Goal: Communication & Community: Answer question/provide support

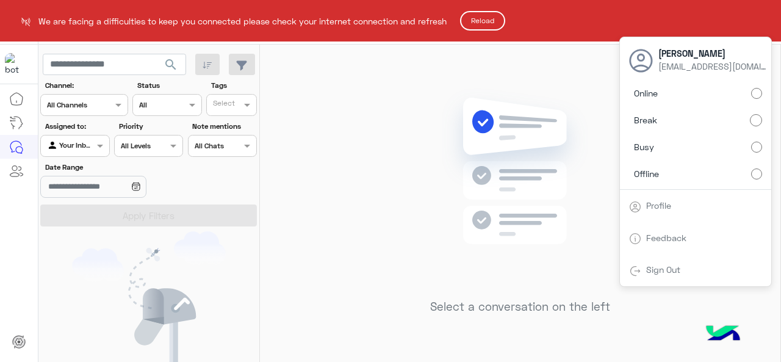
click at [535, 161] on html "We are facing a difficulties to keep you connected please check your internet c…" at bounding box center [390, 181] width 781 height 362
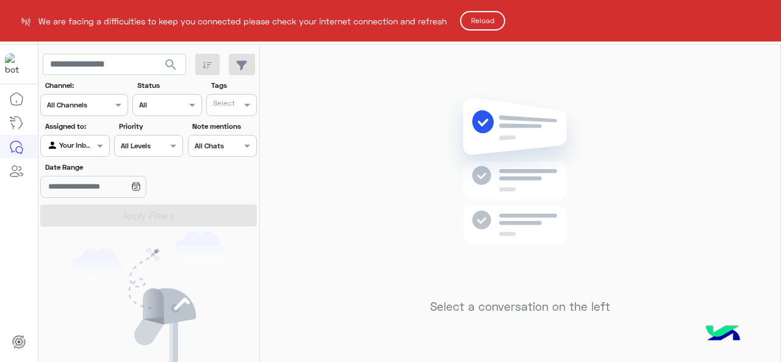
click at [487, 26] on button "Reload" at bounding box center [482, 21] width 45 height 20
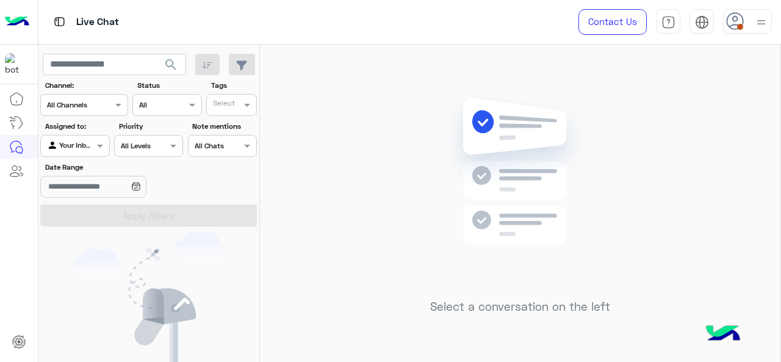
click at [761, 16] on img at bounding box center [760, 22] width 15 height 15
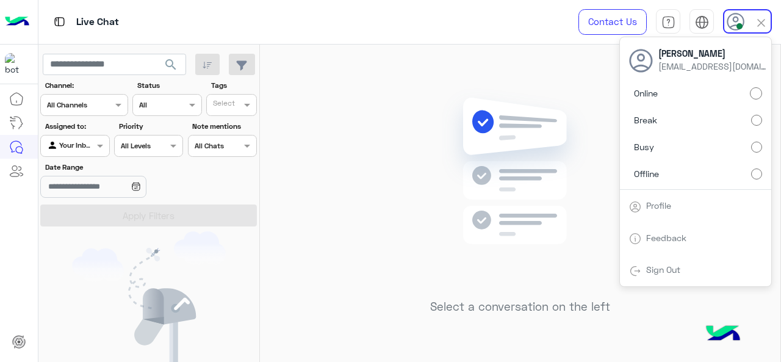
click at [583, 147] on img at bounding box center [520, 189] width 176 height 202
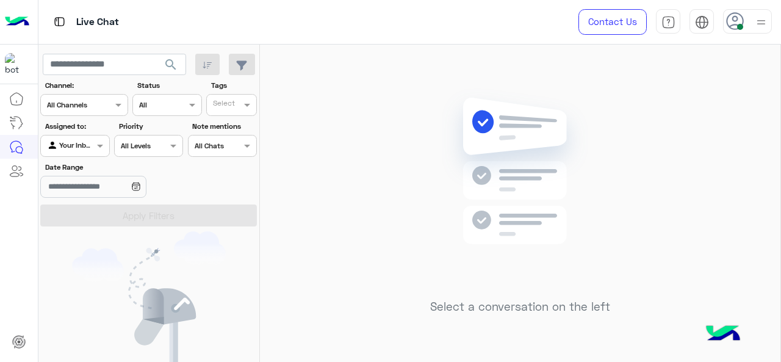
click at [735, 26] on icon at bounding box center [735, 21] width 18 height 18
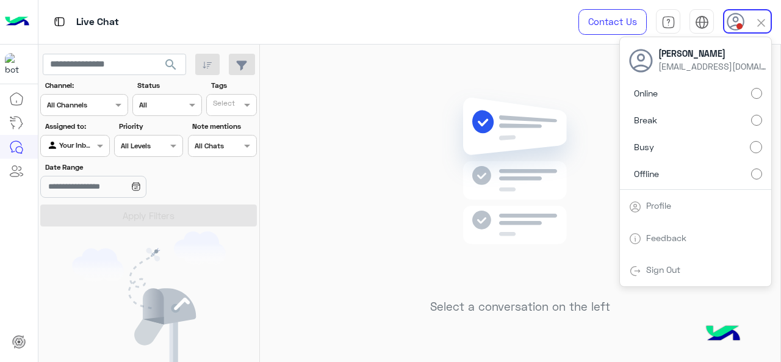
click at [762, 89] on div "Online Break Busy Offline" at bounding box center [695, 135] width 151 height 107
click at [750, 94] on label "Online" at bounding box center [695, 93] width 133 height 22
click at [510, 160] on img at bounding box center [520, 189] width 176 height 202
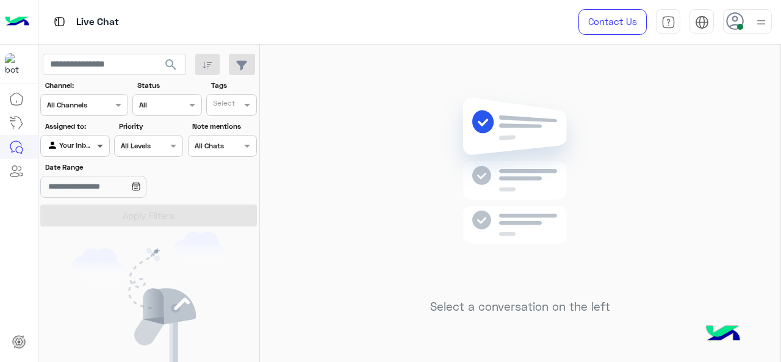
click at [96, 145] on span at bounding box center [101, 145] width 15 height 13
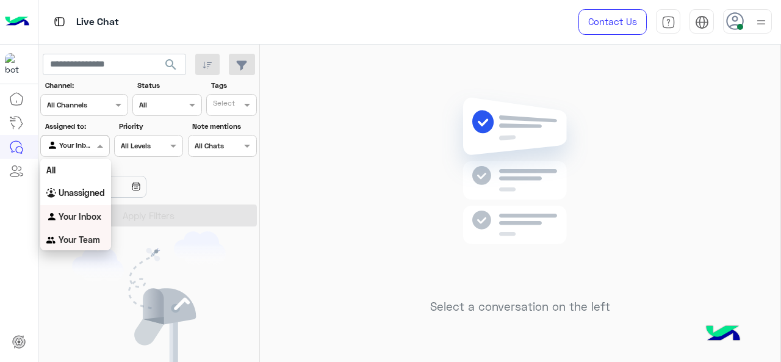
click at [91, 235] on b "Your Team" at bounding box center [79, 239] width 41 height 10
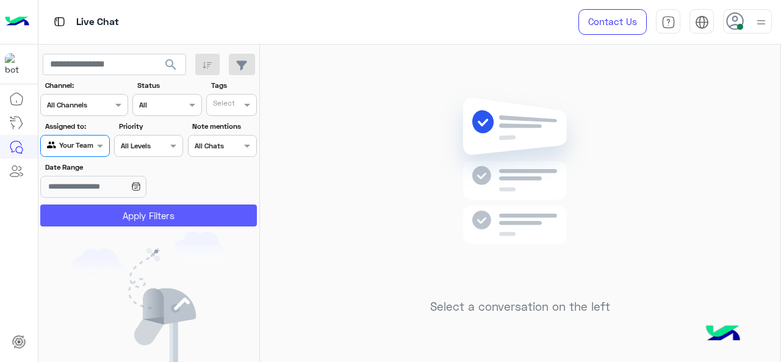
click at [128, 207] on button "Apply Filters" at bounding box center [148, 215] width 217 height 22
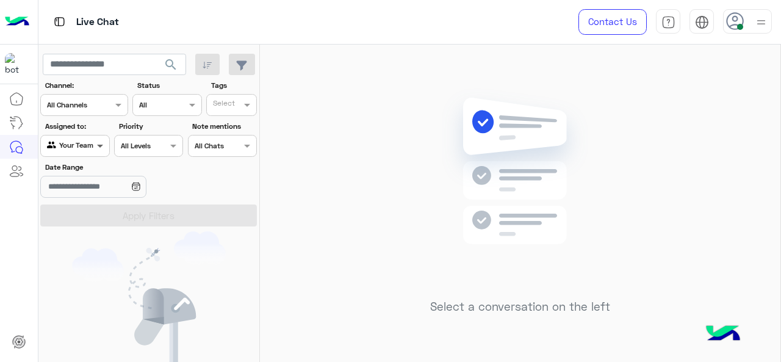
click at [101, 148] on span at bounding box center [101, 145] width 15 height 13
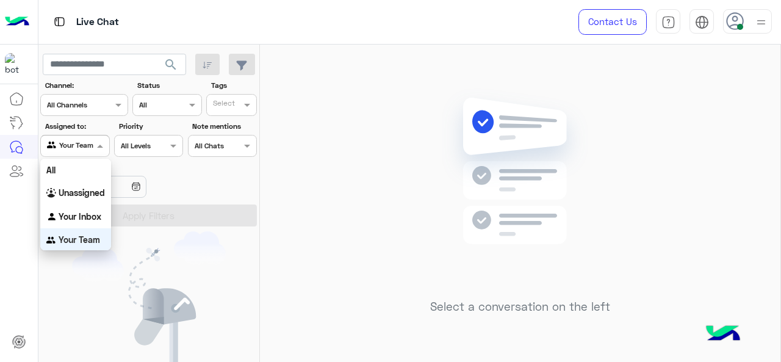
scroll to position [1, 0]
click at [99, 204] on div "Your Inbox" at bounding box center [75, 216] width 71 height 24
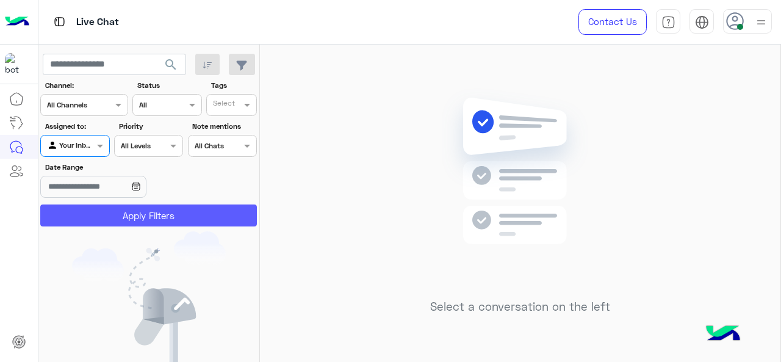
click at [133, 212] on button "Apply Filters" at bounding box center [148, 215] width 217 height 22
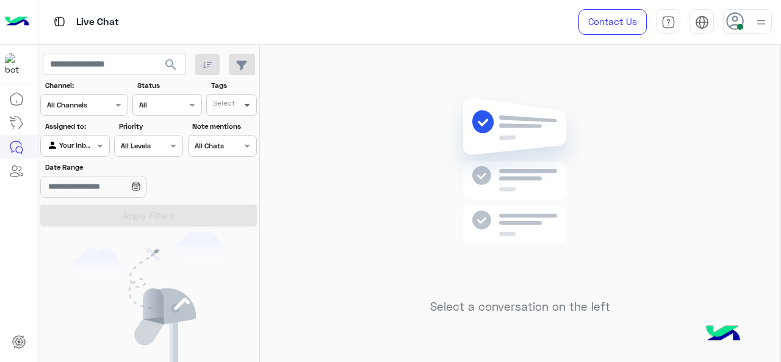
click at [243, 101] on span at bounding box center [248, 104] width 15 height 13
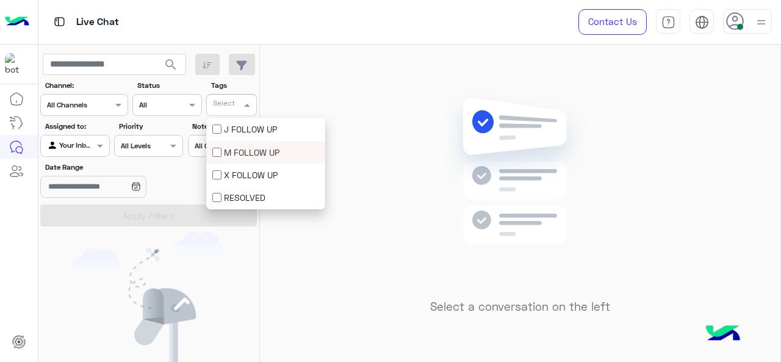
click at [240, 148] on div "M FOLLOW UP" at bounding box center [265, 152] width 107 height 13
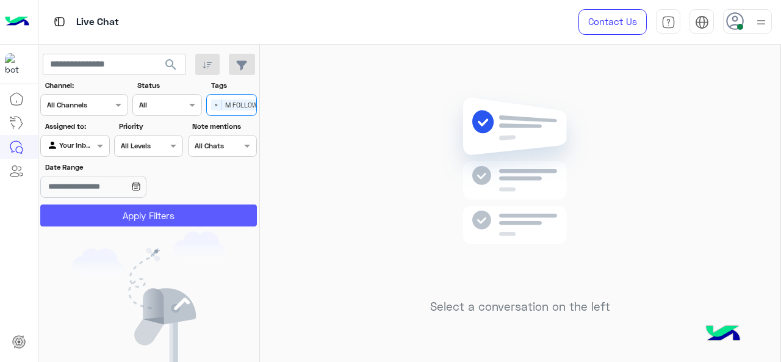
click at [212, 213] on button "Apply Filters" at bounding box center [148, 215] width 217 height 22
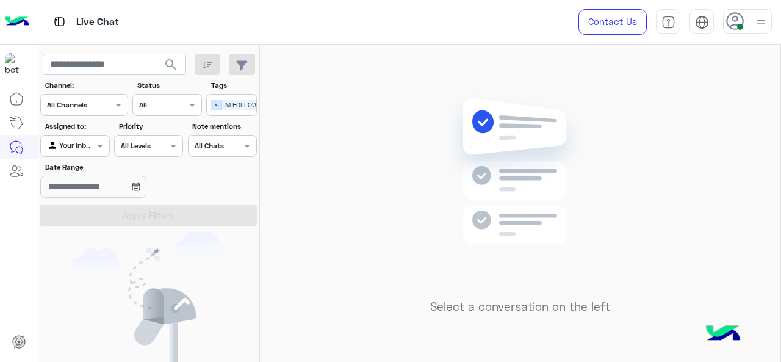
click at [216, 109] on span "×" at bounding box center [216, 104] width 11 height 11
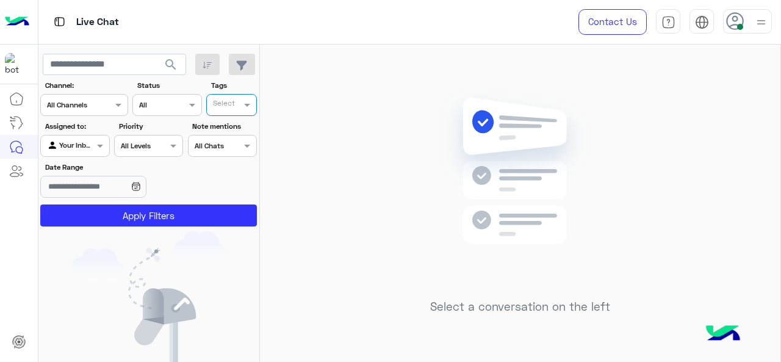
scroll to position [0, 0]
click at [237, 105] on input "text" at bounding box center [225, 106] width 25 height 11
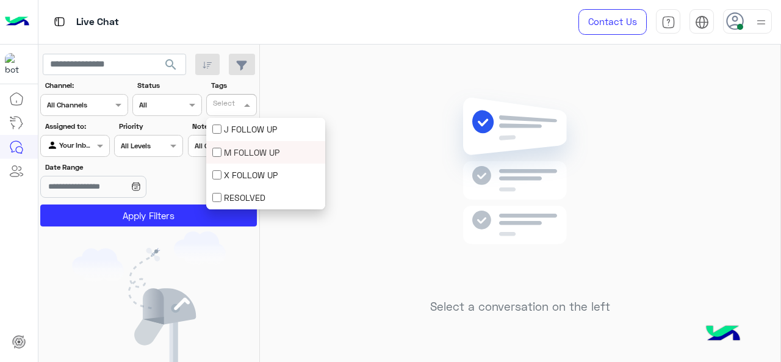
click at [231, 143] on div "M FOLLOW UP" at bounding box center [265, 152] width 119 height 23
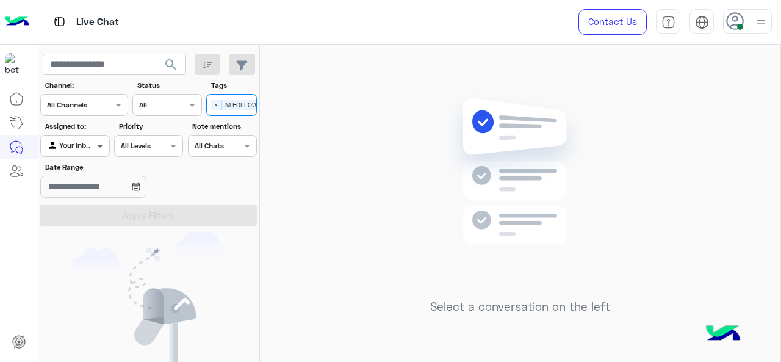
click at [99, 146] on span at bounding box center [101, 145] width 15 height 13
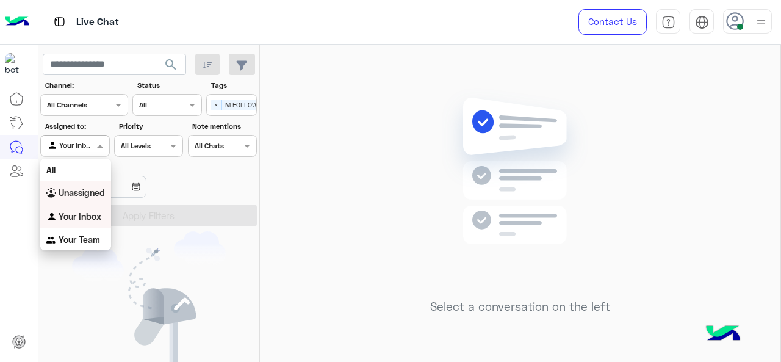
click at [90, 191] on b "Unassigned" at bounding box center [82, 192] width 46 height 10
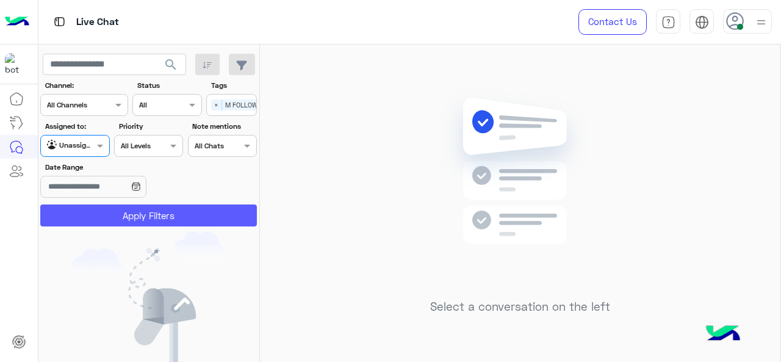
click at [132, 217] on button "Apply Filters" at bounding box center [148, 215] width 217 height 22
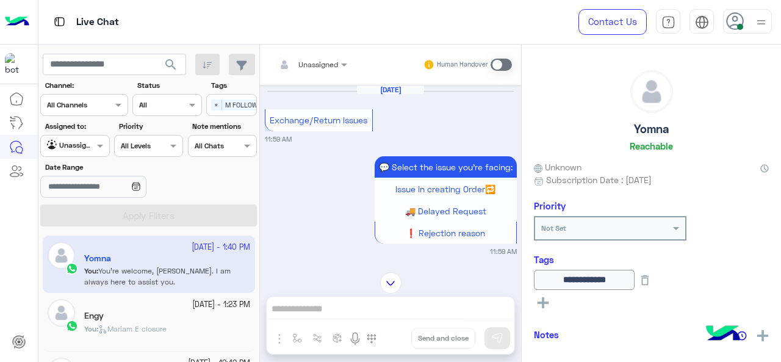
scroll to position [594, 0]
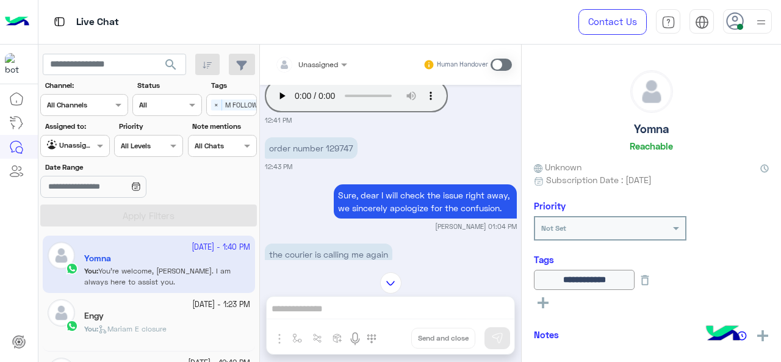
click at [334, 149] on p "order number 129747" at bounding box center [311, 147] width 93 height 21
copy p "129747"
click at [97, 148] on span at bounding box center [101, 145] width 15 height 13
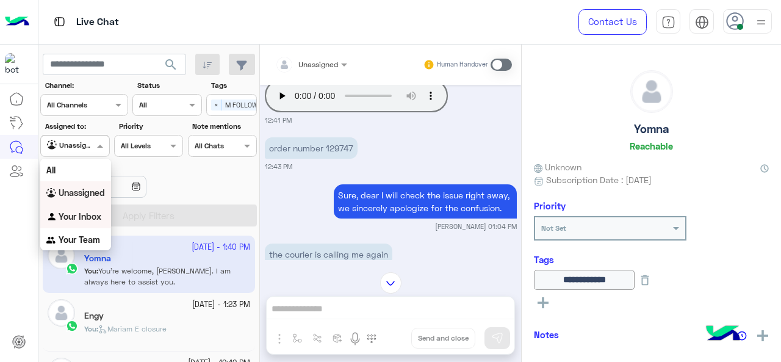
click at [84, 210] on div "Your Inbox" at bounding box center [75, 217] width 71 height 24
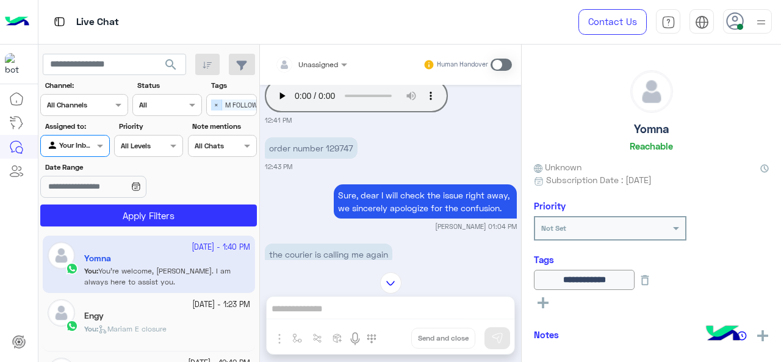
click at [211, 104] on span "×" at bounding box center [216, 104] width 11 height 11
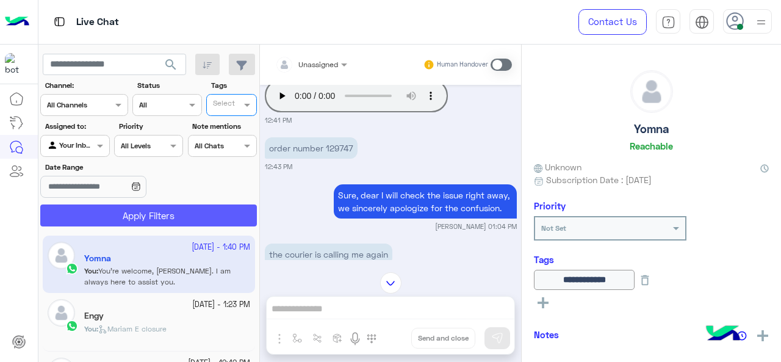
click at [193, 209] on button "Apply Filters" at bounding box center [148, 215] width 217 height 22
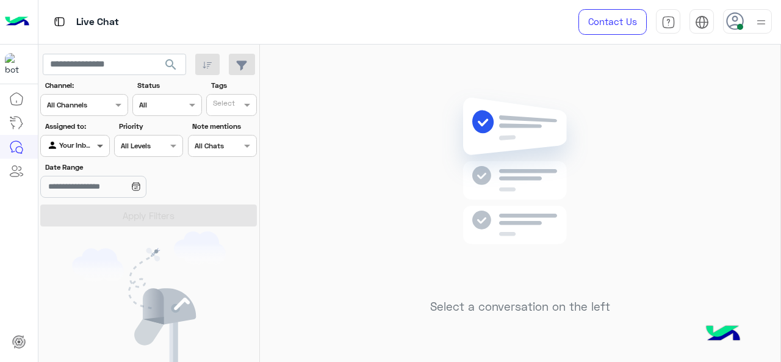
click at [105, 147] on span at bounding box center [101, 145] width 15 height 13
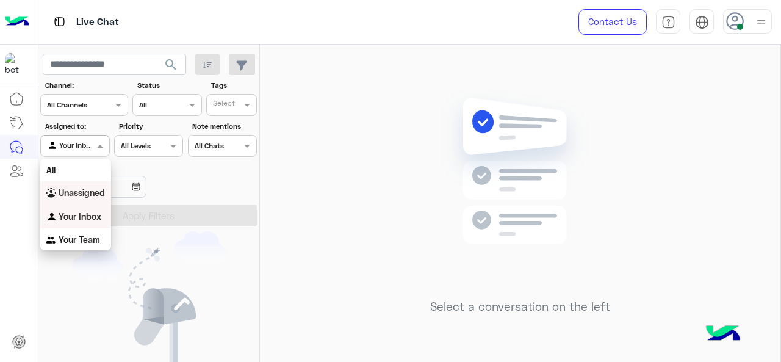
click at [90, 191] on b "Unassigned" at bounding box center [82, 192] width 46 height 10
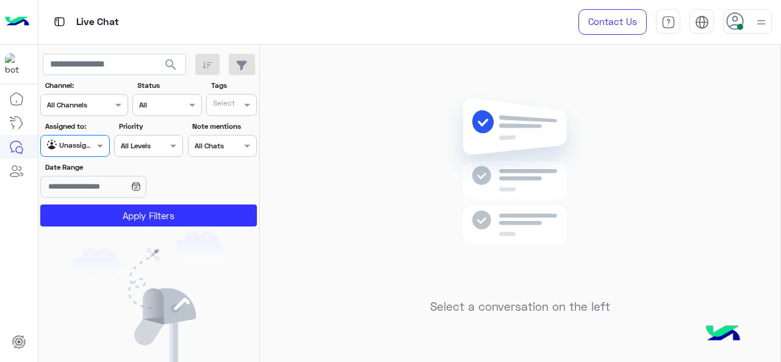
click at [235, 110] on input "text" at bounding box center [225, 106] width 25 height 11
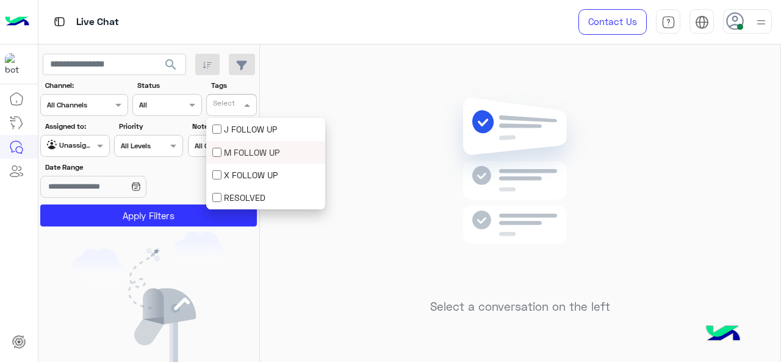
click at [238, 149] on div "M FOLLOW UP" at bounding box center [265, 152] width 107 height 13
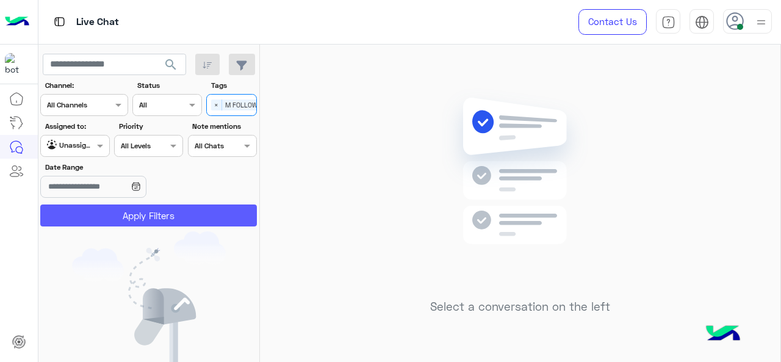
click at [220, 213] on button "Apply Filters" at bounding box center [148, 215] width 217 height 22
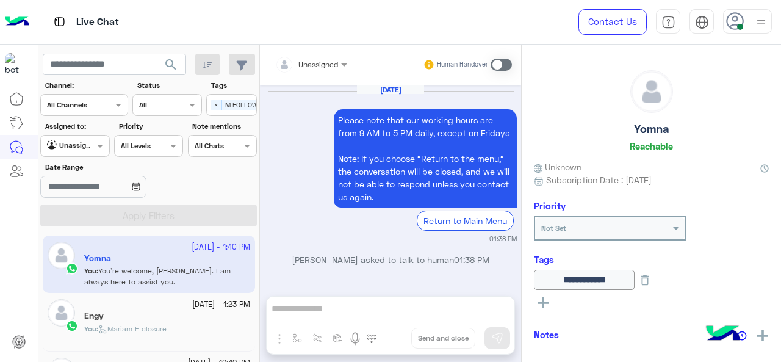
scroll to position [365, 0]
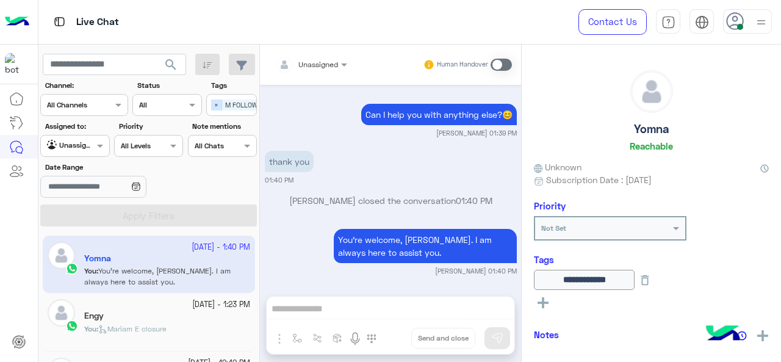
click at [217, 102] on span "×" at bounding box center [216, 104] width 11 height 11
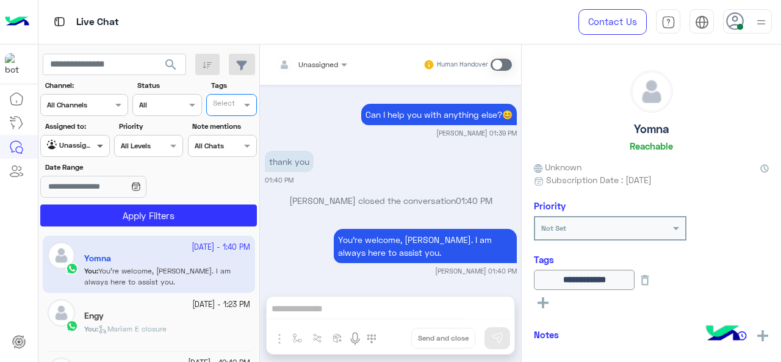
click at [104, 147] on span at bounding box center [101, 145] width 15 height 13
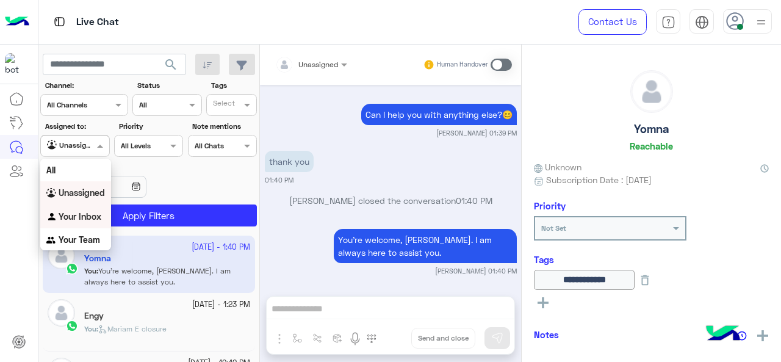
click at [93, 211] on b "Your Inbox" at bounding box center [80, 216] width 43 height 10
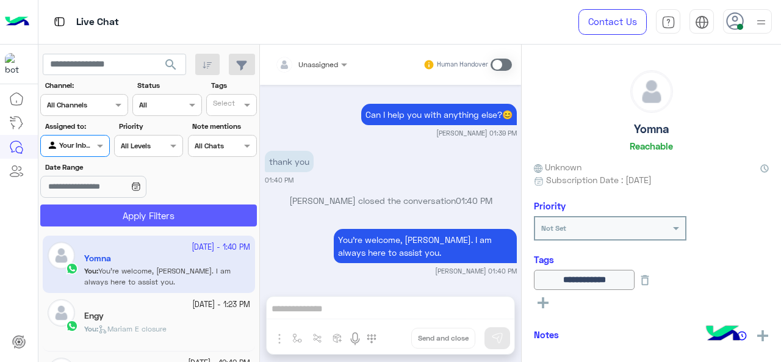
click at [127, 214] on button "Apply Filters" at bounding box center [148, 215] width 217 height 22
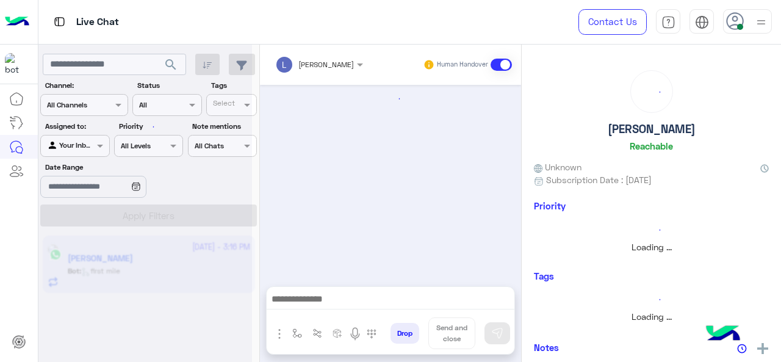
scroll to position [622, 0]
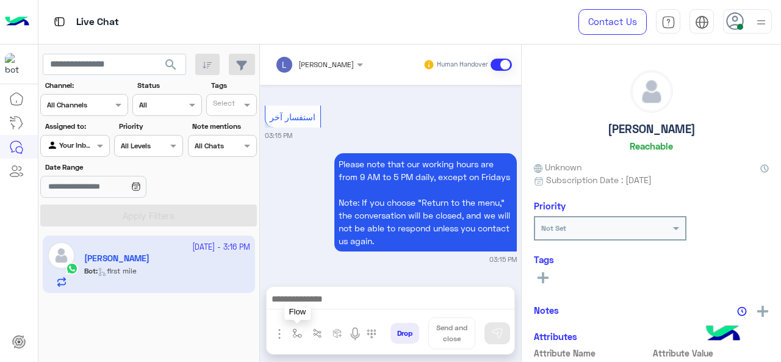
click at [290, 329] on button "button" at bounding box center [297, 333] width 20 height 20
click at [306, 311] on div "enter flow name" at bounding box center [322, 306] width 56 height 11
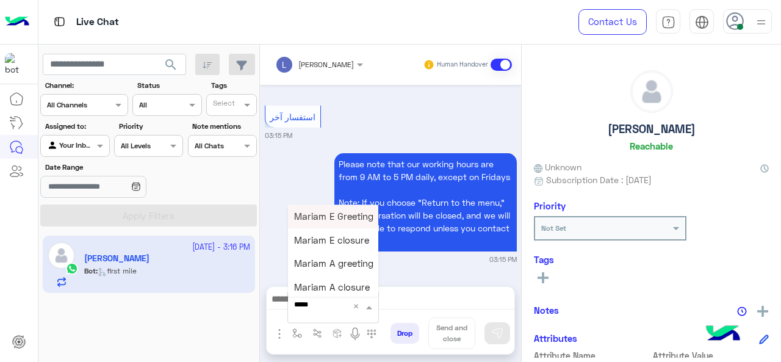
type input "******"
click at [343, 213] on span "Mariam E Greeting" at bounding box center [333, 215] width 79 height 11
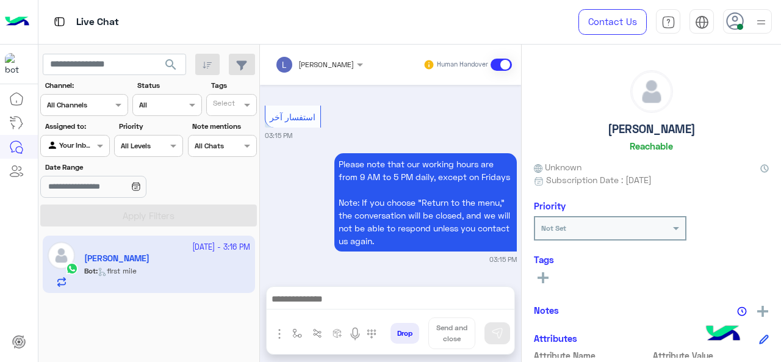
type textarea "**********"
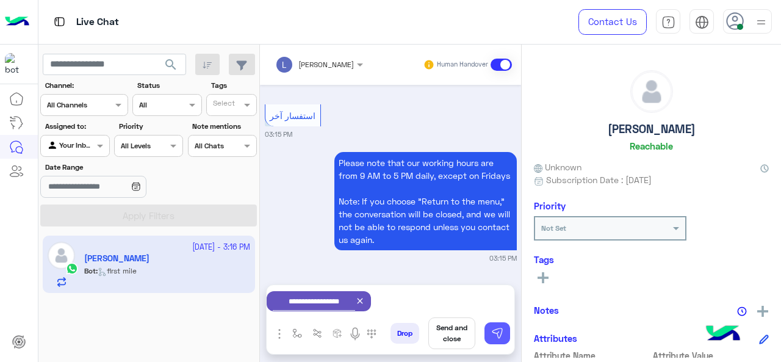
click at [490, 327] on button at bounding box center [497, 333] width 26 height 22
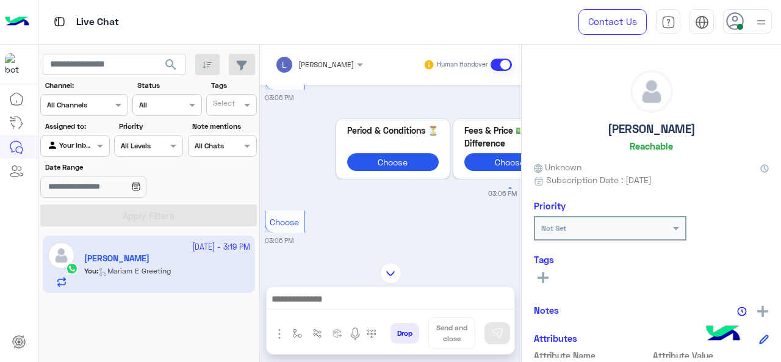
scroll to position [4199, 0]
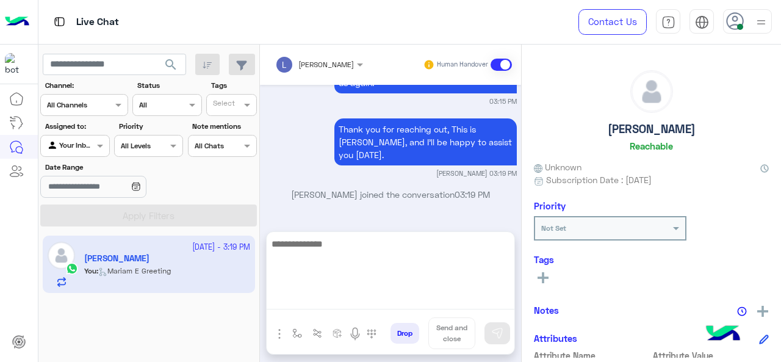
click at [323, 297] on textarea at bounding box center [391, 272] width 248 height 73
type textarea "**********"
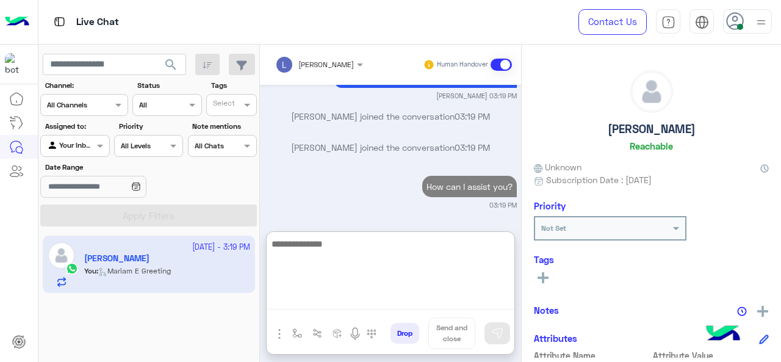
scroll to position [4404, 0]
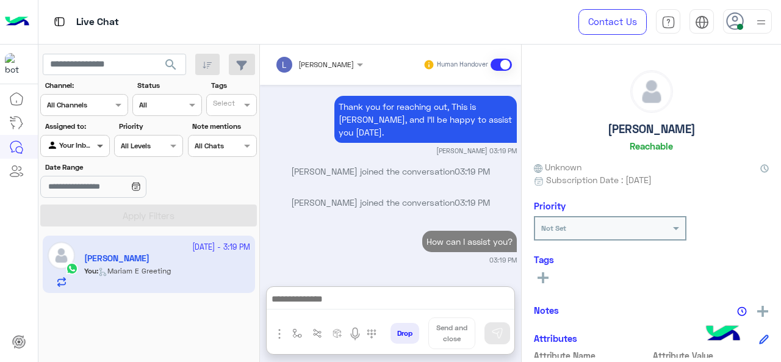
click at [106, 144] on span at bounding box center [101, 145] width 15 height 13
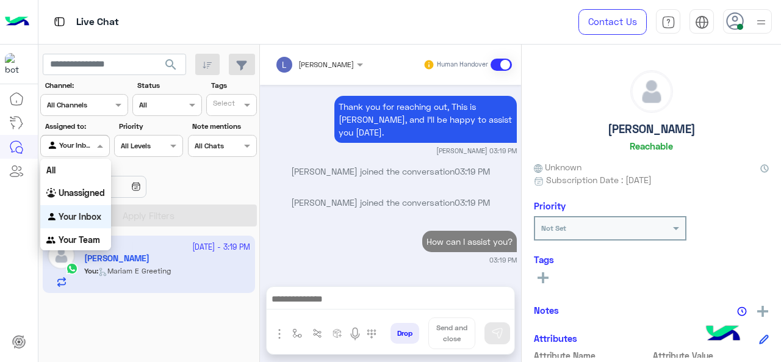
scroll to position [4349, 0]
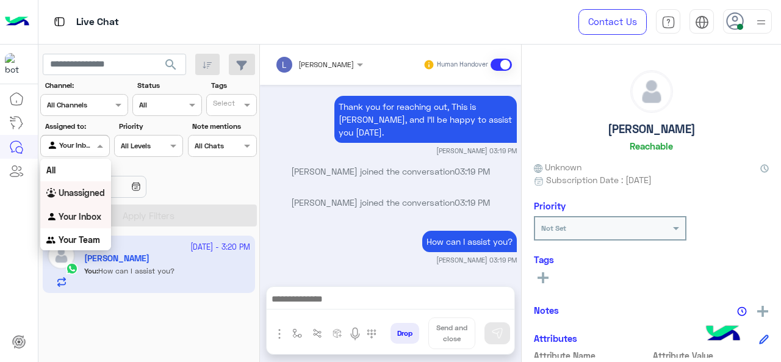
click at [90, 190] on b "Unassigned" at bounding box center [82, 192] width 46 height 10
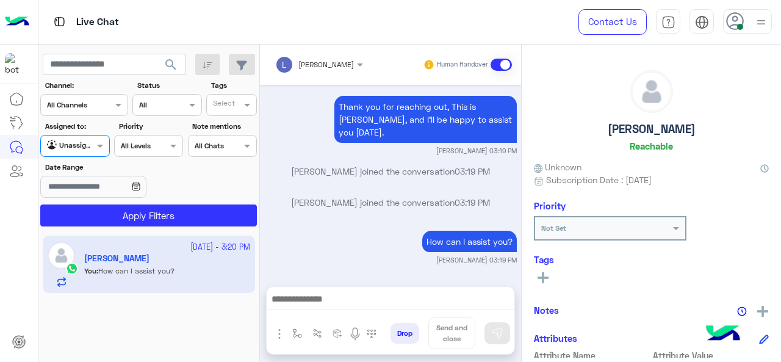
click at [221, 108] on input "text" at bounding box center [225, 106] width 25 height 11
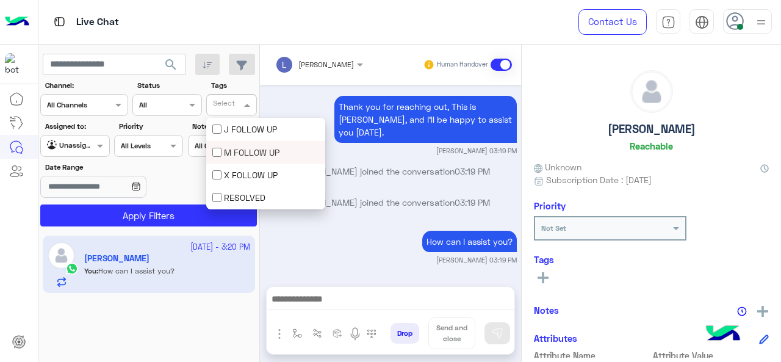
click at [223, 149] on div "M FOLLOW UP" at bounding box center [265, 152] width 107 height 13
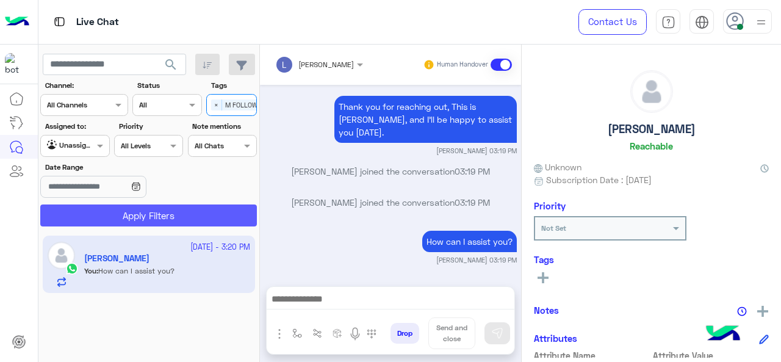
click at [195, 215] on button "Apply Filters" at bounding box center [148, 215] width 217 height 22
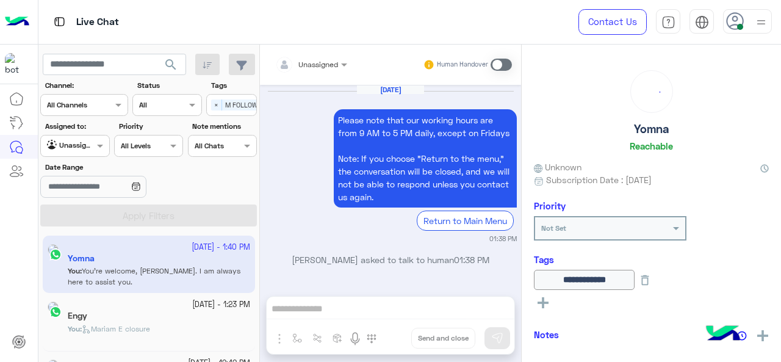
scroll to position [365, 0]
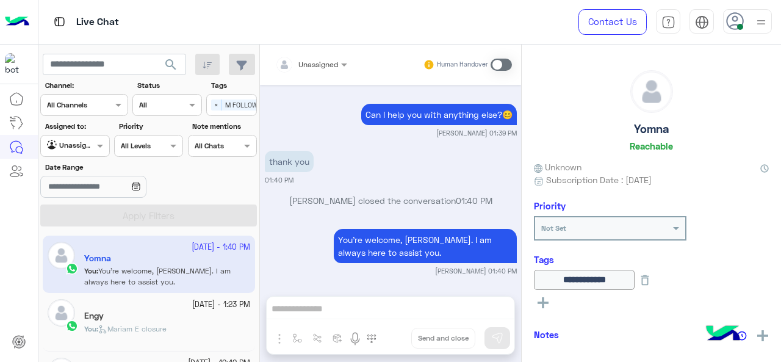
click at [333, 70] on div "Unassigned" at bounding box center [318, 64] width 40 height 11
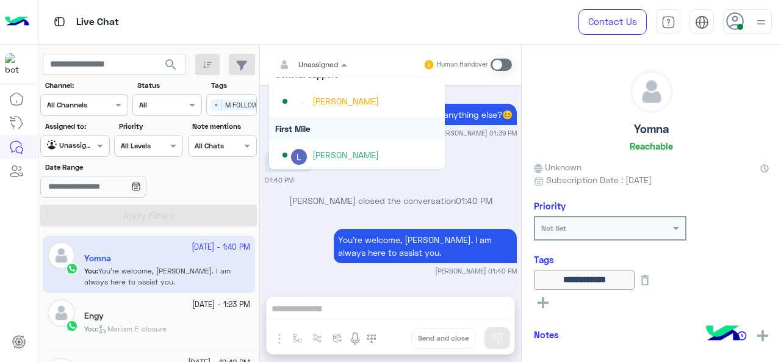
scroll to position [216, 0]
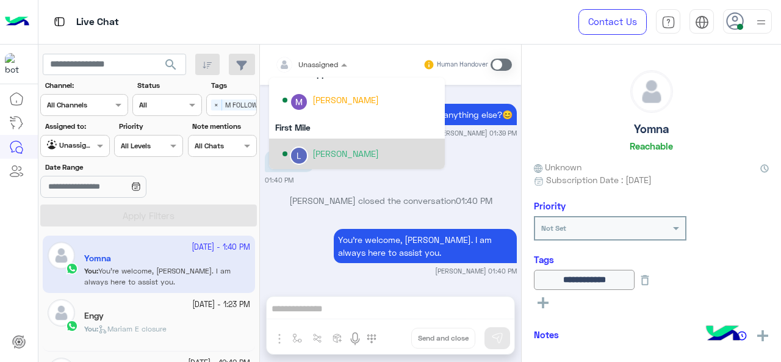
click at [329, 152] on div "[PERSON_NAME]" at bounding box center [345, 153] width 66 height 13
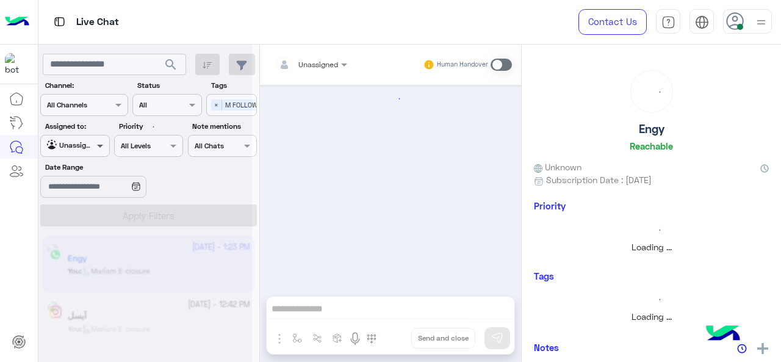
click at [94, 149] on span at bounding box center [101, 145] width 15 height 13
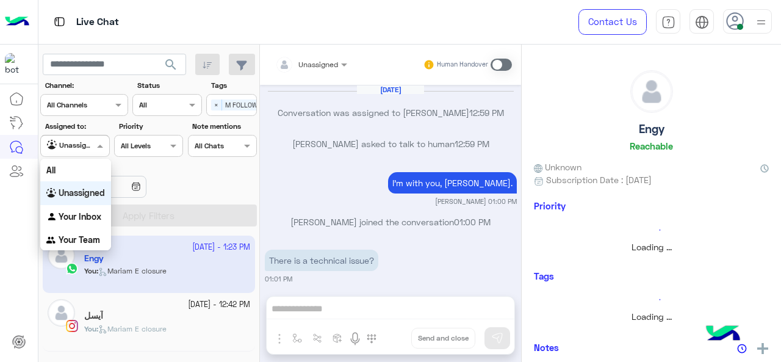
scroll to position [363, 0]
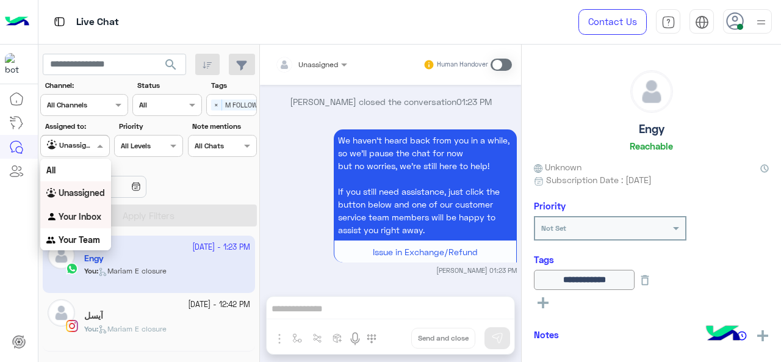
click at [94, 209] on div "Your Inbox" at bounding box center [75, 217] width 71 height 24
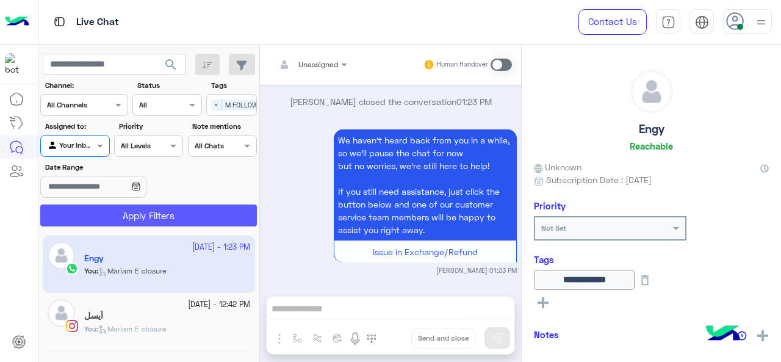
click at [111, 211] on button "Apply Filters" at bounding box center [148, 215] width 217 height 22
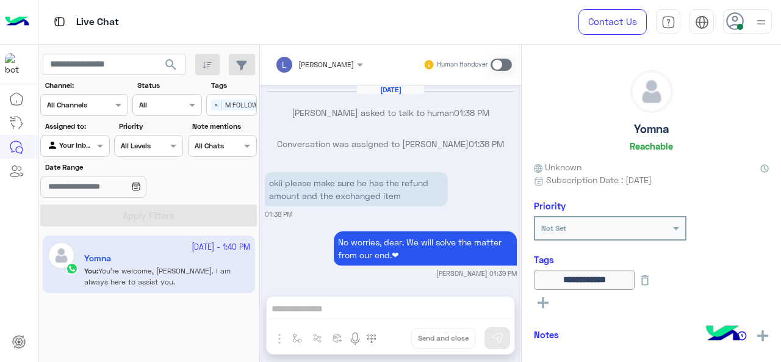
scroll to position [249, 0]
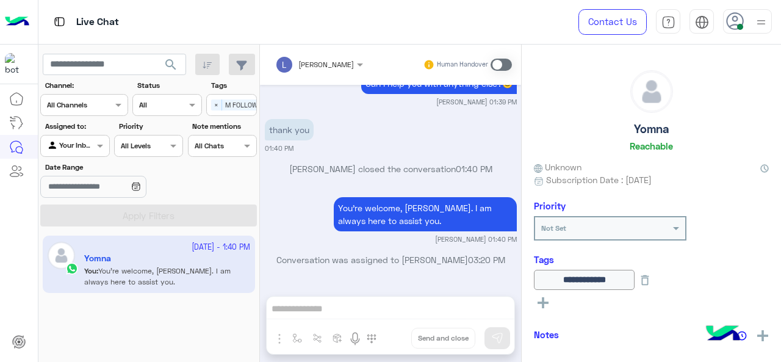
click at [493, 63] on span at bounding box center [500, 65] width 21 height 12
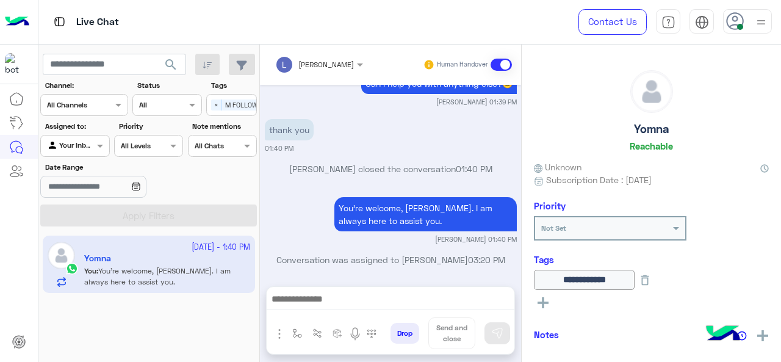
scroll to position [290, 0]
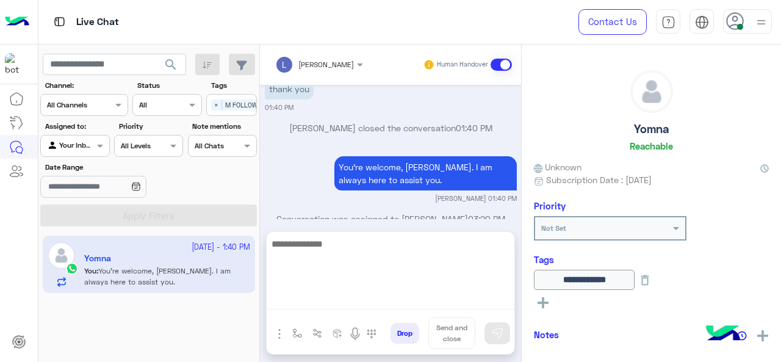
click at [297, 296] on textarea at bounding box center [391, 272] width 248 height 73
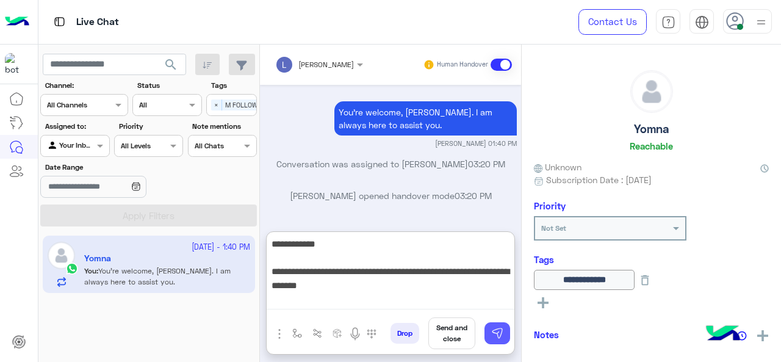
type textarea "**********"
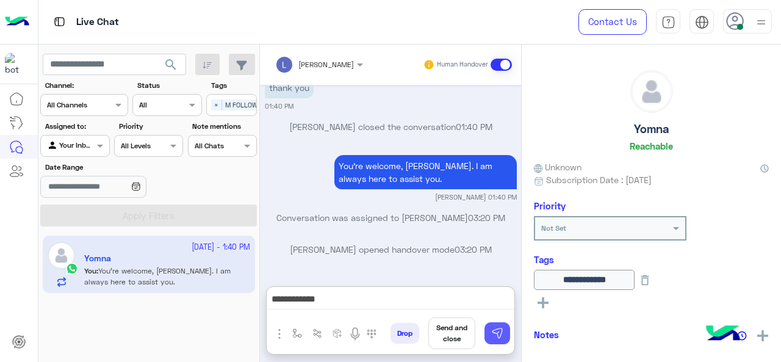
click at [500, 329] on img at bounding box center [497, 333] width 12 height 12
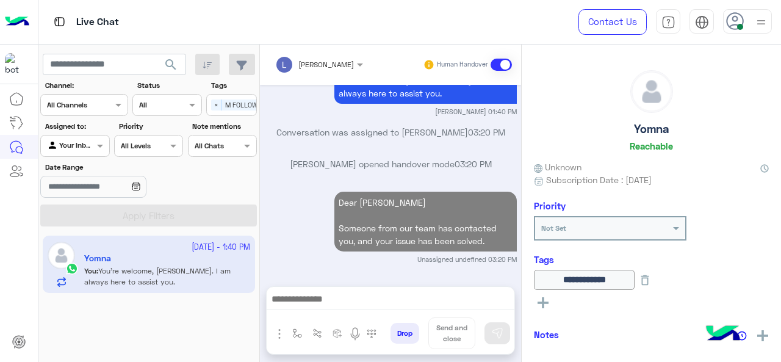
scroll to position [375, 0]
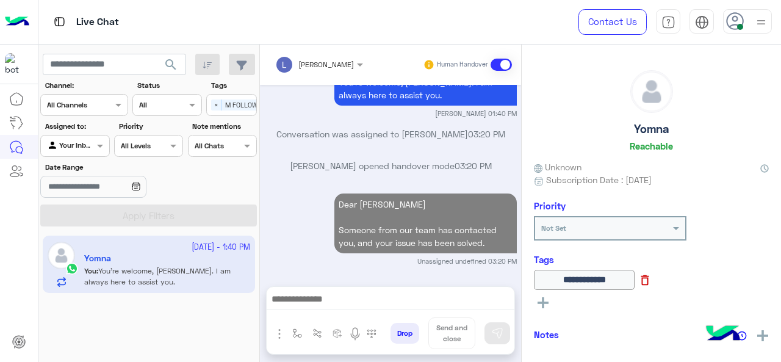
click at [649, 281] on icon at bounding box center [645, 280] width 8 height 10
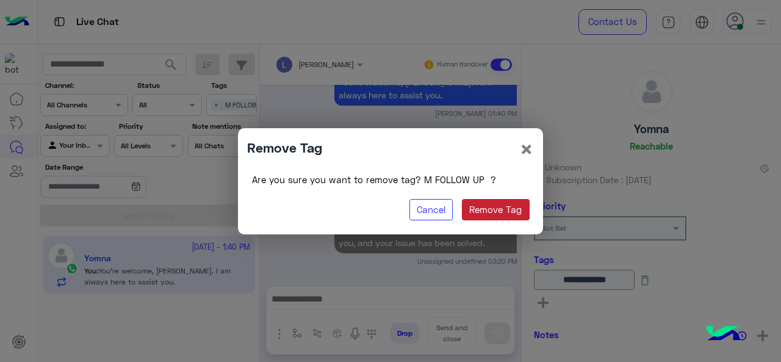
click at [503, 211] on button "Remove Tag" at bounding box center [496, 210] width 68 height 22
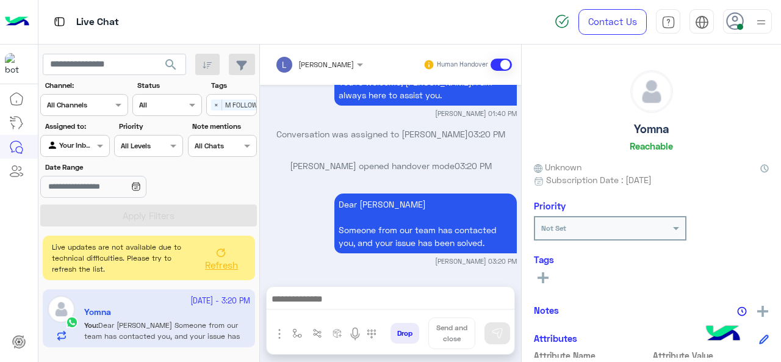
scroll to position [406, 0]
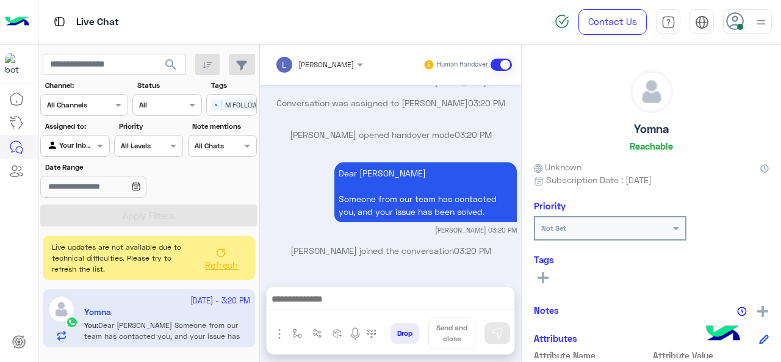
click at [544, 285] on div "See All" at bounding box center [651, 279] width 235 height 19
click at [543, 276] on rect at bounding box center [543, 277] width 2 height 11
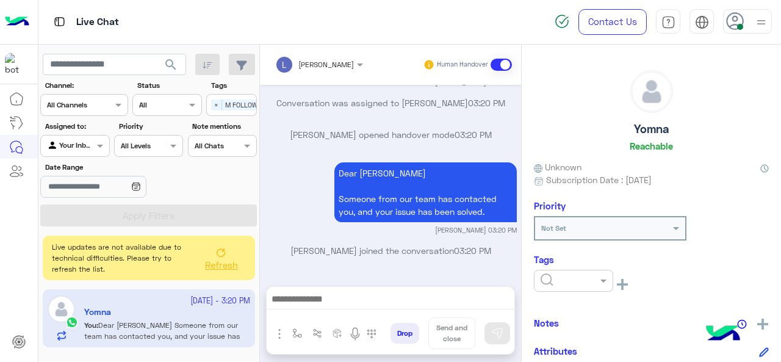
click at [553, 270] on div at bounding box center [573, 281] width 79 height 22
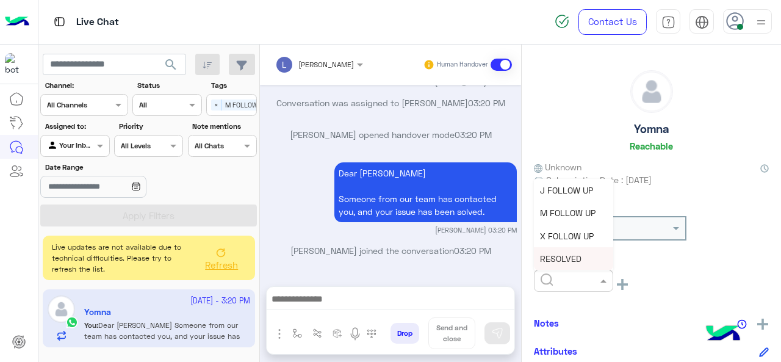
click at [549, 260] on span "RESOLVED" at bounding box center [560, 258] width 41 height 10
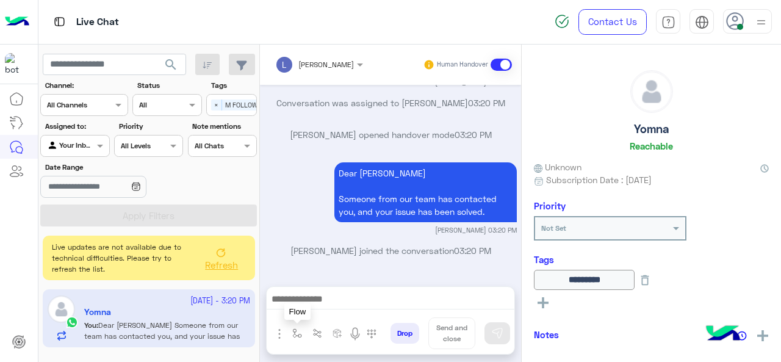
click at [298, 330] on img "button" at bounding box center [297, 333] width 10 height 10
click at [303, 310] on input "text" at bounding box center [318, 304] width 48 height 11
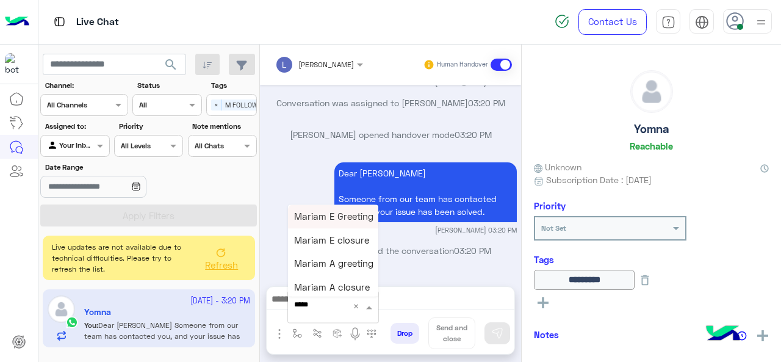
type input "******"
click at [345, 244] on span "Mariam E closure" at bounding box center [331, 239] width 75 height 11
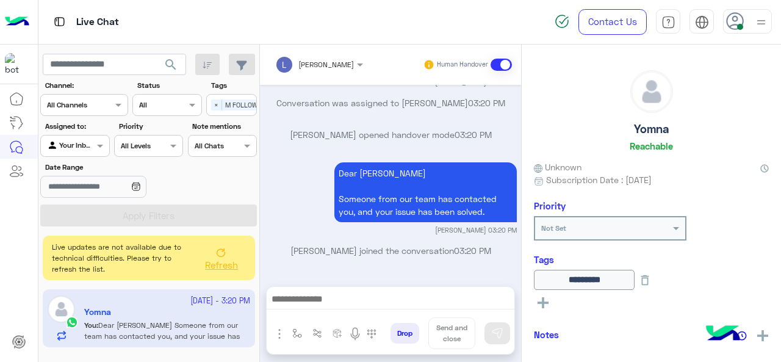
type textarea "**********"
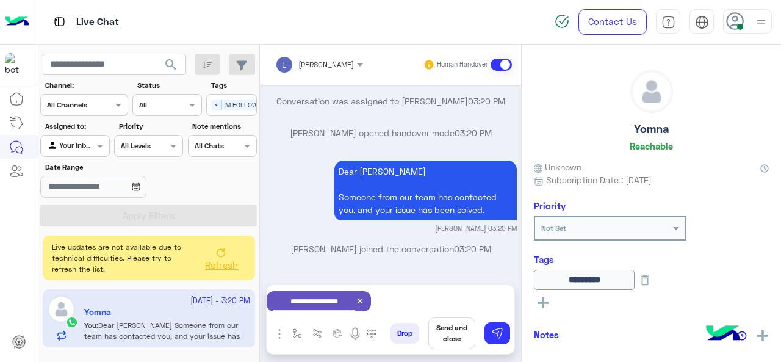
click at [450, 330] on button "Send and close" at bounding box center [451, 333] width 47 height 32
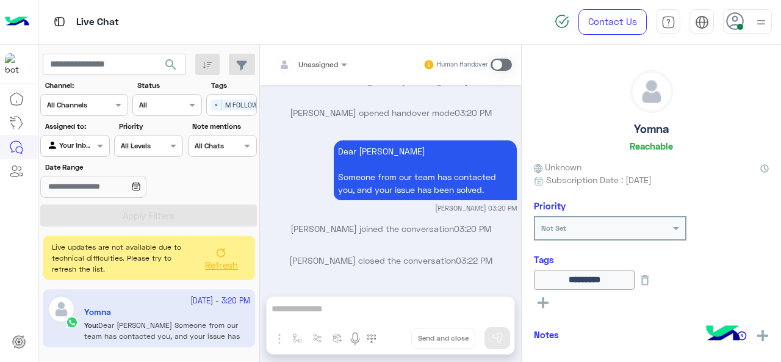
scroll to position [587, 0]
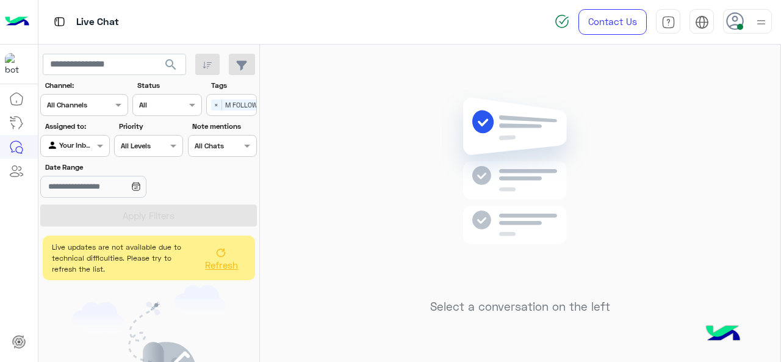
click at [220, 260] on span "Refresh" at bounding box center [221, 264] width 33 height 11
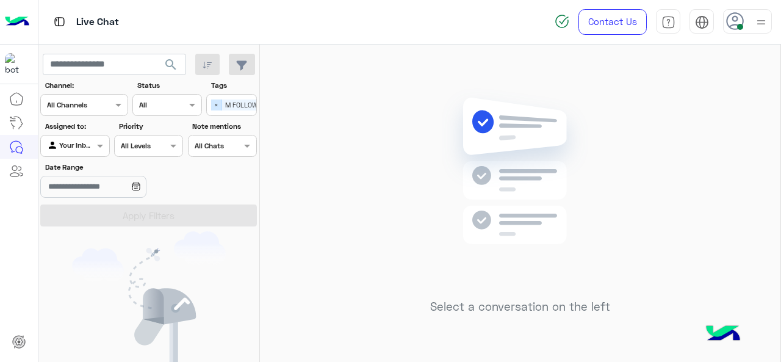
click at [215, 107] on span "×" at bounding box center [216, 104] width 11 height 11
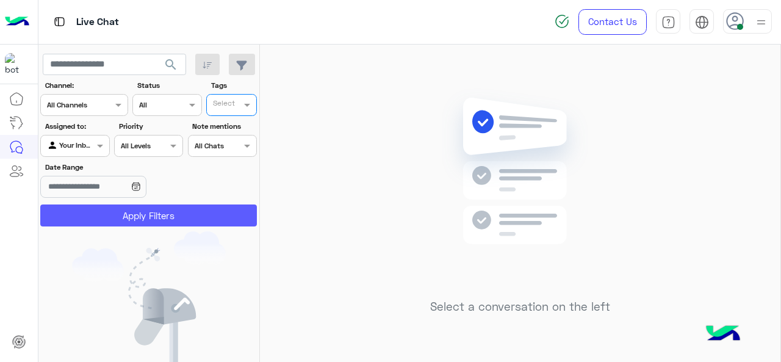
click at [139, 206] on button "Apply Filters" at bounding box center [148, 215] width 217 height 22
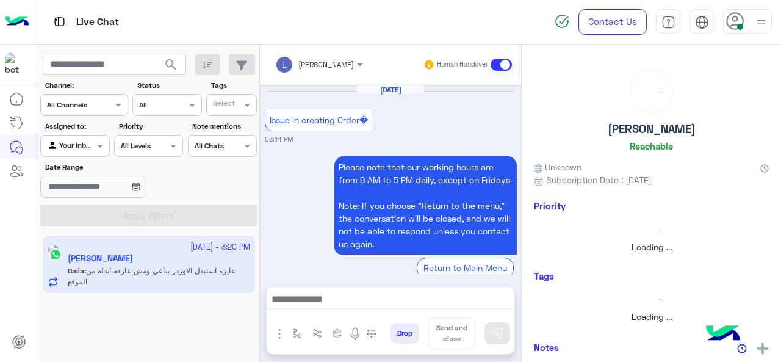
scroll to position [493, 0]
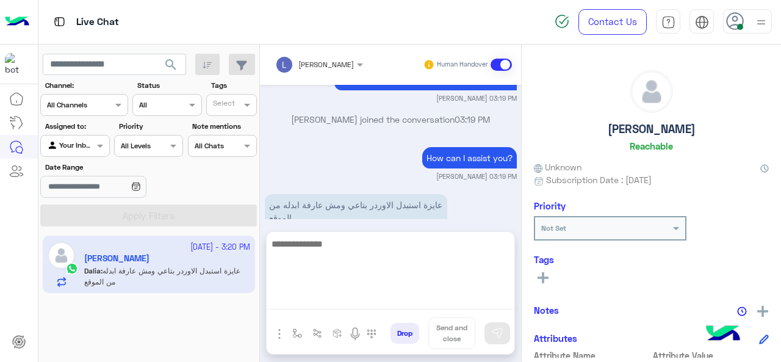
click at [348, 302] on textarea at bounding box center [391, 272] width 248 height 73
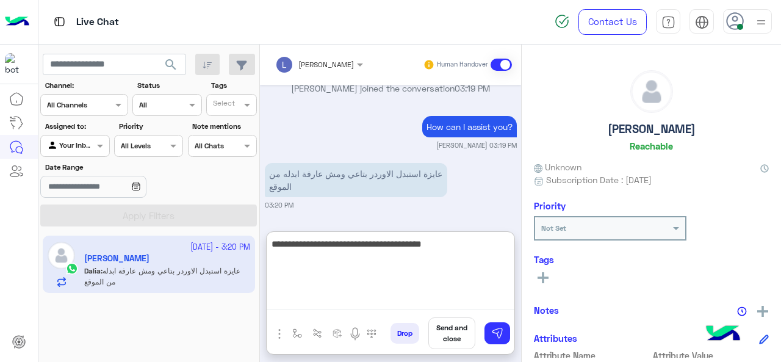
type textarea "**********"
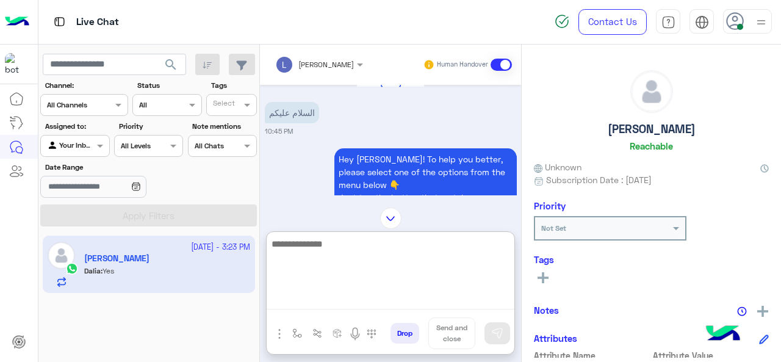
scroll to position [0, 0]
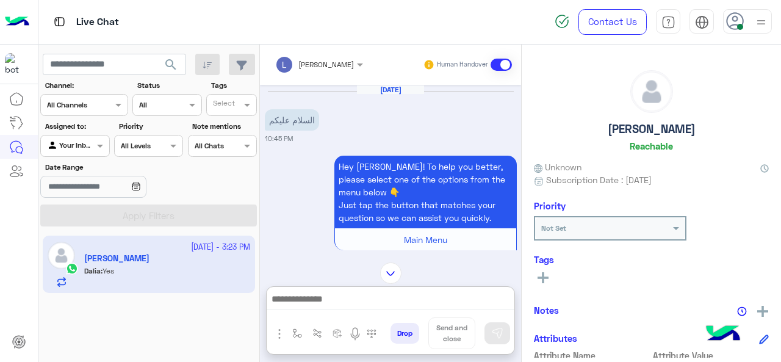
click at [387, 262] on img at bounding box center [390, 272] width 21 height 21
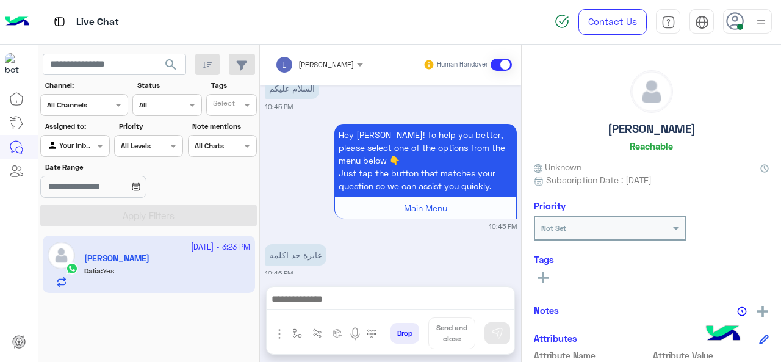
scroll to position [5028, 0]
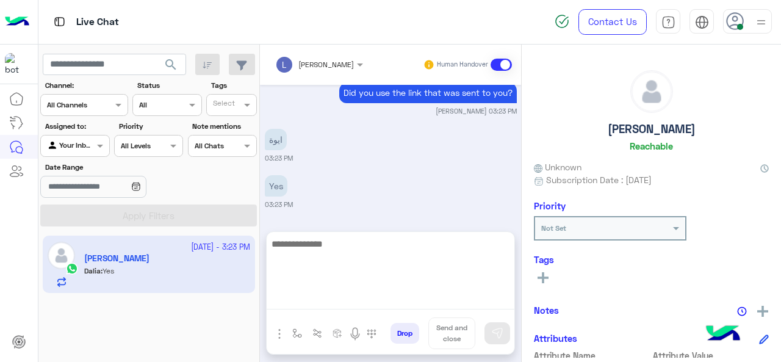
click at [318, 304] on textarea at bounding box center [391, 272] width 248 height 73
type textarea "**********"
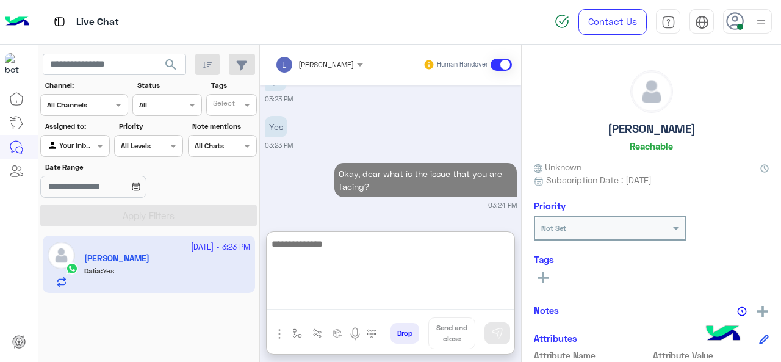
scroll to position [5142, 0]
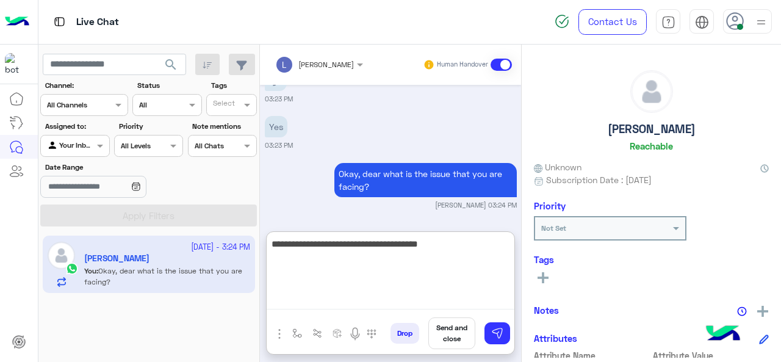
type textarea "**********"
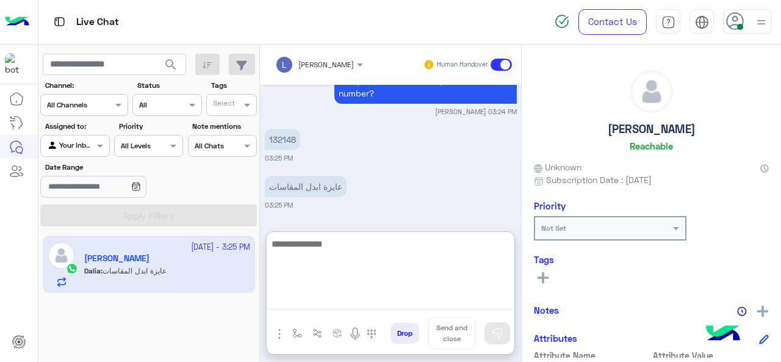
scroll to position [5295, 0]
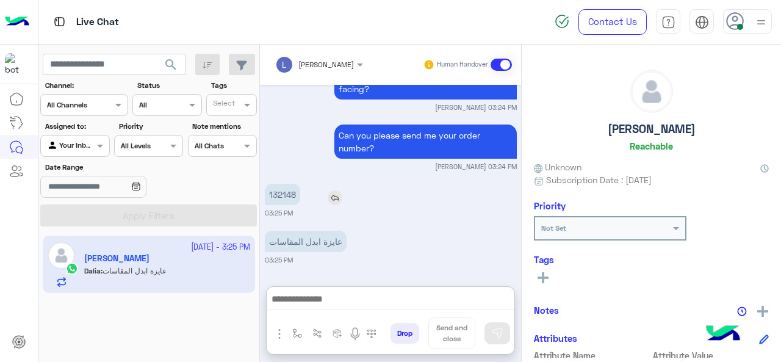
click at [279, 184] on p "132148" at bounding box center [282, 194] width 35 height 21
copy p "132148"
click at [355, 216] on small "03:25 PM" at bounding box center [391, 213] width 252 height 10
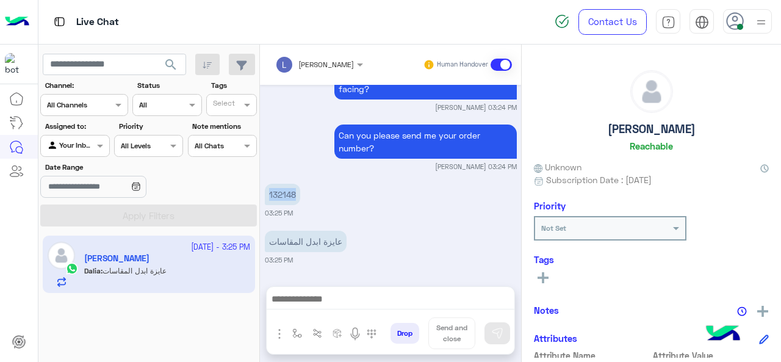
click at [355, 216] on small "03:25 PM" at bounding box center [391, 213] width 252 height 10
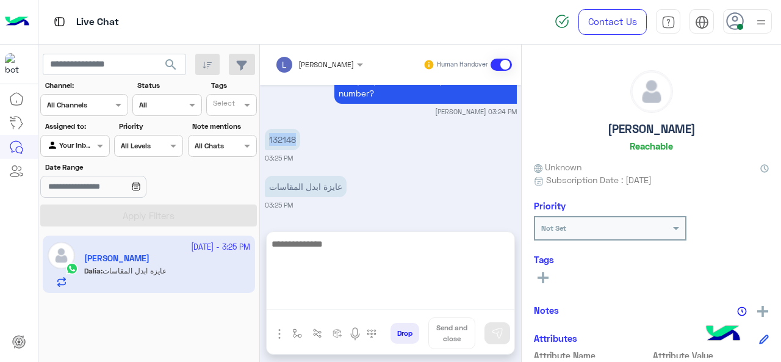
click at [337, 299] on textarea at bounding box center [391, 272] width 248 height 73
type textarea "**********"
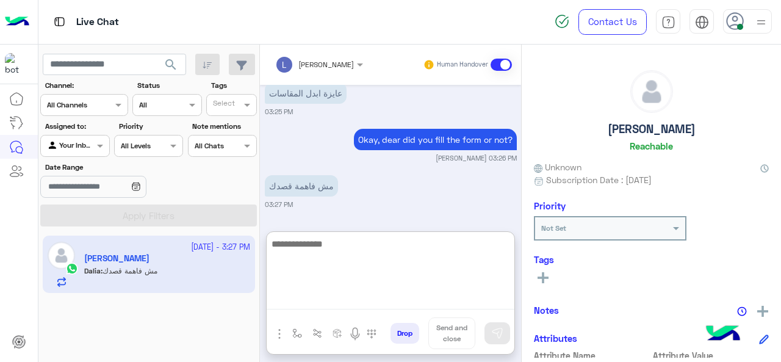
scroll to position [5388, 0]
type textarea "**********"
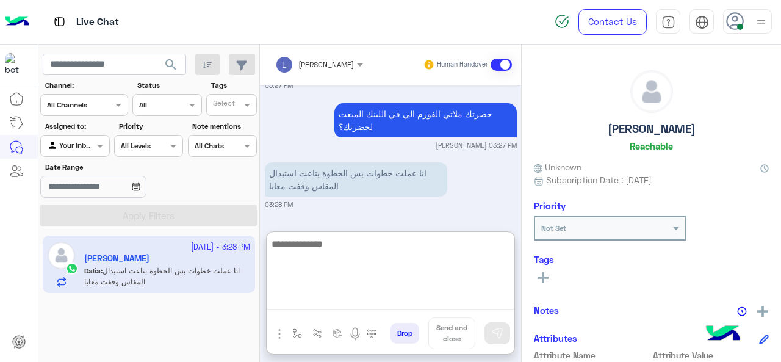
scroll to position [5507, 0]
type textarea "**********"
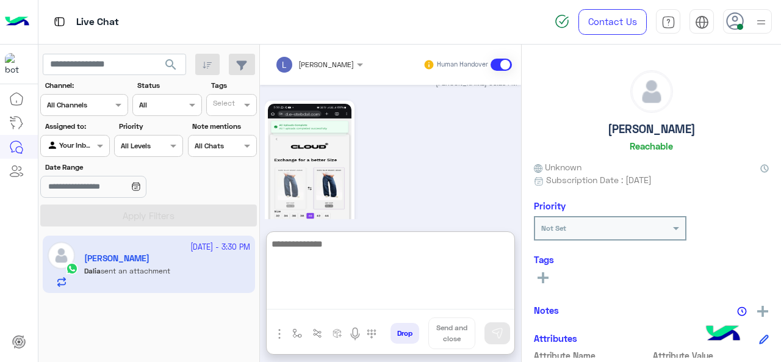
scroll to position [5746, 0]
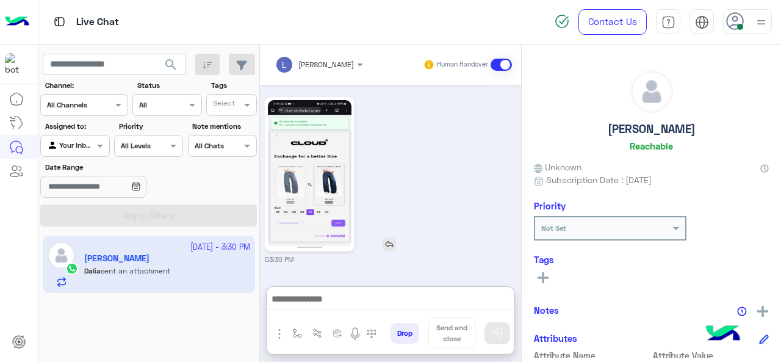
click at [308, 163] on img at bounding box center [310, 174] width 84 height 148
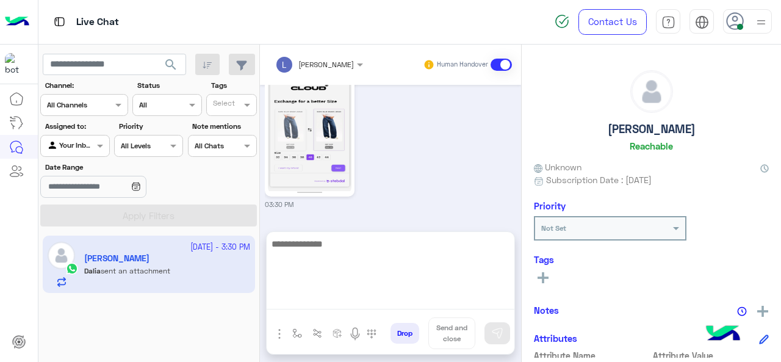
click at [335, 292] on textarea at bounding box center [391, 272] width 248 height 73
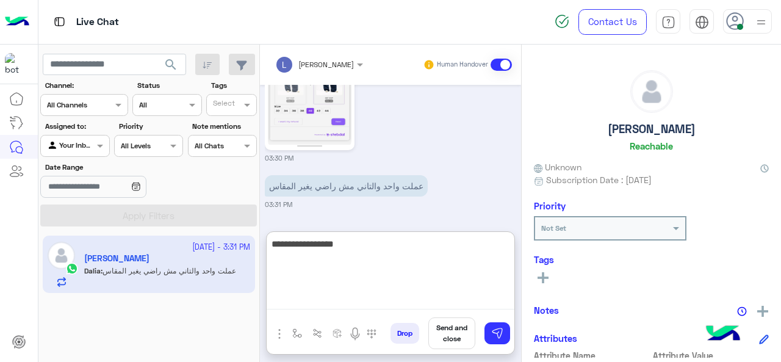
scroll to position [5793, 0]
type textarea "**********"
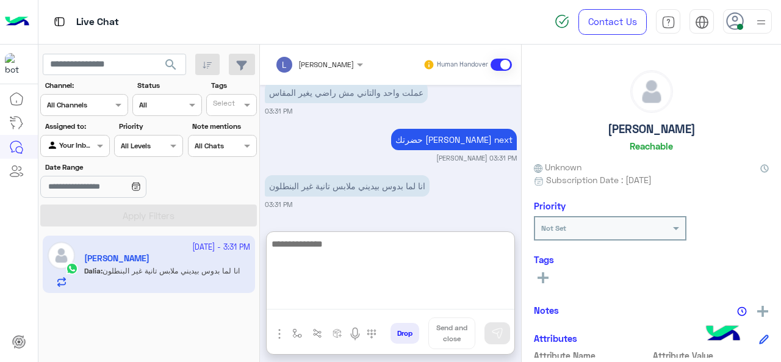
scroll to position [5885, 0]
type textarea "**********"
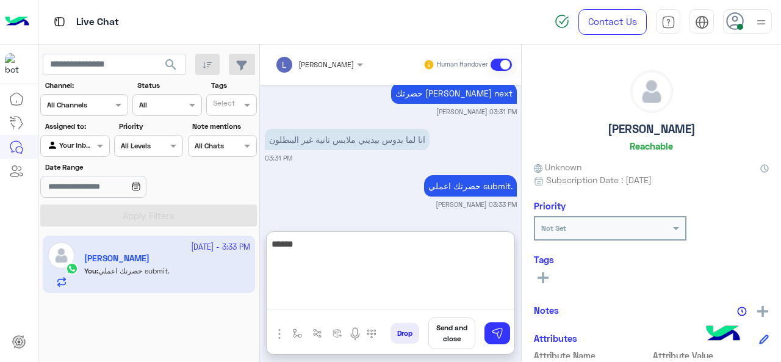
scroll to position [5979, 0]
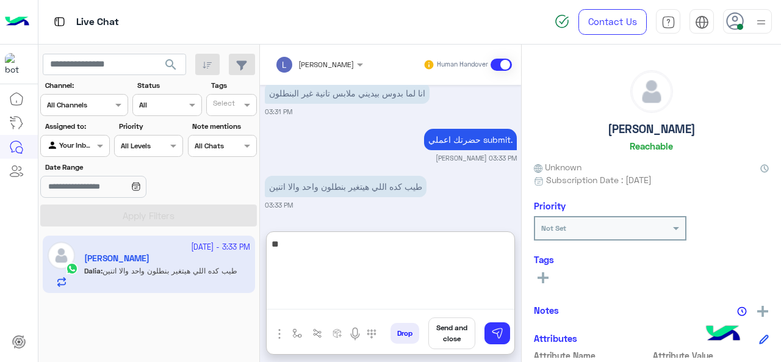
type textarea "*"
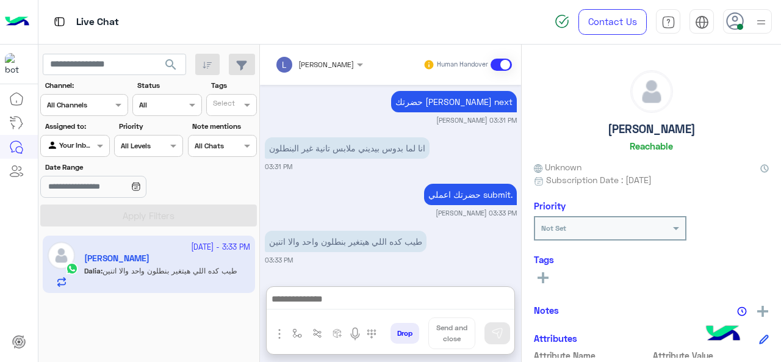
click at [281, 330] on img "button" at bounding box center [279, 333] width 15 height 15
click at [307, 312] on span "Images" at bounding box center [307, 306] width 31 height 13
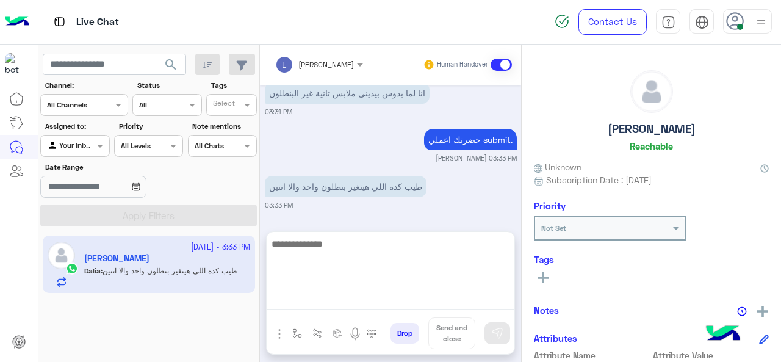
click at [312, 297] on textarea at bounding box center [391, 272] width 248 height 73
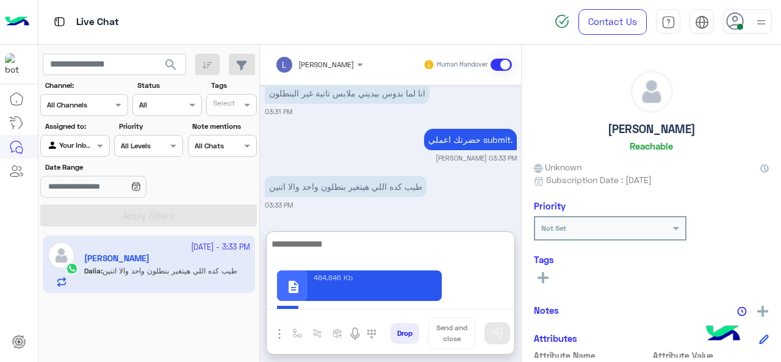
scroll to position [5979, 0]
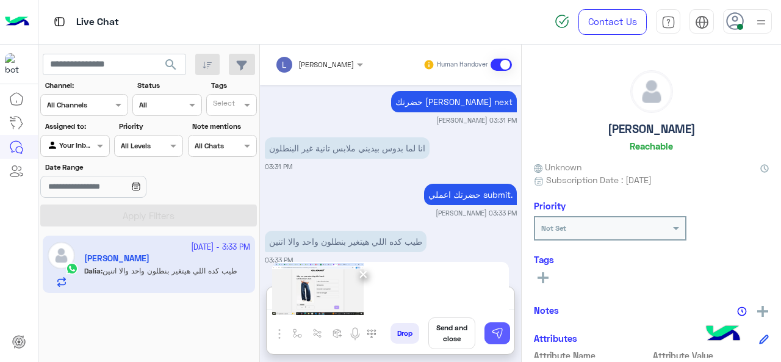
click at [493, 326] on button at bounding box center [497, 333] width 26 height 22
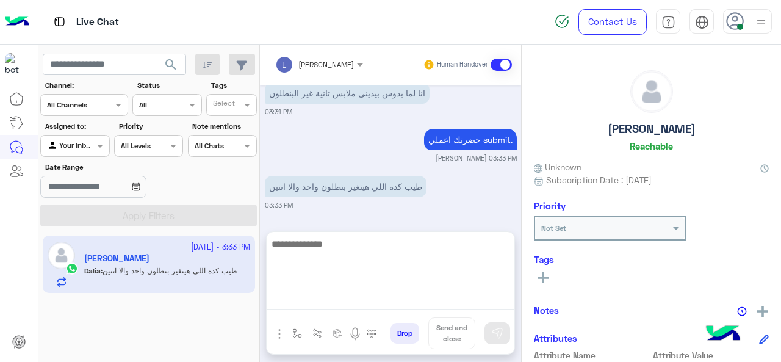
click at [412, 293] on textarea at bounding box center [391, 272] width 248 height 73
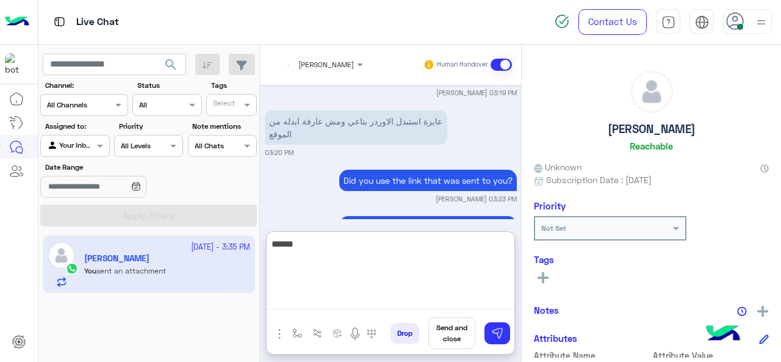
scroll to position [6152, 0]
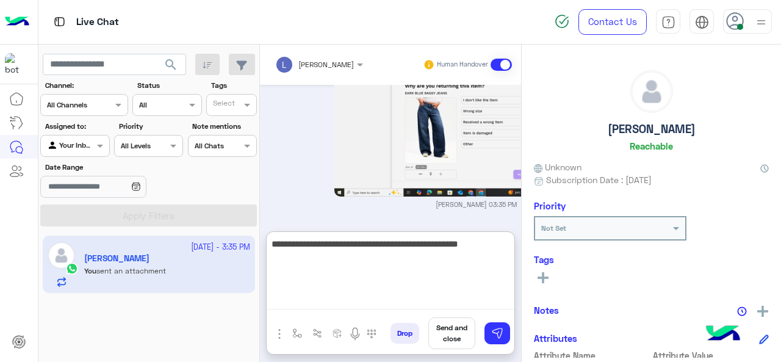
type textarea "**********"
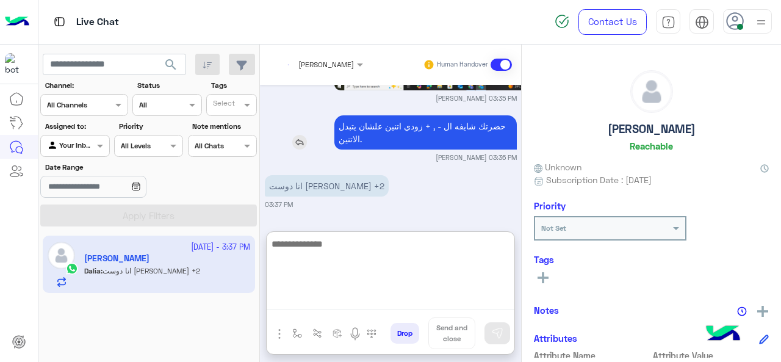
scroll to position [6258, 0]
click at [335, 249] on textarea at bounding box center [391, 272] width 248 height 73
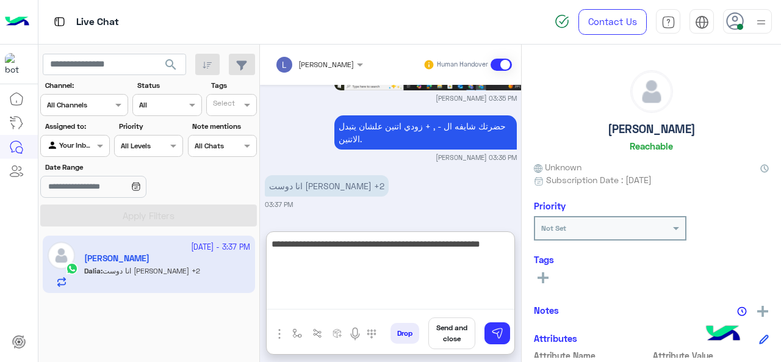
type textarea "**********"
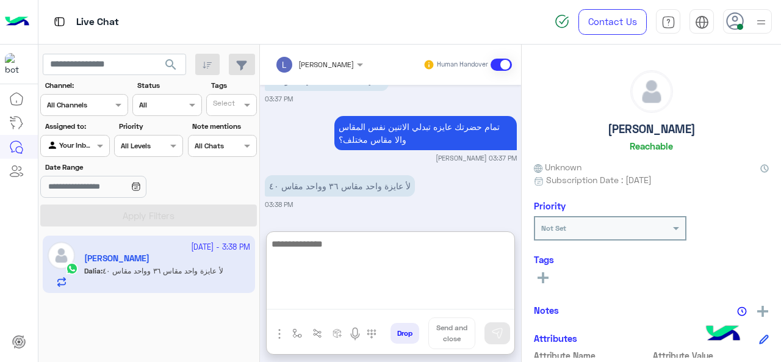
scroll to position [6364, 0]
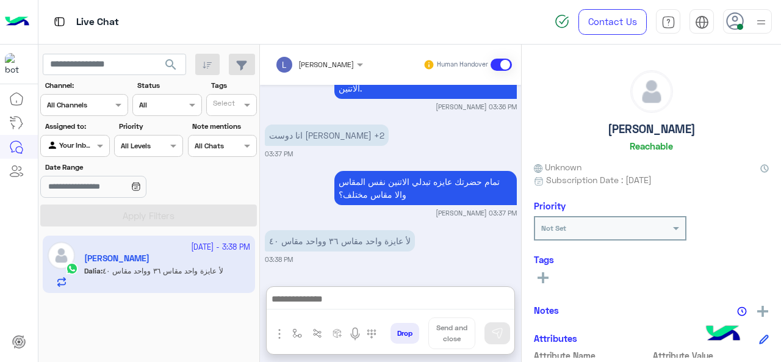
click at [318, 287] on div at bounding box center [391, 302] width 248 height 30
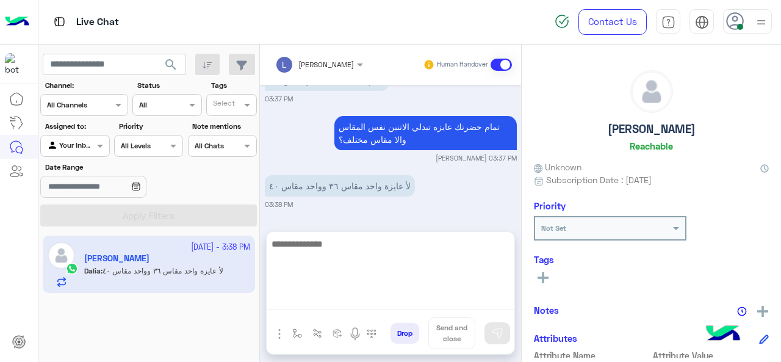
click at [307, 295] on textarea at bounding box center [391, 272] width 248 height 73
type textarea "**********"
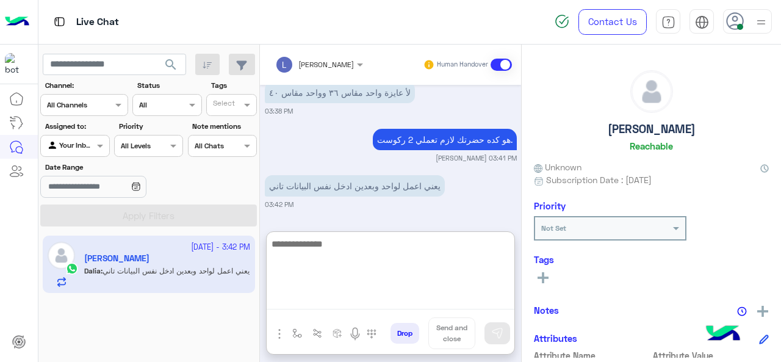
scroll to position [6469, 0]
type textarea "*****"
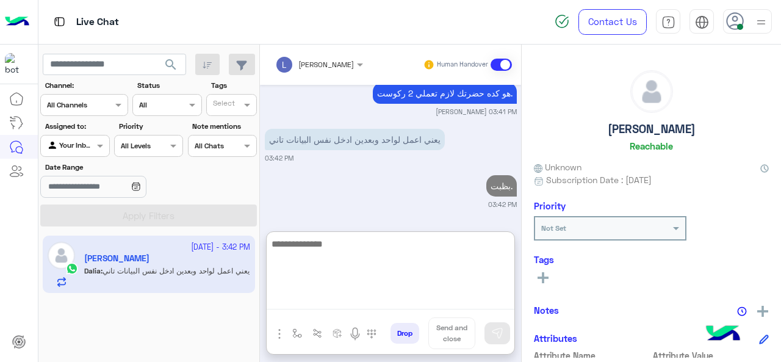
scroll to position [6516, 0]
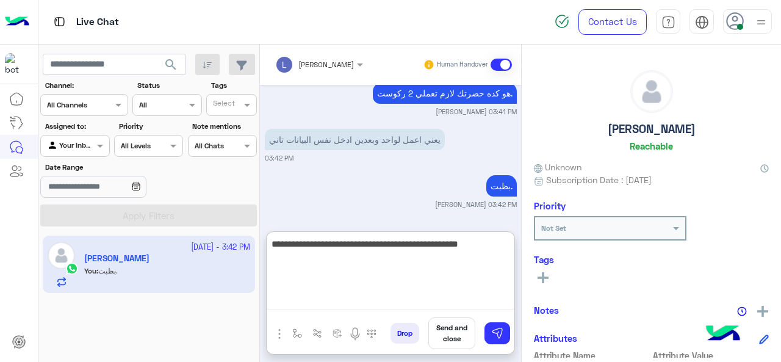
type textarea "**********"
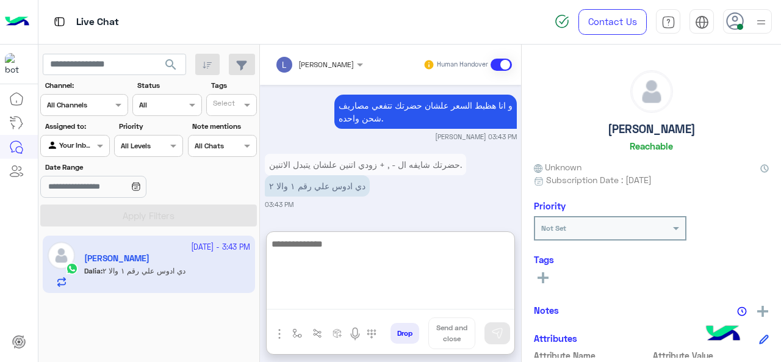
scroll to position [6644, 0]
type textarea "**********"
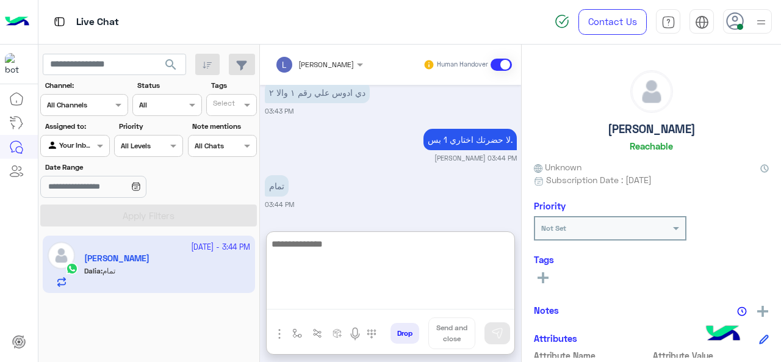
scroll to position [6737, 0]
click at [299, 246] on textarea at bounding box center [391, 272] width 248 height 73
paste textarea "**********"
type textarea "**********"
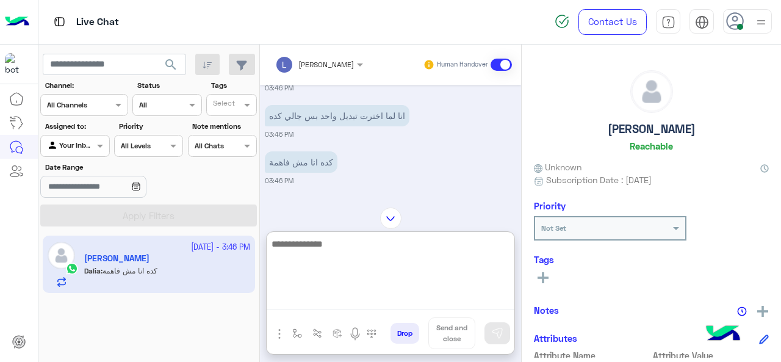
scroll to position [6954, 0]
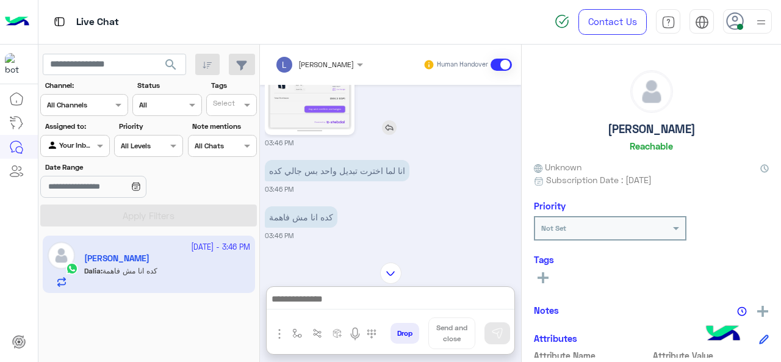
click at [343, 132] on img at bounding box center [310, 58] width 84 height 148
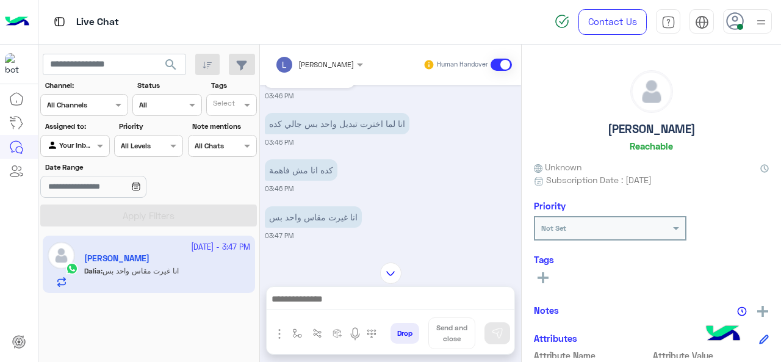
scroll to position [6936, 0]
click at [329, 87] on img at bounding box center [310, 12] width 84 height 148
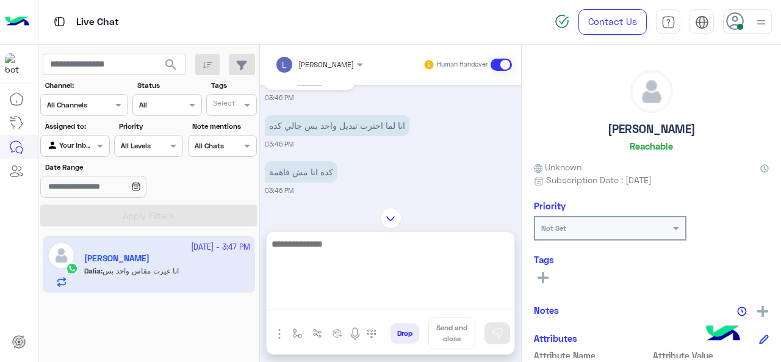
click at [324, 293] on textarea at bounding box center [391, 272] width 248 height 73
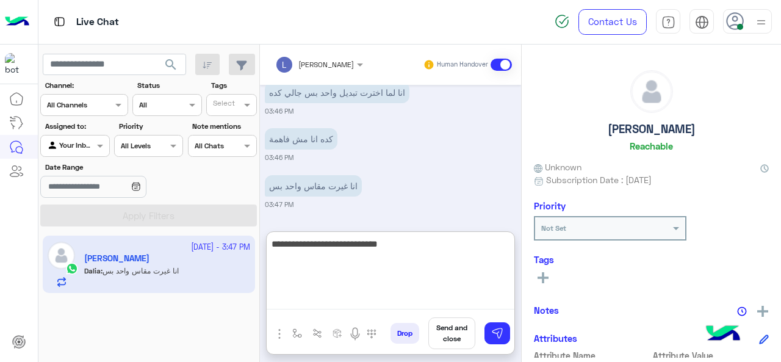
type textarea "**********"
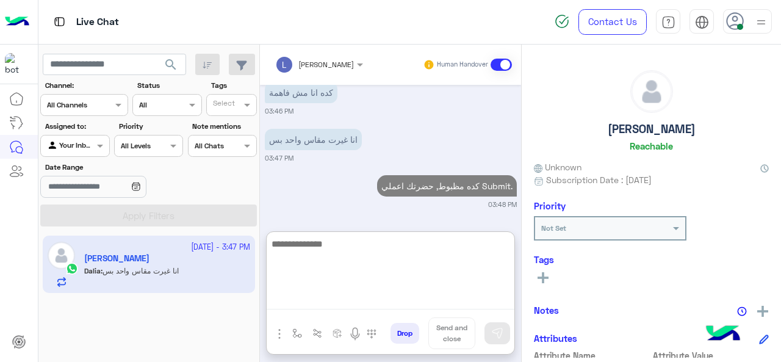
scroll to position [7149, 0]
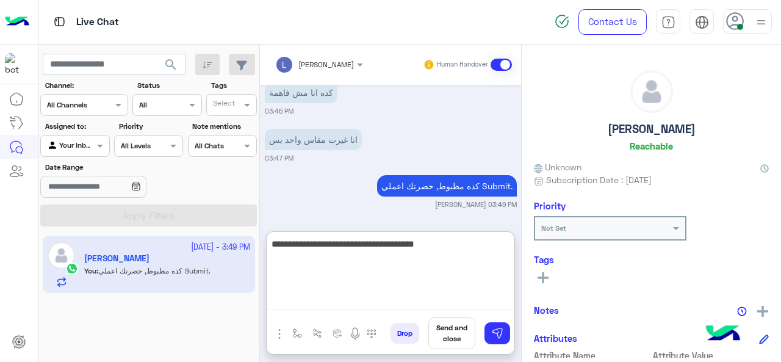
type textarea "**********"
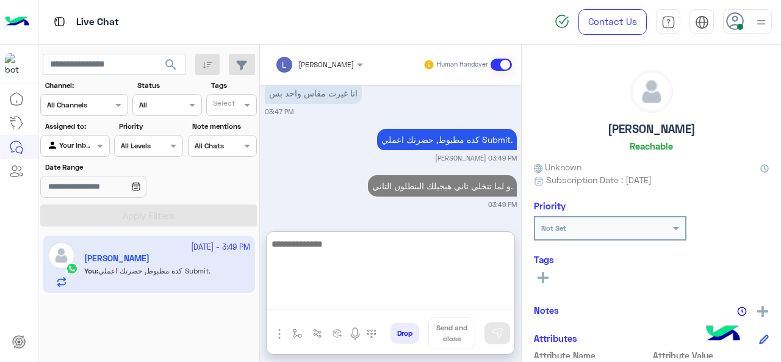
scroll to position [7196, 0]
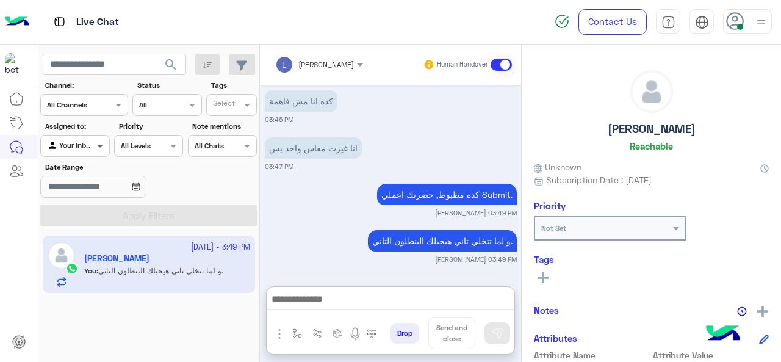
click at [99, 143] on span at bounding box center [101, 145] width 15 height 13
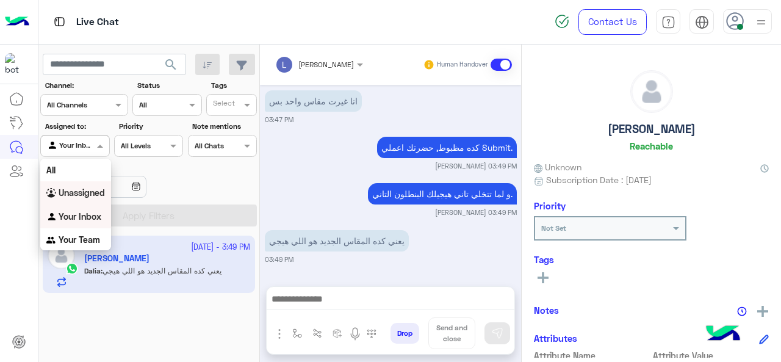
scroll to position [7187, 0]
click at [91, 195] on b "Unassigned" at bounding box center [82, 192] width 46 height 10
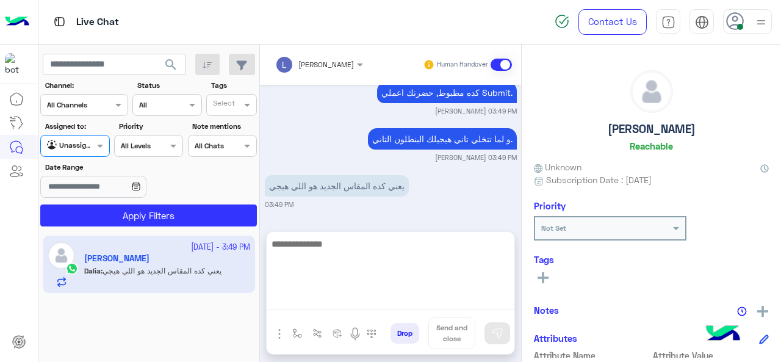
click at [298, 300] on textarea at bounding box center [391, 272] width 248 height 73
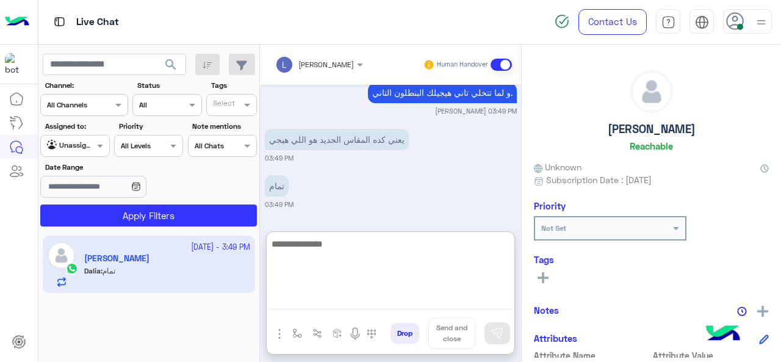
scroll to position [7289, 0]
type textarea "**********"
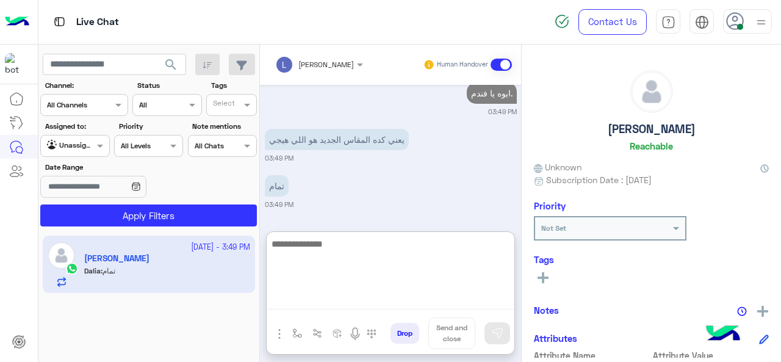
scroll to position [7335, 0]
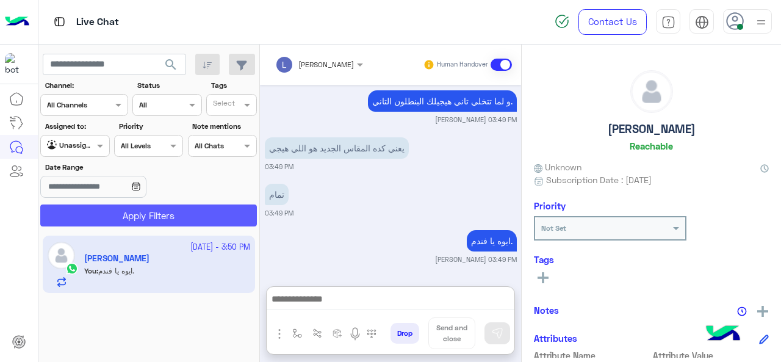
click at [189, 220] on button "Apply Filters" at bounding box center [148, 215] width 217 height 22
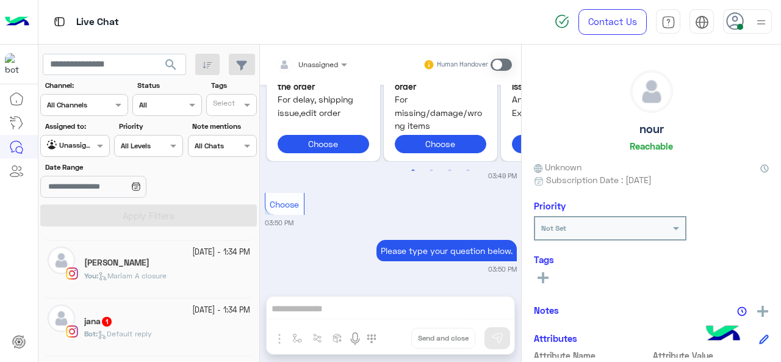
scroll to position [57, 0]
click at [176, 268] on div "You : Mariam A closure" at bounding box center [167, 277] width 166 height 21
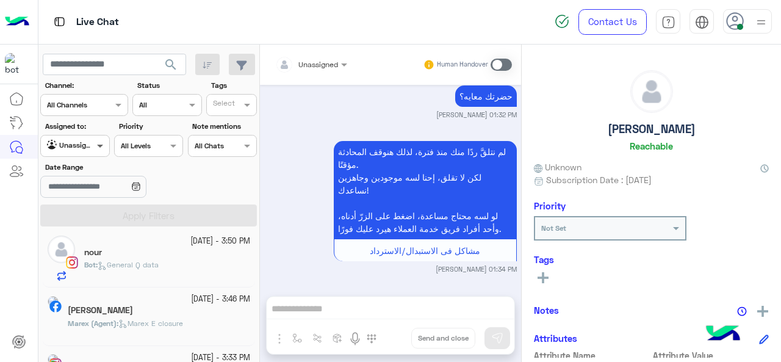
scroll to position [867, 0]
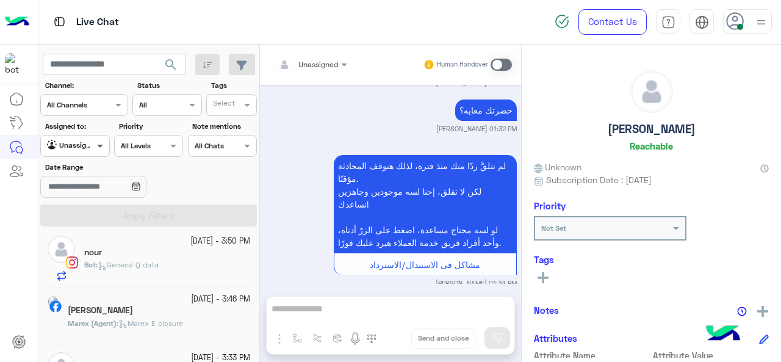
click at [103, 146] on span at bounding box center [101, 145] width 15 height 13
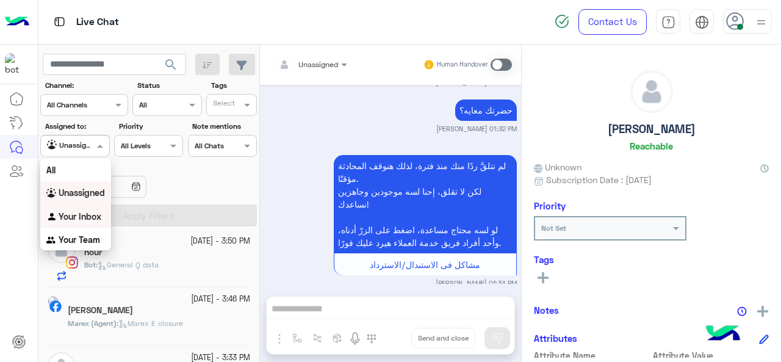
click at [89, 209] on div "Your Inbox" at bounding box center [75, 217] width 71 height 24
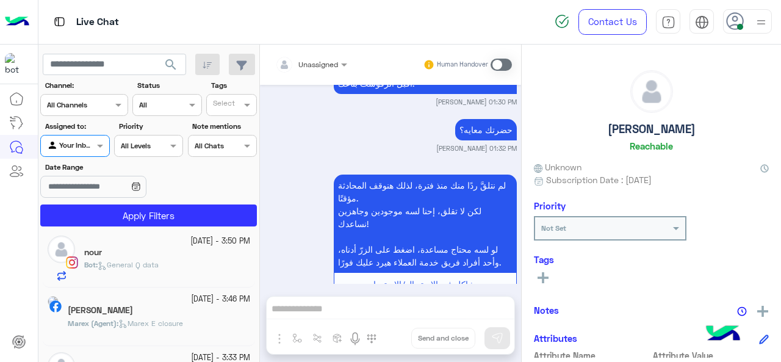
scroll to position [867, 0]
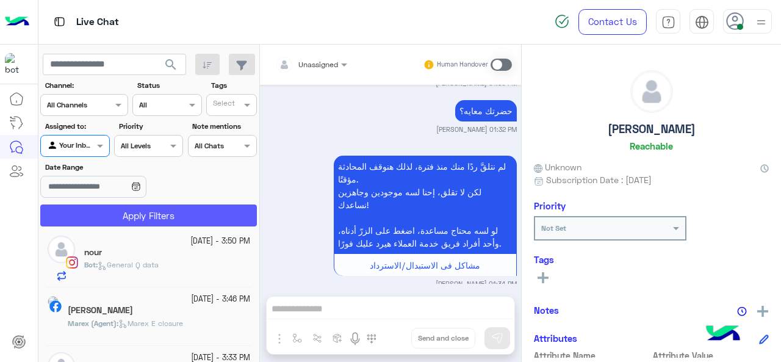
click at [185, 212] on button "Apply Filters" at bounding box center [148, 215] width 217 height 22
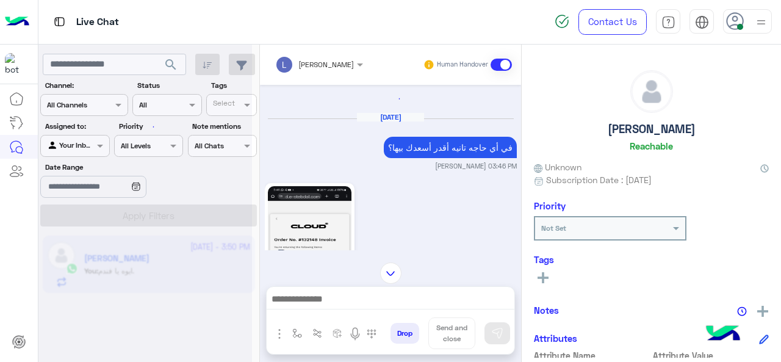
click at [423, 151] on p "في أي حاجه تانيه أقدر أسعدك بيها؟" at bounding box center [450, 147] width 133 height 21
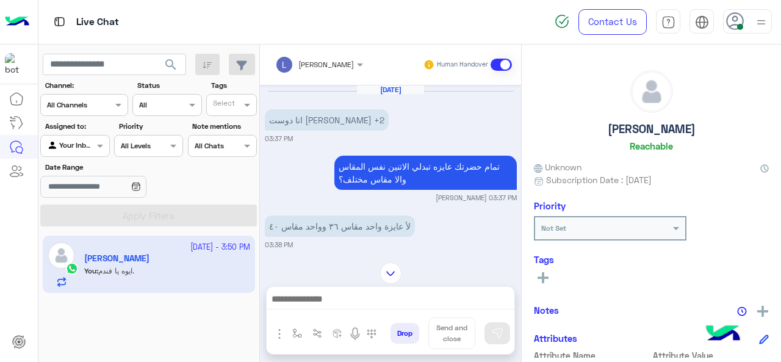
scroll to position [498, 0]
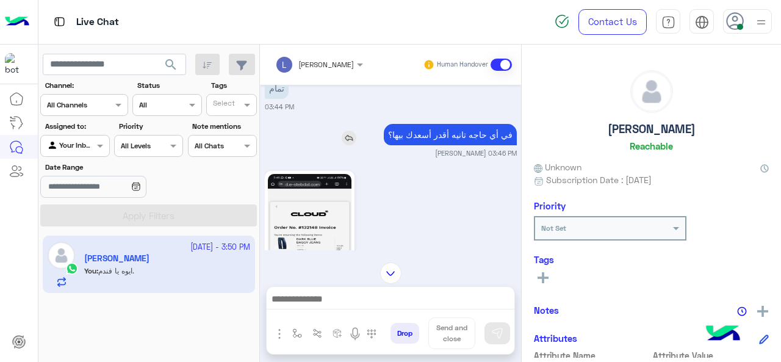
click at [421, 145] on p "في أي حاجه تانيه أقدر أسعدك بيها؟" at bounding box center [450, 134] width 133 height 21
click at [422, 145] on p "في أي حاجه تانيه أقدر أسعدك بيها؟" at bounding box center [450, 134] width 133 height 21
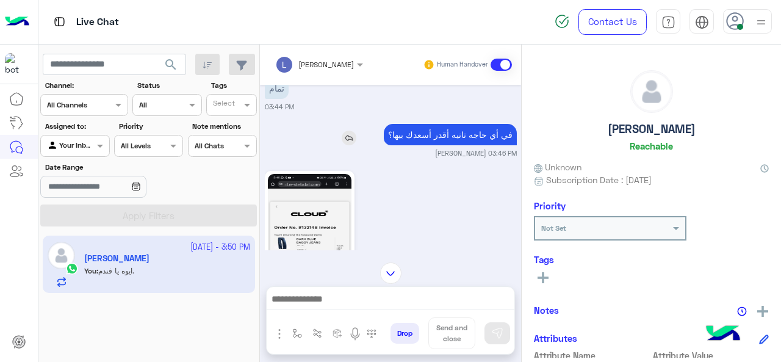
click at [422, 145] on p "في أي حاجه تانيه أقدر أسعدك بيها؟" at bounding box center [450, 134] width 133 height 21
copy app-msgs-text
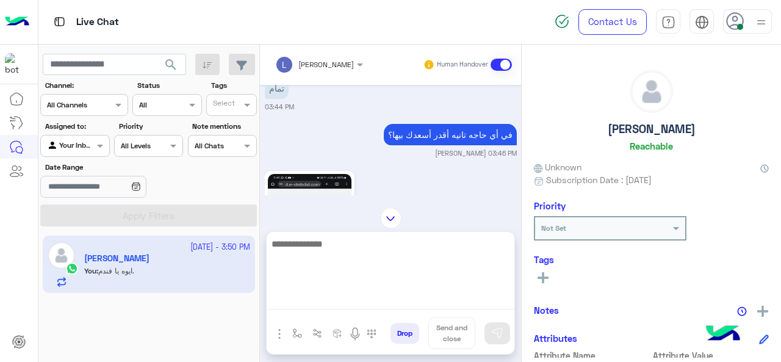
click at [317, 306] on textarea at bounding box center [391, 272] width 248 height 73
paste textarea "**********"
type textarea "**********"
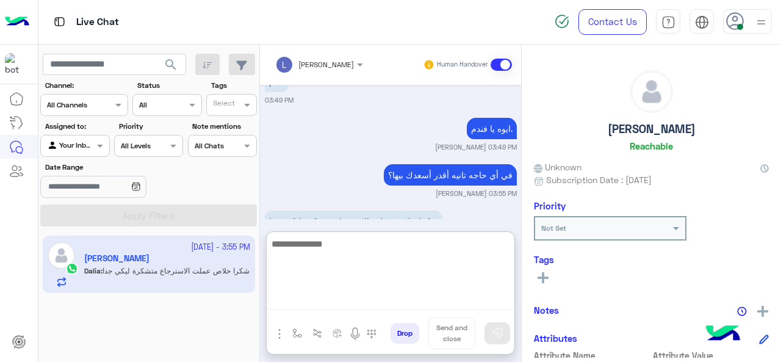
scroll to position [1103, 0]
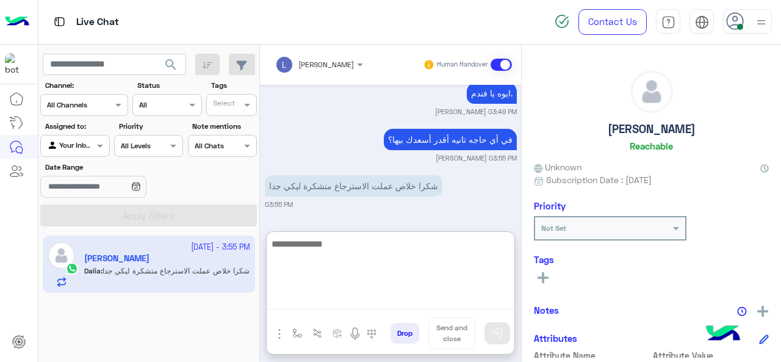
paste textarea "**********"
type textarea "**********"
click at [466, 330] on button "Send and close" at bounding box center [451, 333] width 47 height 32
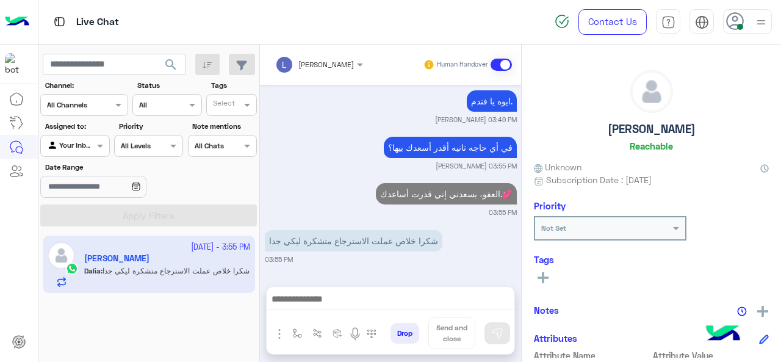
scroll to position [1104, 0]
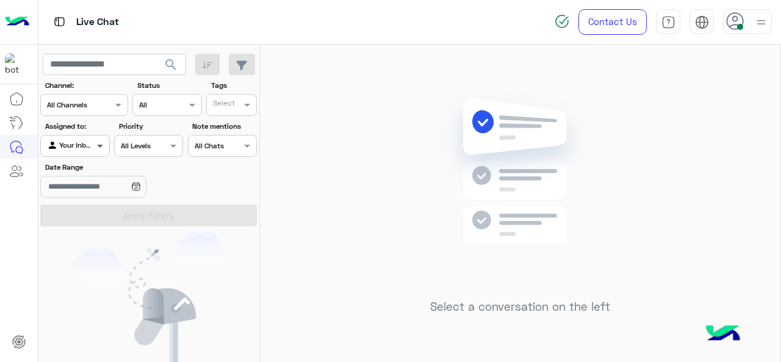
click at [101, 149] on span at bounding box center [101, 145] width 15 height 13
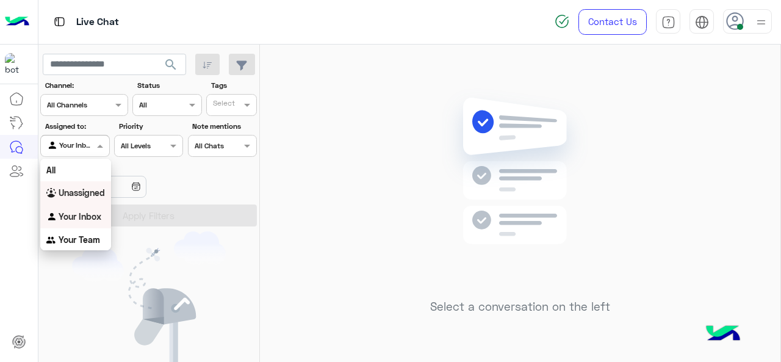
click at [94, 196] on b "Unassigned" at bounding box center [82, 192] width 46 height 10
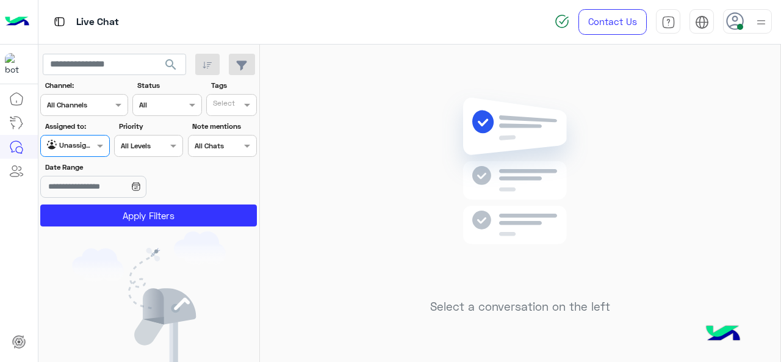
click at [223, 103] on input "text" at bounding box center [225, 106] width 25 height 11
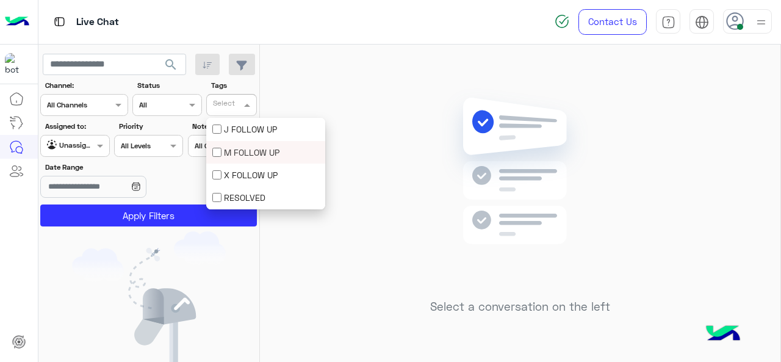
click at [227, 149] on div "M FOLLOW UP" at bounding box center [265, 152] width 107 height 13
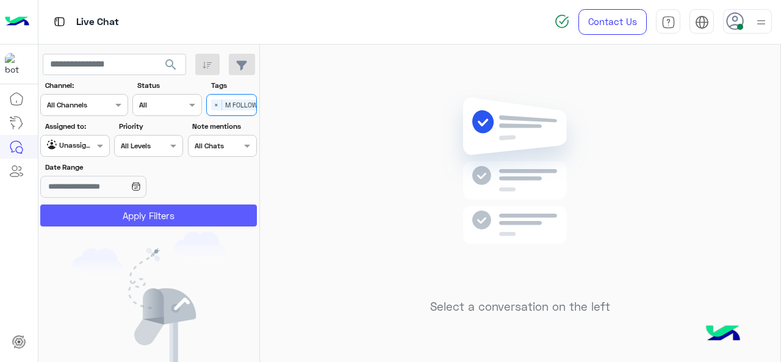
click at [202, 207] on button "Apply Filters" at bounding box center [148, 215] width 217 height 22
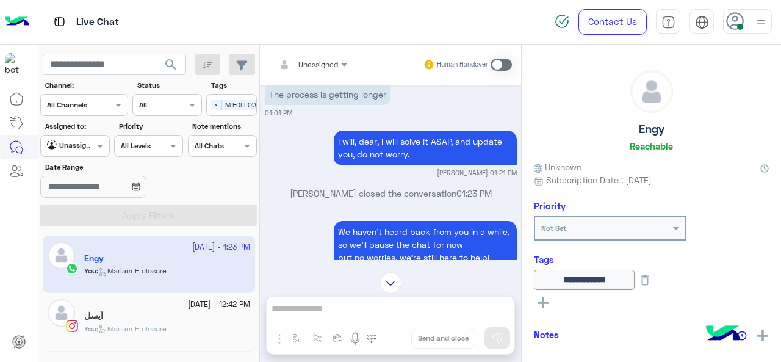
scroll to position [1342, 0]
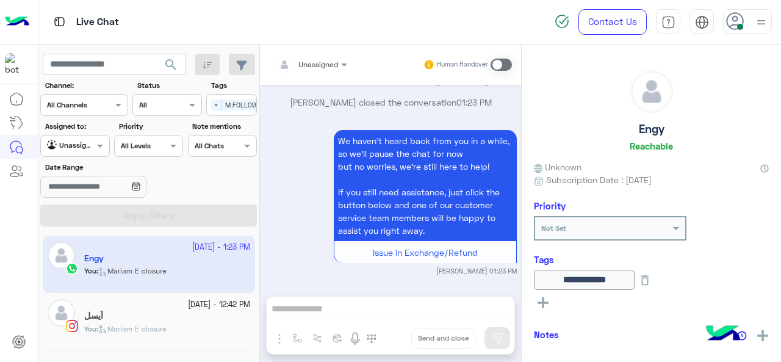
click at [174, 320] on div "آيسل" at bounding box center [167, 316] width 166 height 13
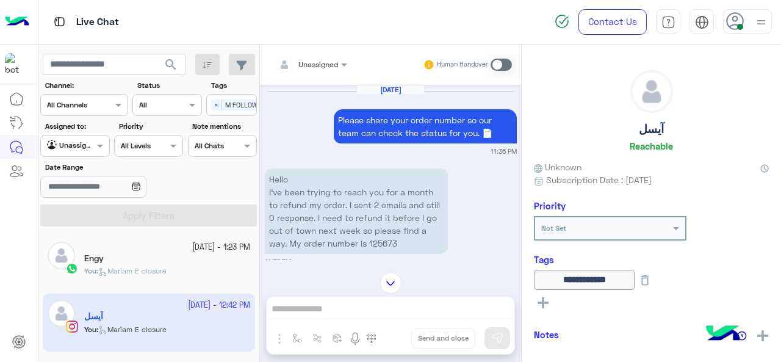
scroll to position [790, 0]
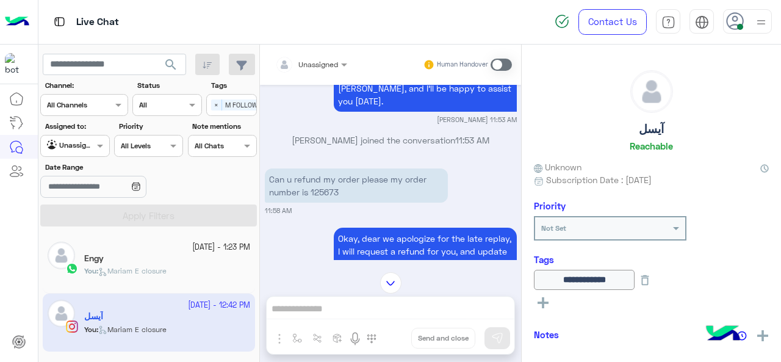
click at [320, 190] on p "Can u refund my order please my order number is 125673" at bounding box center [356, 185] width 183 height 34
copy p "125673"
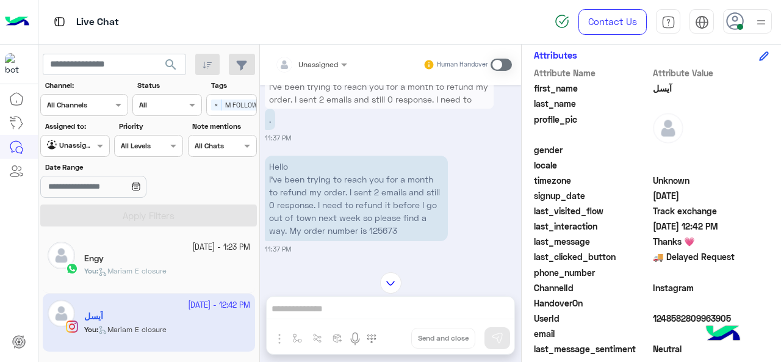
scroll to position [334, 0]
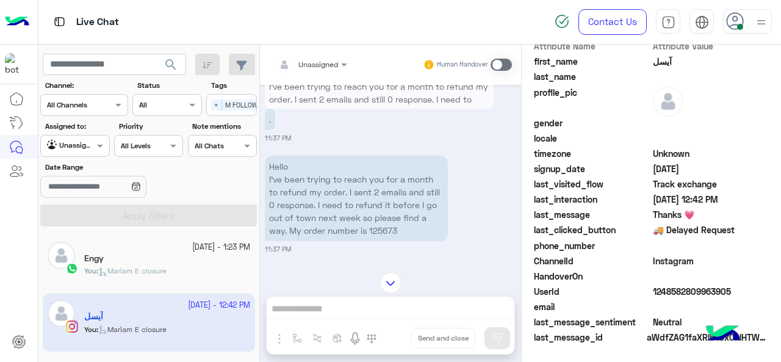
click at [648, 295] on span "UserId" at bounding box center [592, 291] width 116 height 13
click at [649, 292] on div "UserId 1248582809963905" at bounding box center [651, 292] width 235 height 15
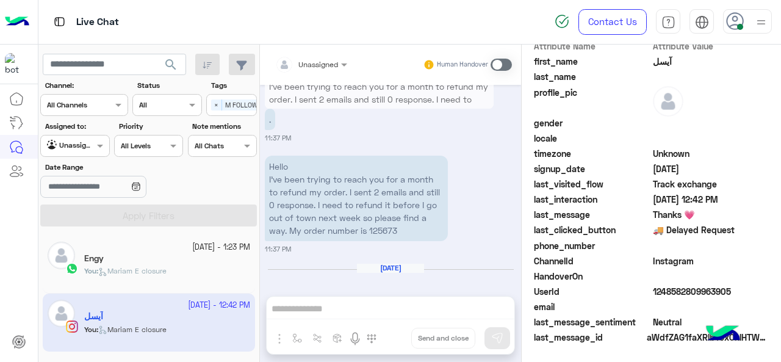
scroll to position [1223, 0]
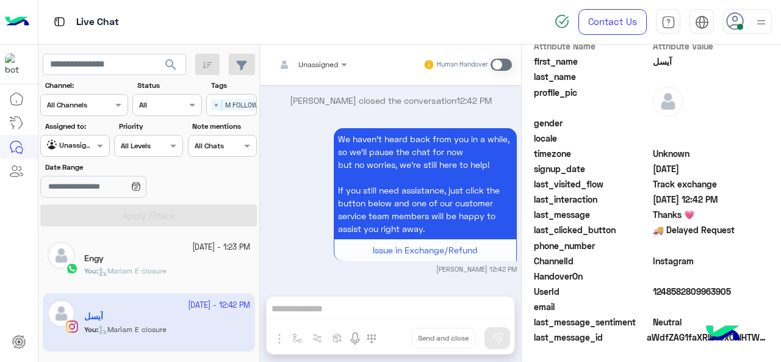
click at [333, 68] on span "Unassigned" at bounding box center [318, 64] width 40 height 9
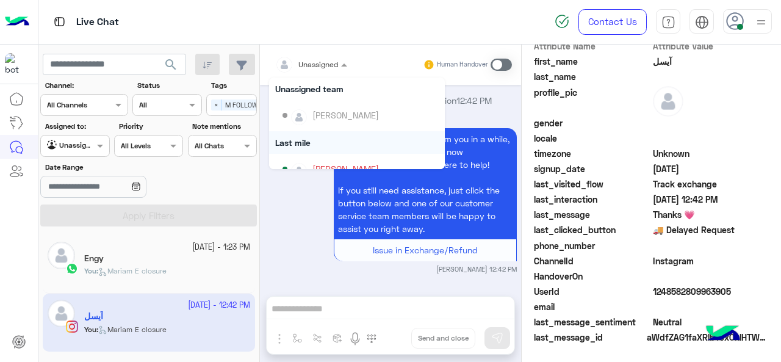
scroll to position [185, 0]
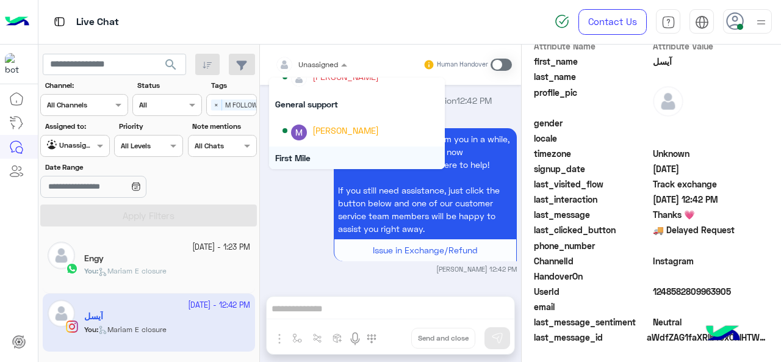
click at [332, 154] on div "First Mile" at bounding box center [357, 157] width 176 height 23
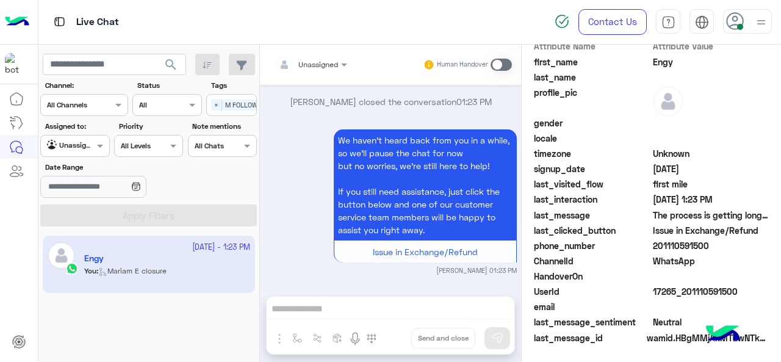
scroll to position [331, 0]
click at [101, 145] on span at bounding box center [101, 145] width 15 height 13
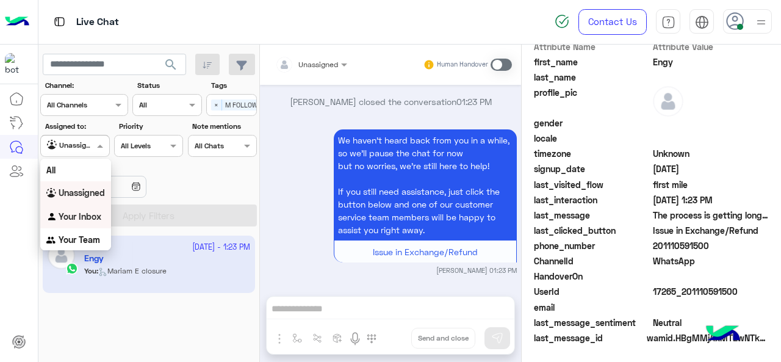
scroll to position [334, 0]
click at [88, 213] on b "Your Inbox" at bounding box center [80, 216] width 43 height 10
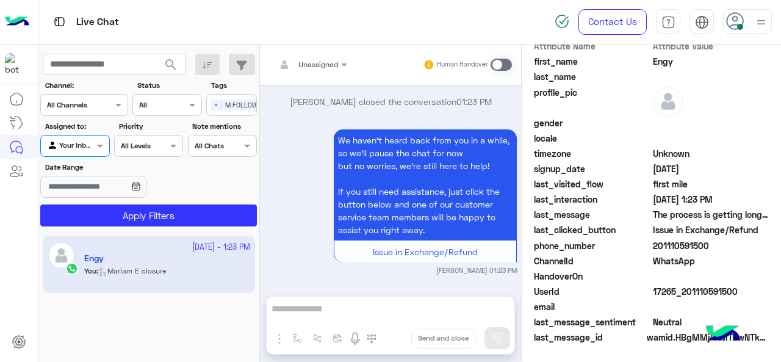
click at [82, 148] on div at bounding box center [75, 144] width 68 height 12
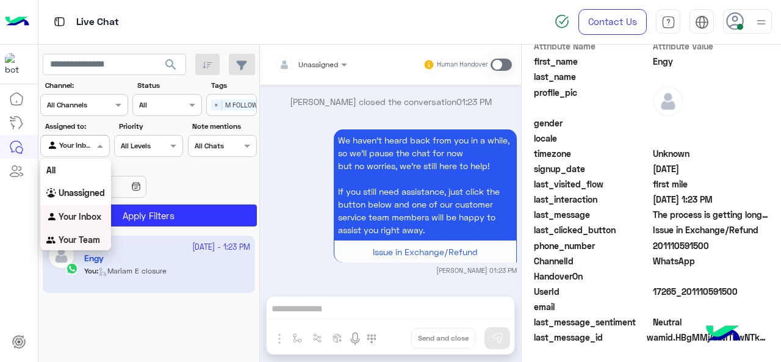
click at [74, 234] on div "Your Team" at bounding box center [75, 240] width 71 height 24
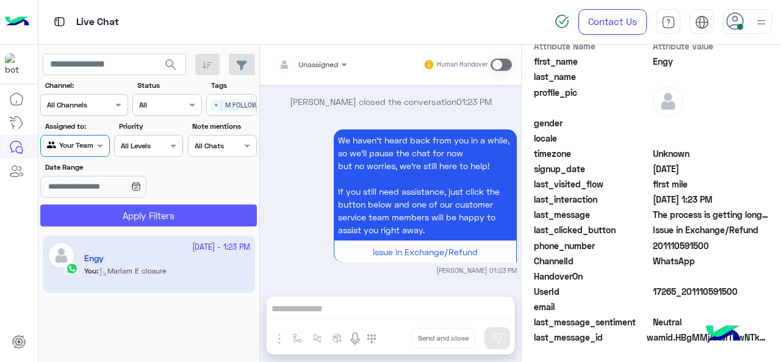
click at [113, 218] on button "Apply Filters" at bounding box center [148, 215] width 217 height 22
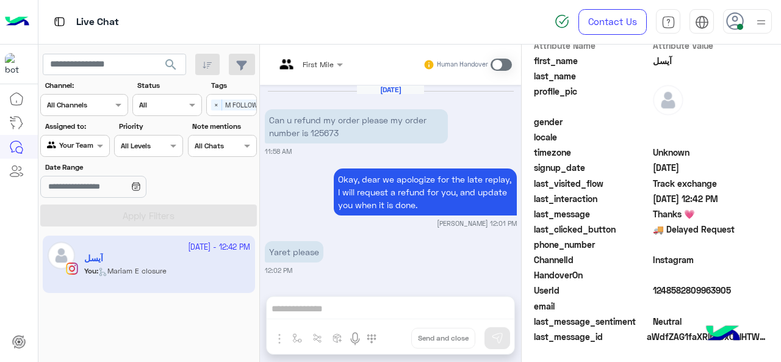
scroll to position [331, 0]
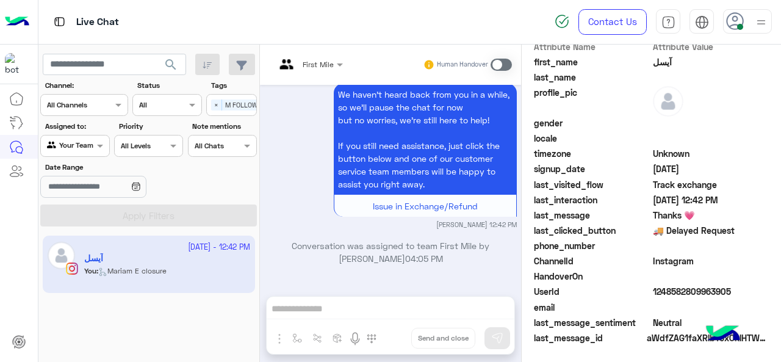
click at [321, 55] on div "First Mile" at bounding box center [304, 64] width 59 height 29
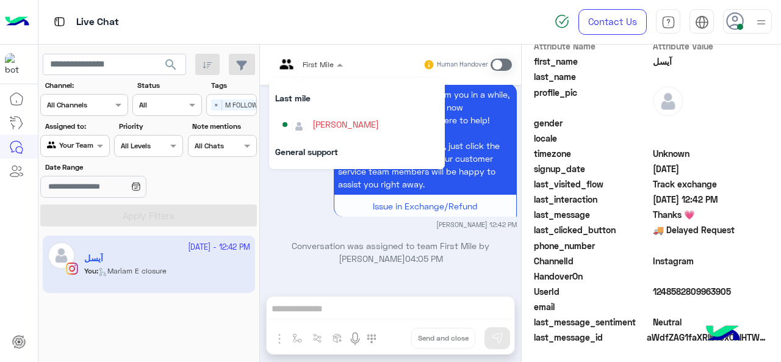
scroll to position [216, 0]
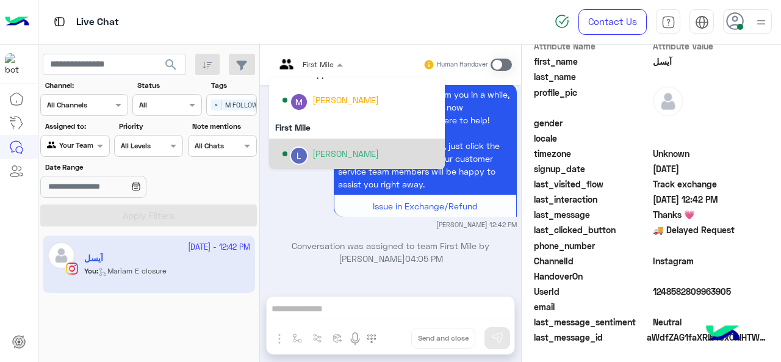
click at [315, 147] on div "[PERSON_NAME]" at bounding box center [345, 153] width 66 height 13
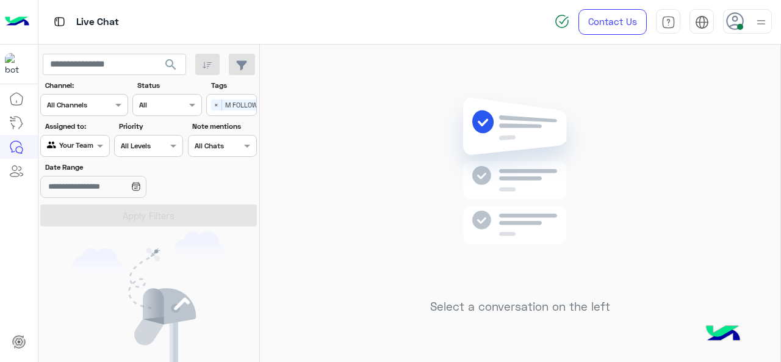
click at [94, 137] on div "Agent Filter Your Team" at bounding box center [74, 146] width 69 height 22
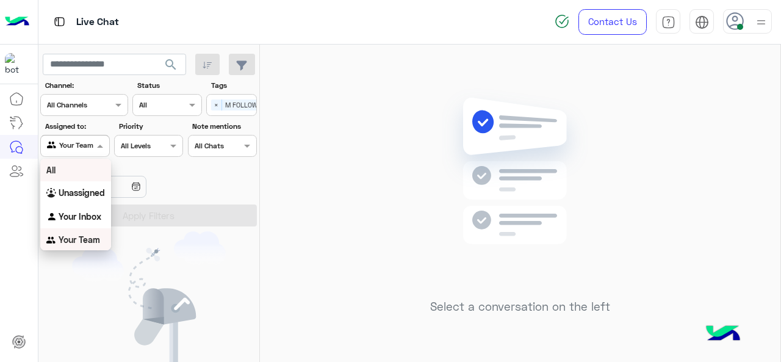
scroll to position [1, 0]
click at [91, 206] on div "Your Inbox" at bounding box center [75, 216] width 71 height 24
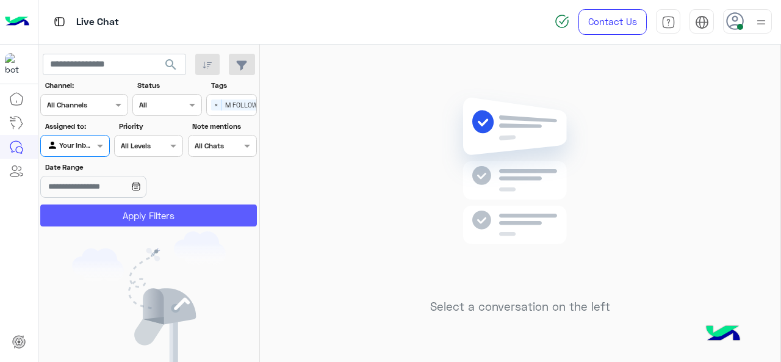
click at [120, 209] on button "Apply Filters" at bounding box center [148, 215] width 217 height 22
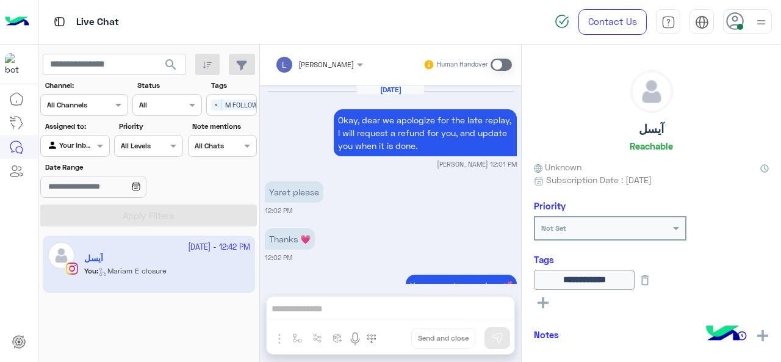
scroll to position [391, 0]
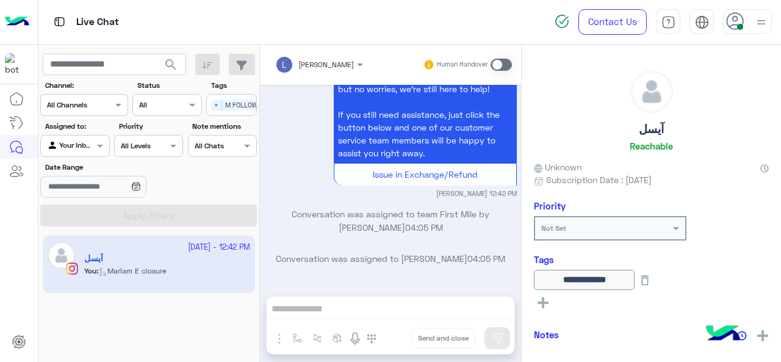
click at [497, 64] on span at bounding box center [500, 65] width 21 height 12
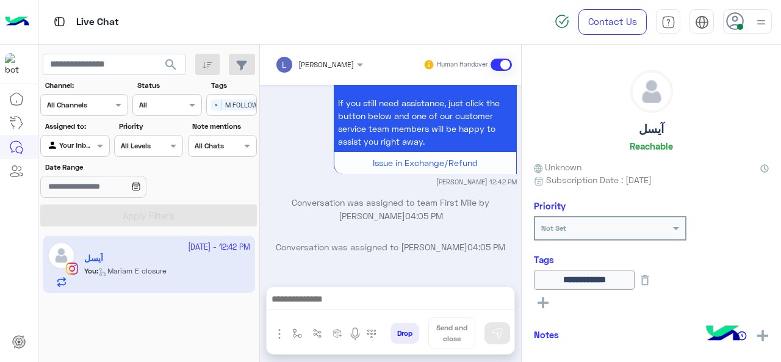
scroll to position [432, 0]
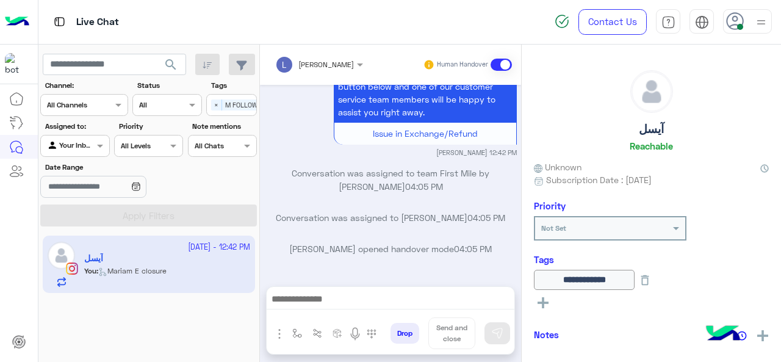
click at [328, 291] on div at bounding box center [391, 302] width 248 height 30
click at [325, 297] on textarea at bounding box center [391, 300] width 248 height 18
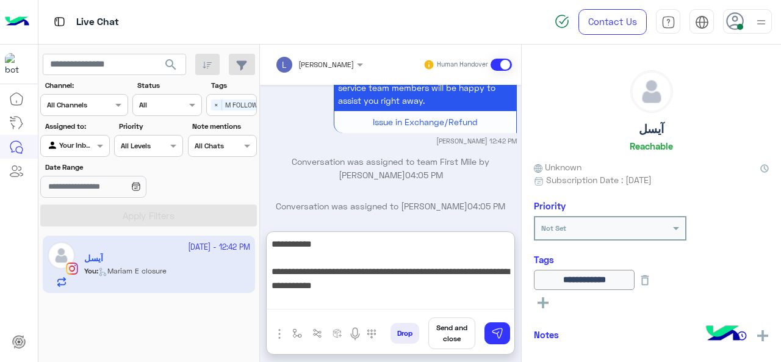
type textarea "**********"
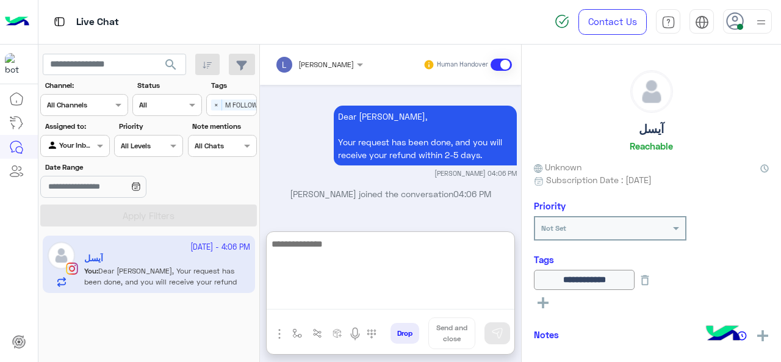
scroll to position [603, 0]
click at [214, 104] on span "×" at bounding box center [216, 104] width 11 height 11
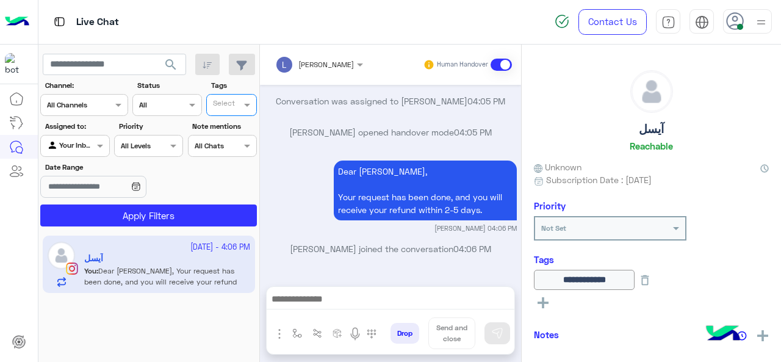
scroll to position [548, 0]
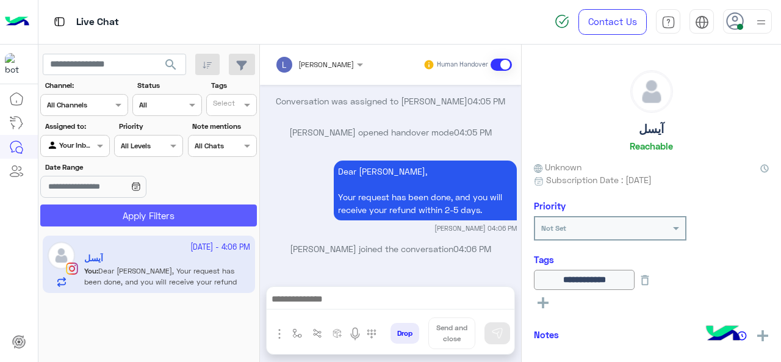
click at [148, 217] on button "Apply Filters" at bounding box center [148, 215] width 217 height 22
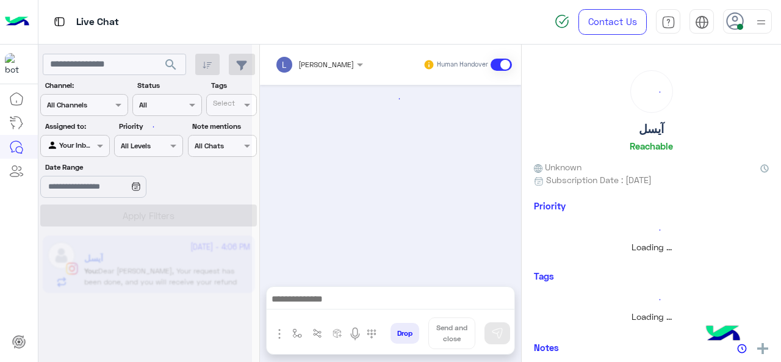
scroll to position [383, 0]
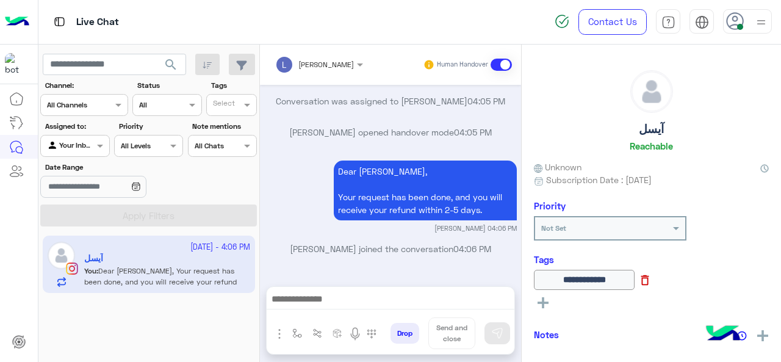
click at [651, 278] on icon at bounding box center [644, 279] width 13 height 13
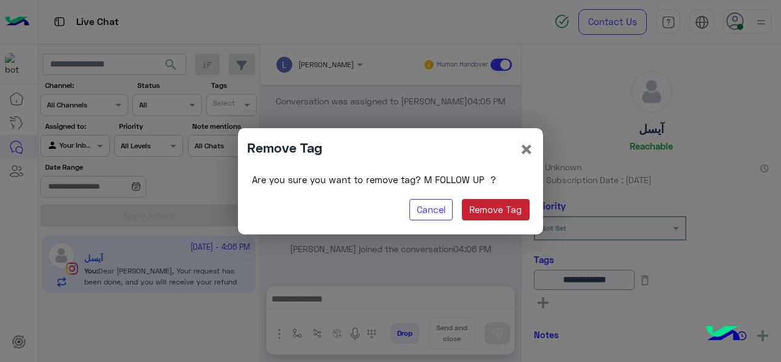
click at [507, 207] on button "Remove Tag" at bounding box center [496, 210] width 68 height 22
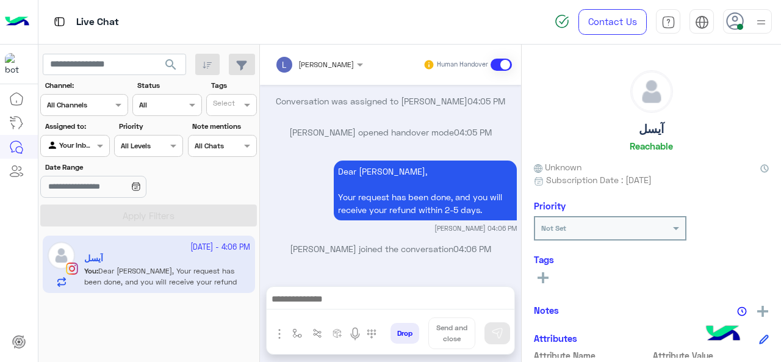
click at [543, 280] on rect at bounding box center [543, 277] width 2 height 11
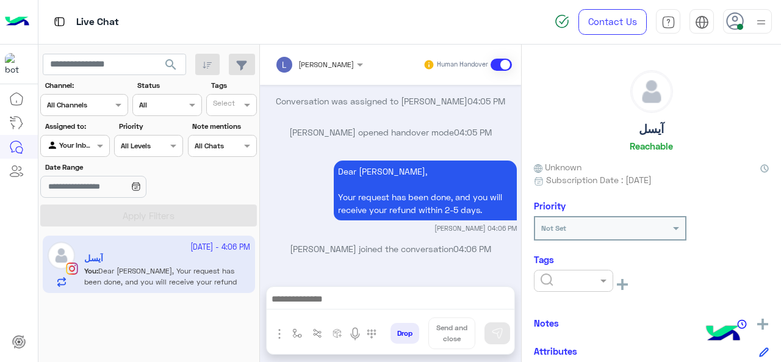
click at [557, 274] on input "text" at bounding box center [558, 279] width 37 height 11
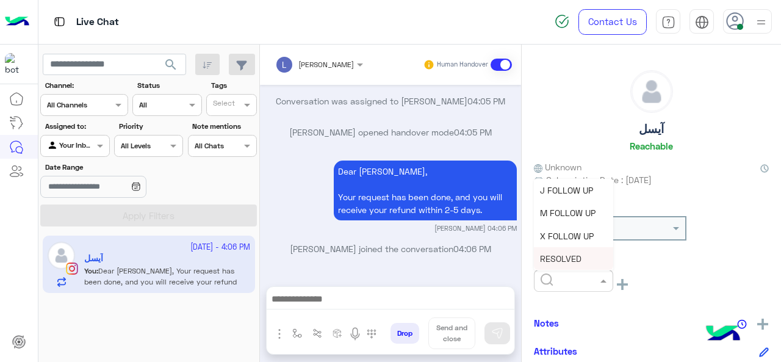
click at [568, 259] on span "RESOLVED" at bounding box center [560, 258] width 41 height 10
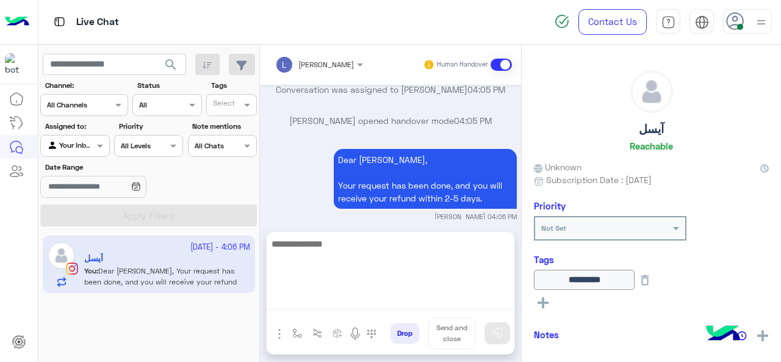
click at [323, 293] on textarea at bounding box center [391, 272] width 248 height 73
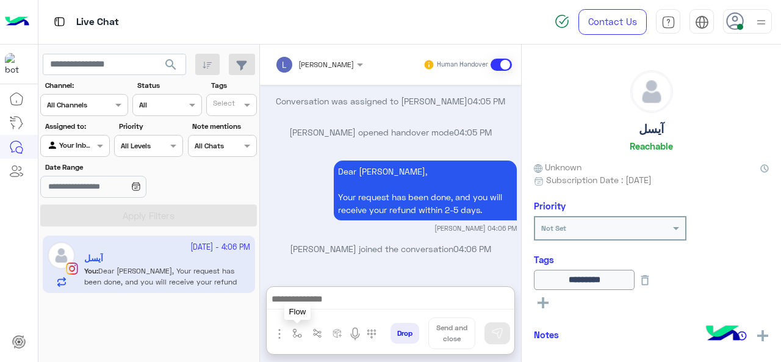
click at [295, 331] on img "button" at bounding box center [297, 333] width 10 height 10
click at [307, 309] on input "text" at bounding box center [318, 304] width 48 height 11
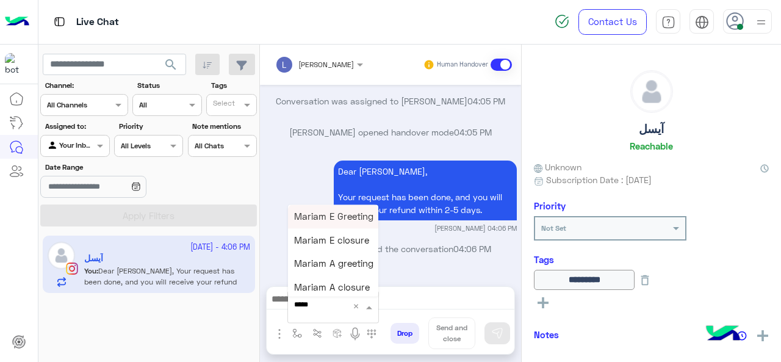
type input "******"
click at [336, 243] on span "Mariam E closure" at bounding box center [331, 239] width 75 height 11
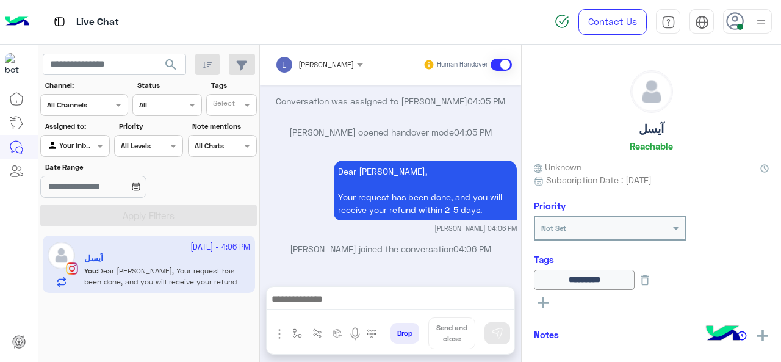
type textarea "**********"
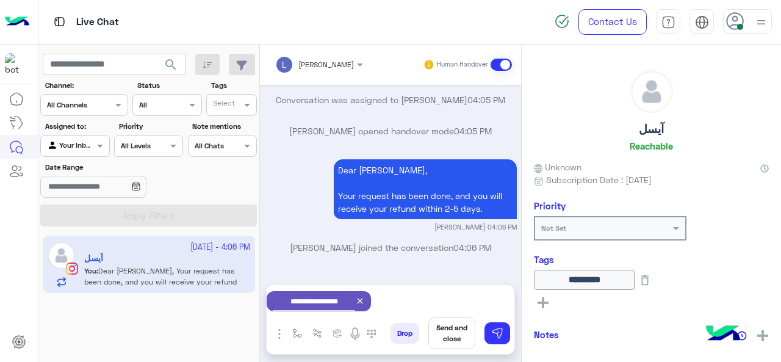
click at [450, 324] on button "Send and close" at bounding box center [451, 333] width 47 height 32
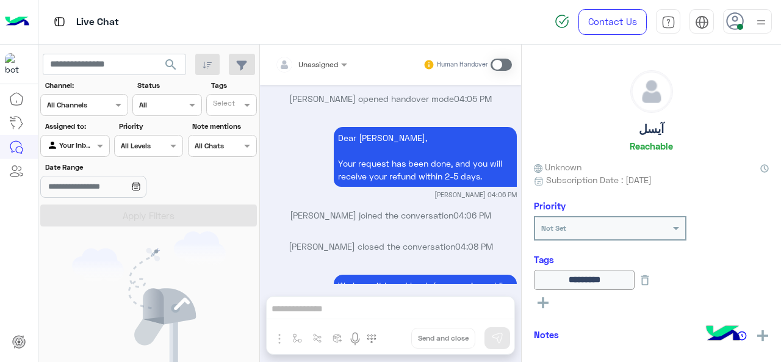
scroll to position [563, 0]
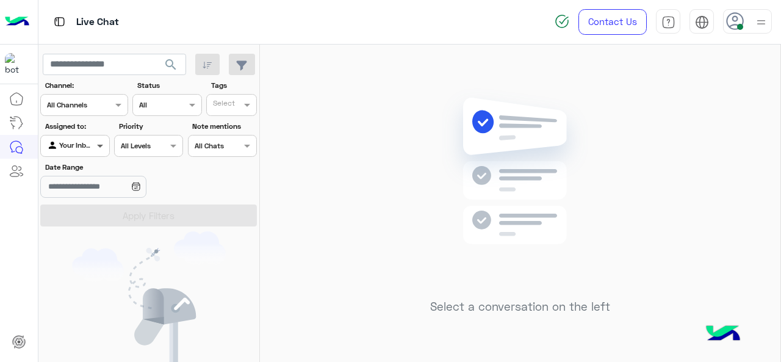
click at [97, 152] on span at bounding box center [101, 145] width 15 height 13
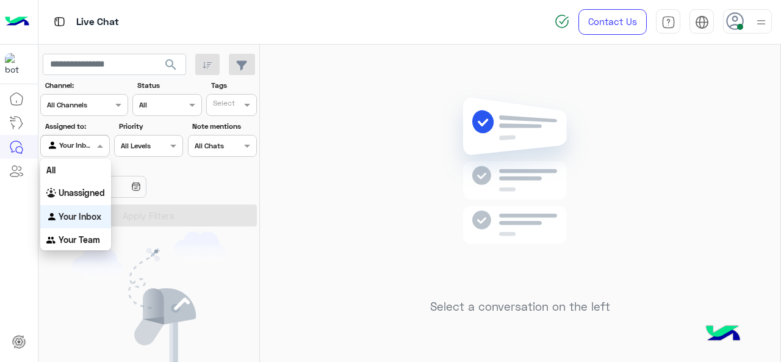
click at [399, 271] on div "Select a conversation on the left" at bounding box center [520, 206] width 520 height 322
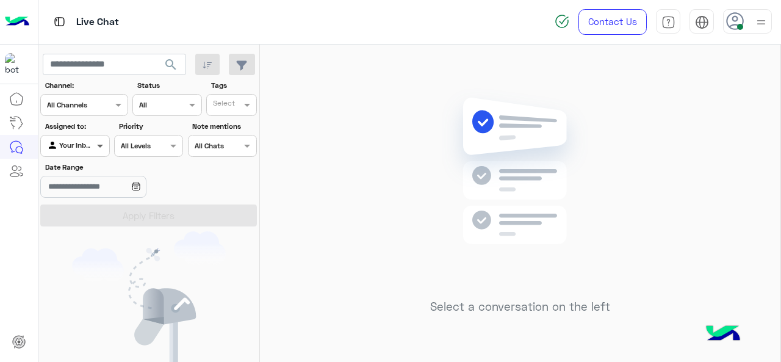
click at [102, 146] on span at bounding box center [101, 145] width 15 height 13
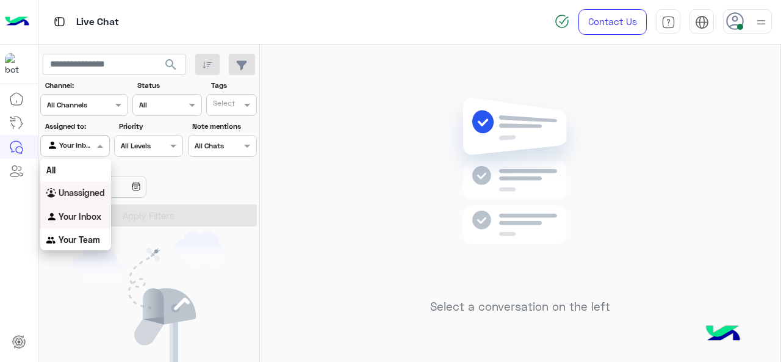
click at [88, 196] on b "Unassigned" at bounding box center [82, 192] width 46 height 10
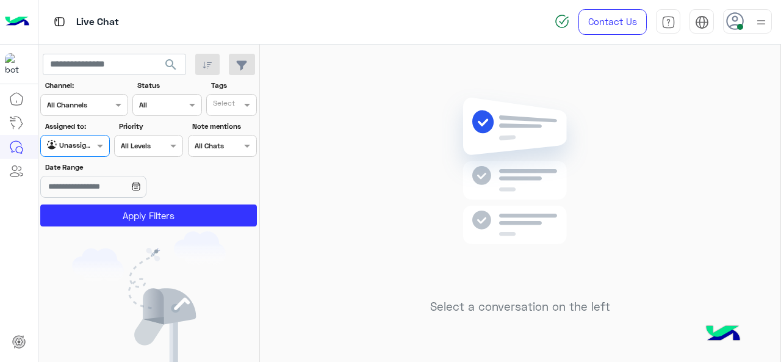
click at [221, 104] on input "text" at bounding box center [225, 106] width 25 height 11
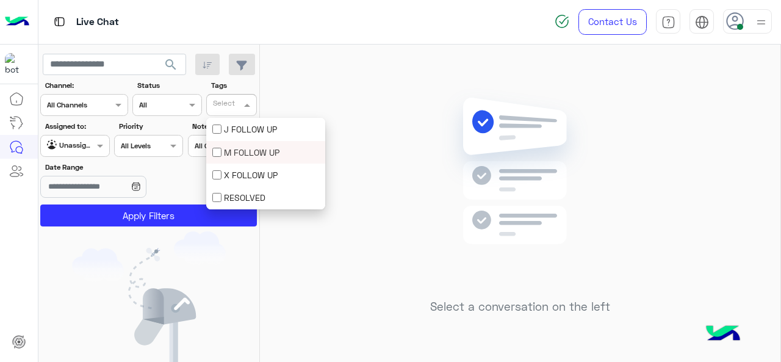
click at [221, 162] on div "M FOLLOW UP" at bounding box center [265, 152] width 119 height 23
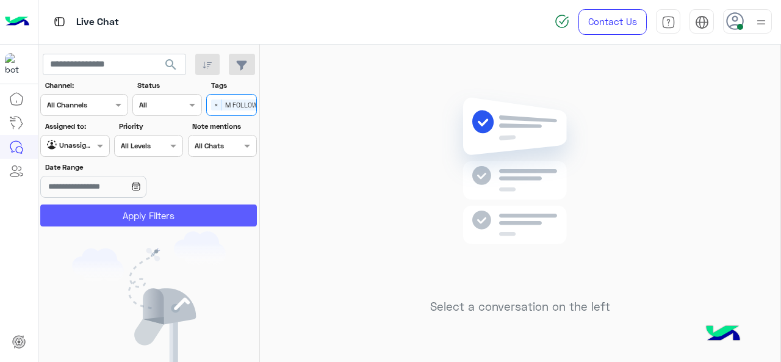
click at [193, 212] on button "Apply Filters" at bounding box center [148, 215] width 217 height 22
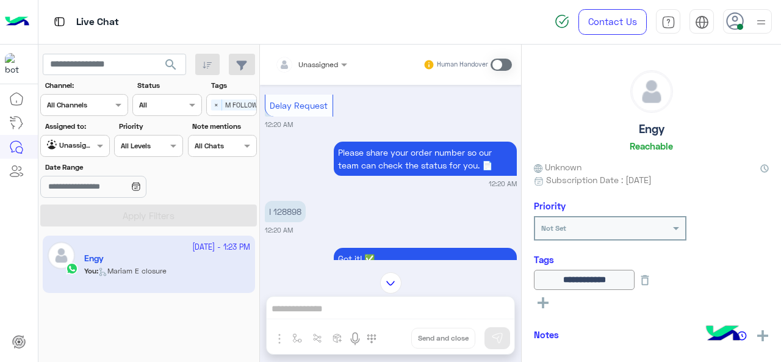
scroll to position [311, 0]
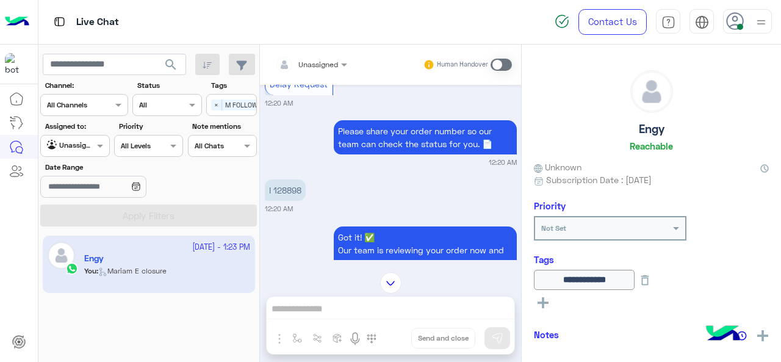
click at [292, 189] on p "I 128898" at bounding box center [285, 189] width 41 height 21
copy p "128898"
click at [331, 66] on div at bounding box center [311, 63] width 84 height 12
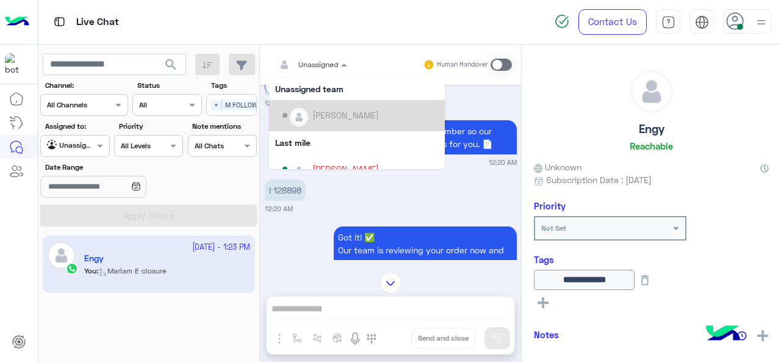
scroll to position [185, 0]
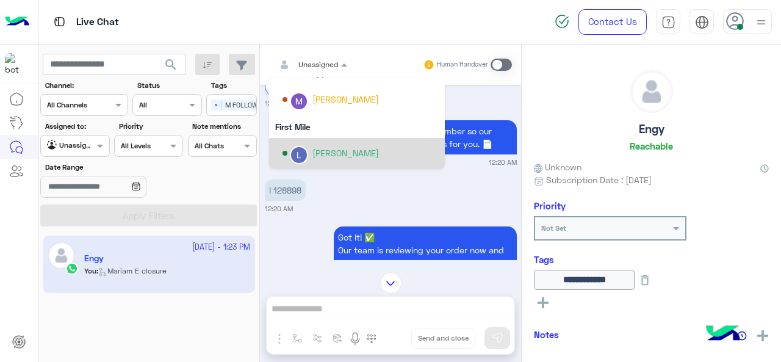
click at [309, 151] on div "[PERSON_NAME]" at bounding box center [360, 153] width 156 height 21
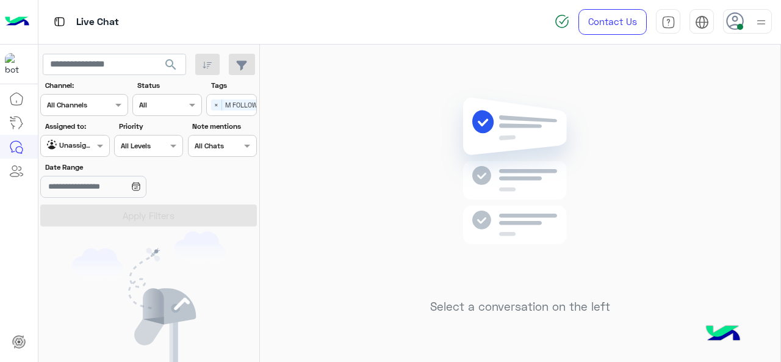
click at [99, 145] on span at bounding box center [101, 145] width 15 height 13
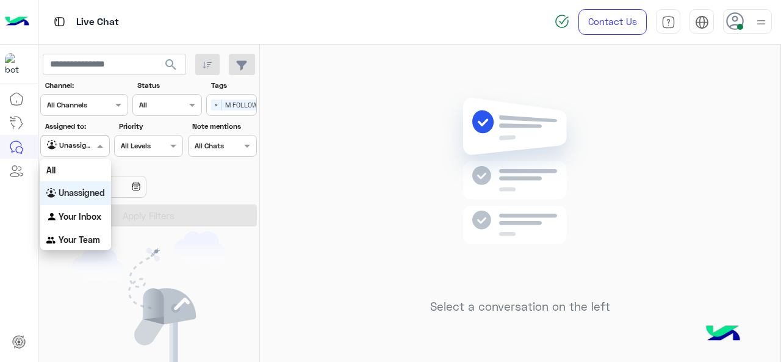
click at [93, 214] on b "Your Inbox" at bounding box center [80, 216] width 43 height 10
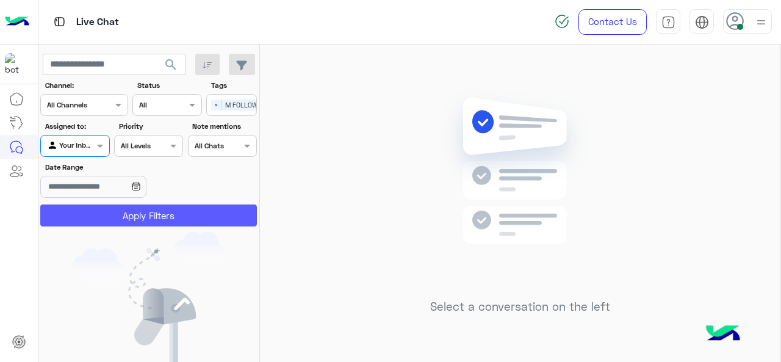
click at [112, 214] on button "Apply Filters" at bounding box center [148, 215] width 217 height 22
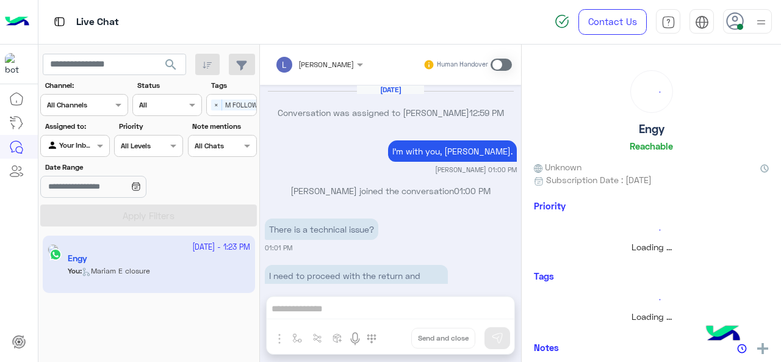
scroll to position [363, 0]
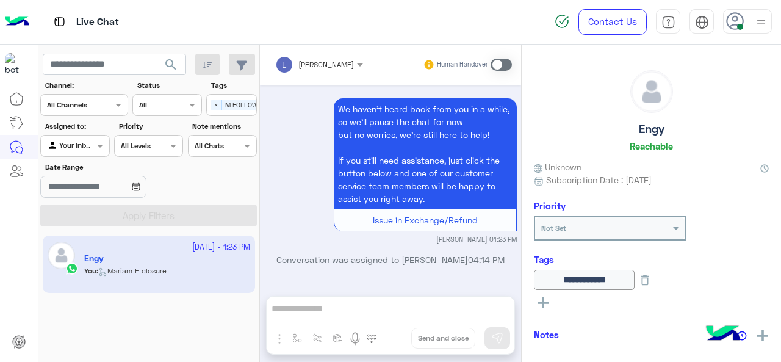
click at [506, 61] on span at bounding box center [500, 65] width 21 height 12
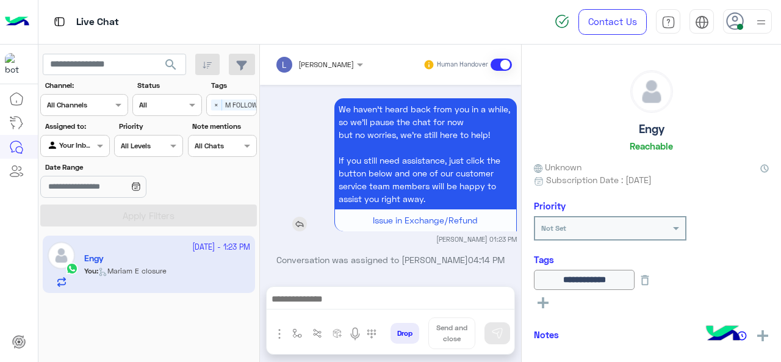
scroll to position [404, 0]
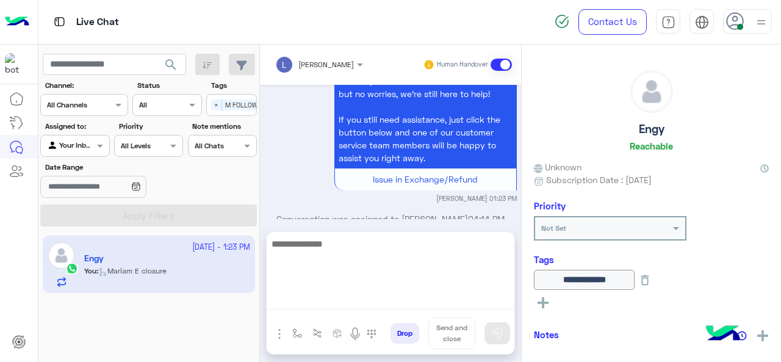
click at [319, 294] on textarea at bounding box center [391, 272] width 248 height 73
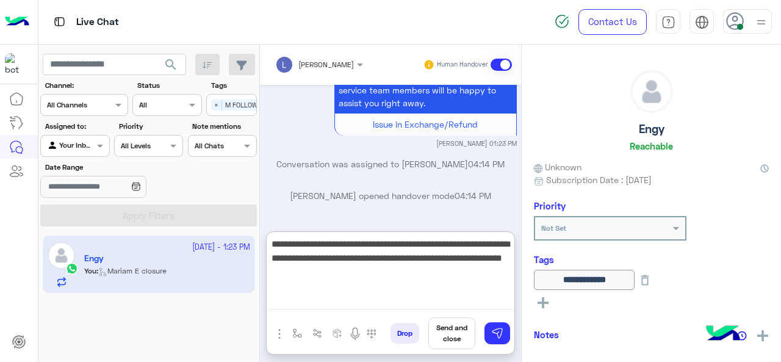
type textarea "**********"
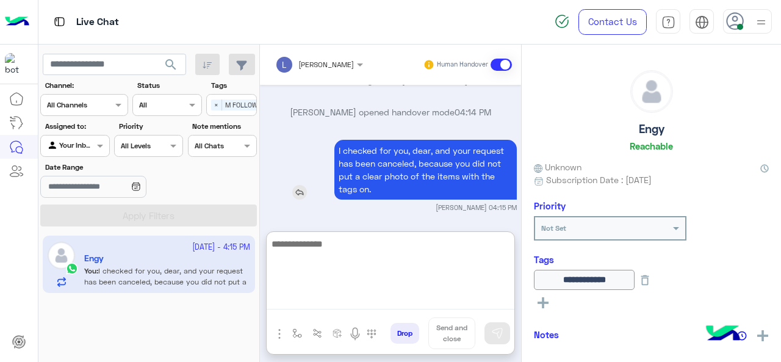
scroll to position [544, 0]
click at [326, 239] on textarea at bounding box center [391, 272] width 248 height 73
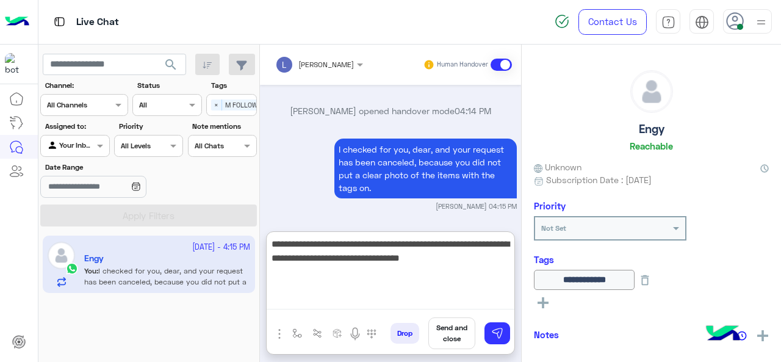
type textarea "**********"
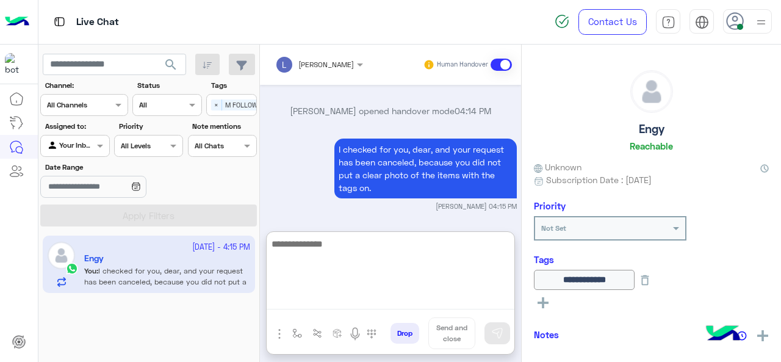
scroll to position [648, 0]
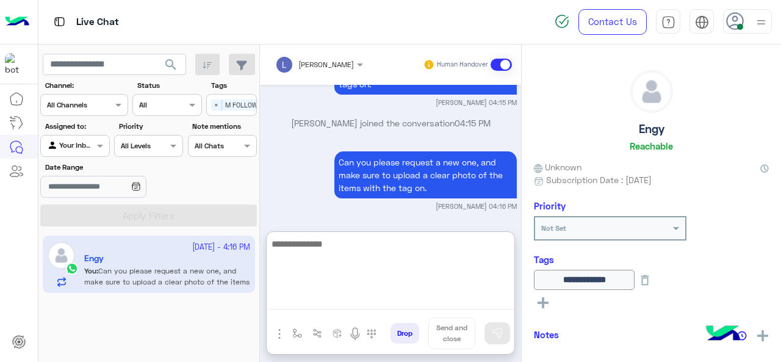
paste textarea "**********"
type textarea "**********"
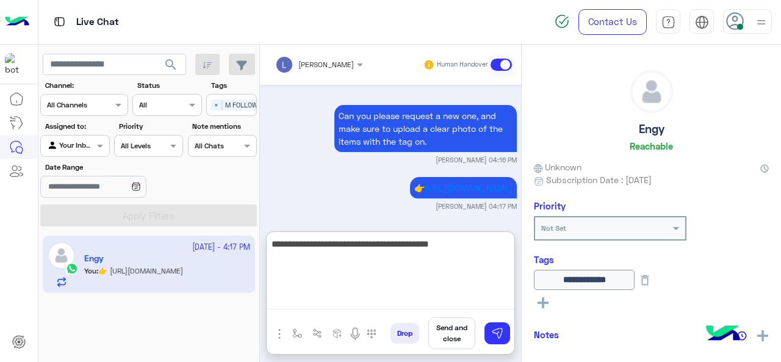
type textarea "**********"
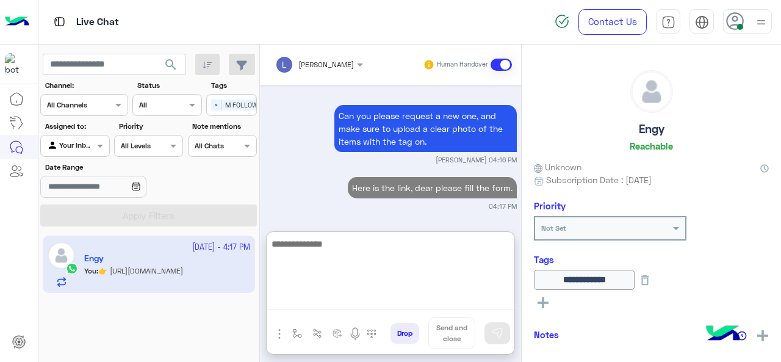
scroll to position [740, 0]
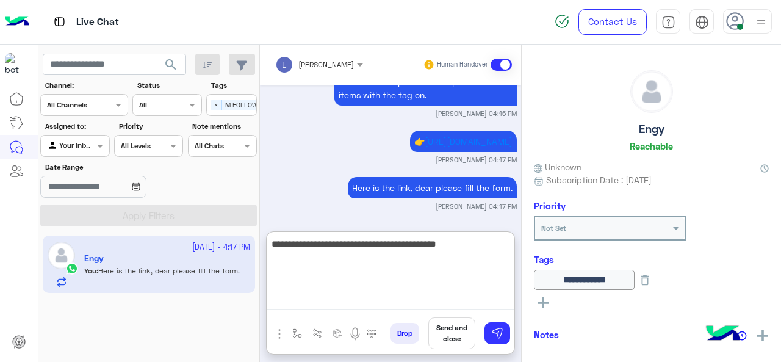
type textarea "**********"
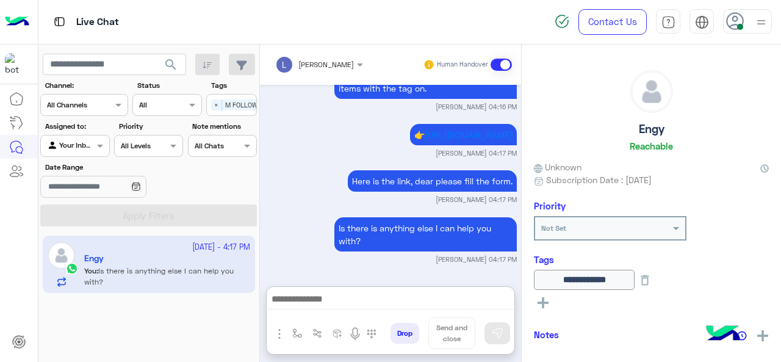
click at [321, 214] on div "Is there is anything else I can help you with?" at bounding box center [391, 234] width 252 height 40
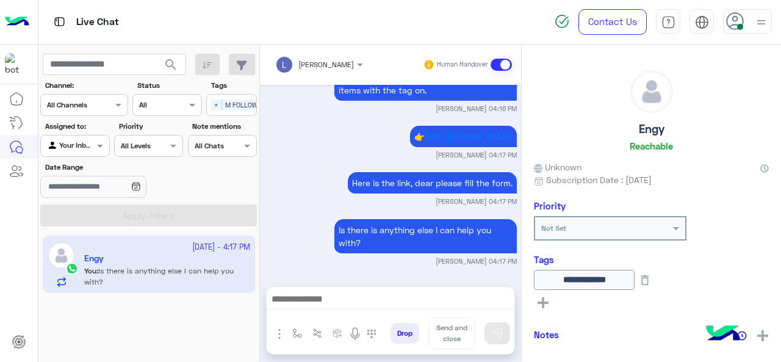
click at [348, 288] on div at bounding box center [391, 302] width 248 height 30
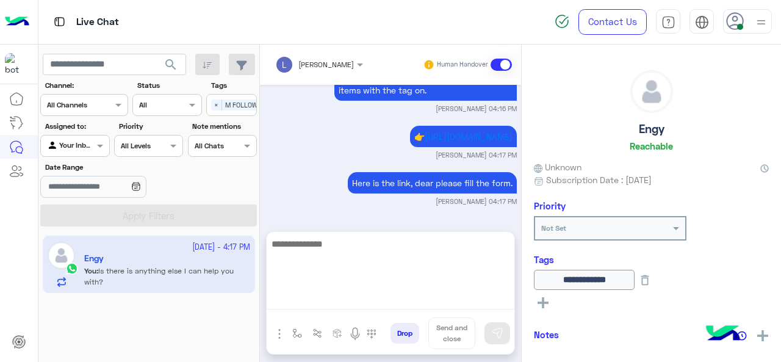
click at [346, 293] on textarea at bounding box center [391, 272] width 248 height 73
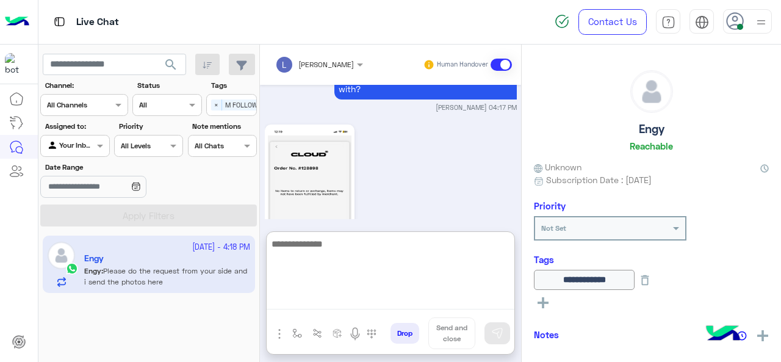
scroll to position [1132, 0]
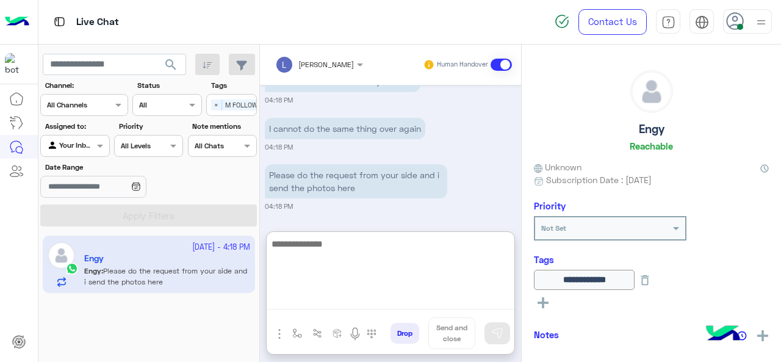
click at [345, 246] on textarea at bounding box center [391, 272] width 248 height 73
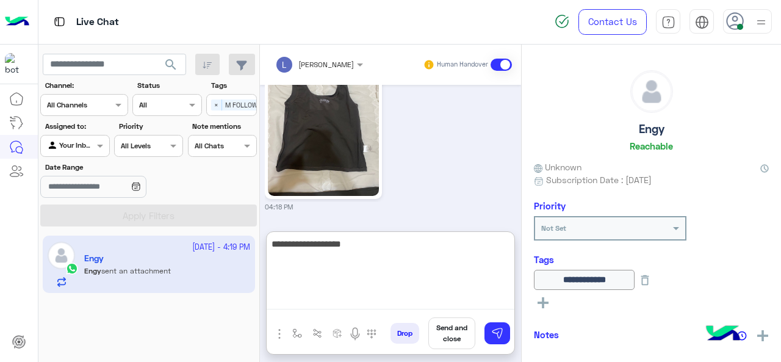
scroll to position [1491, 0]
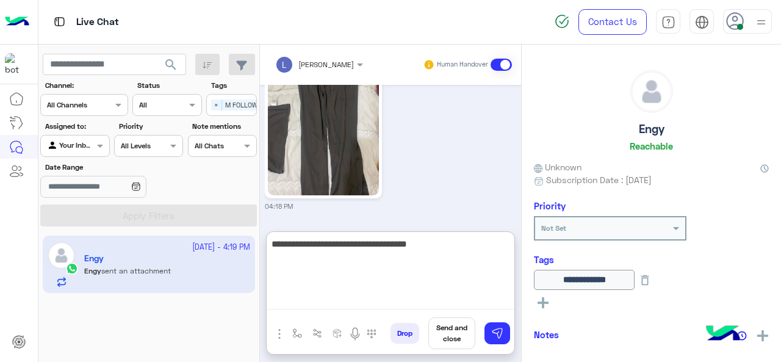
type textarea "**********"
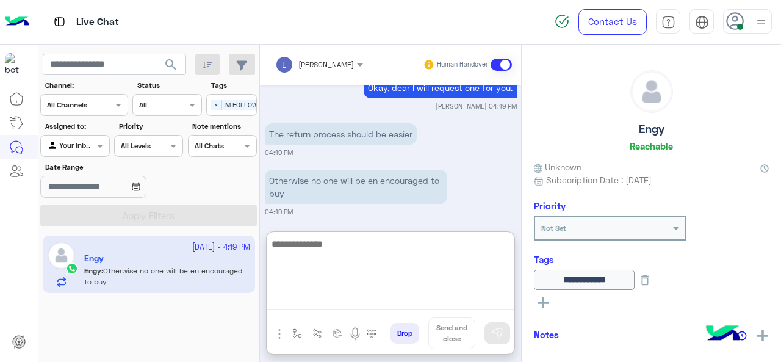
scroll to position [1691, 0]
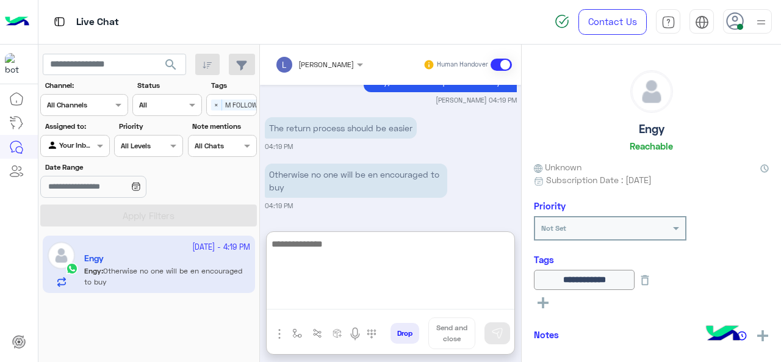
click at [334, 244] on textarea at bounding box center [391, 272] width 248 height 73
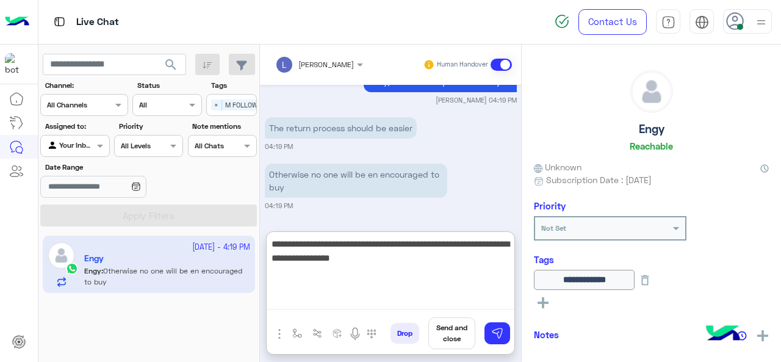
type textarea "**********"
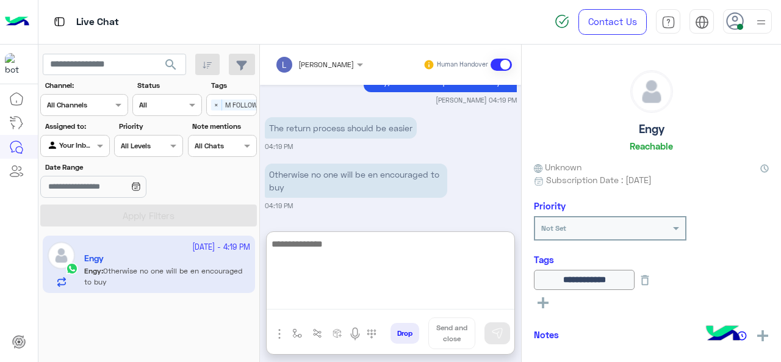
scroll to position [1763, 0]
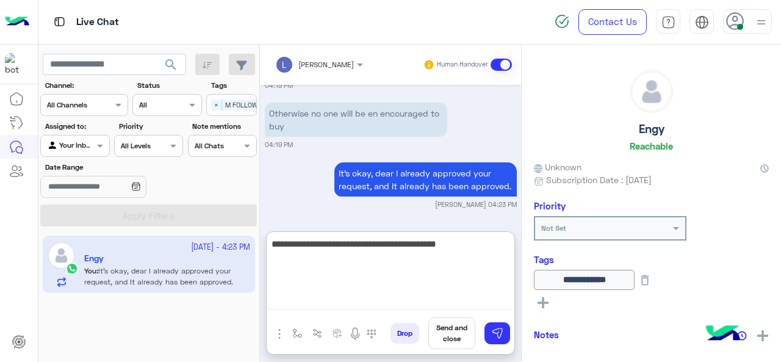
type textarea "**********"
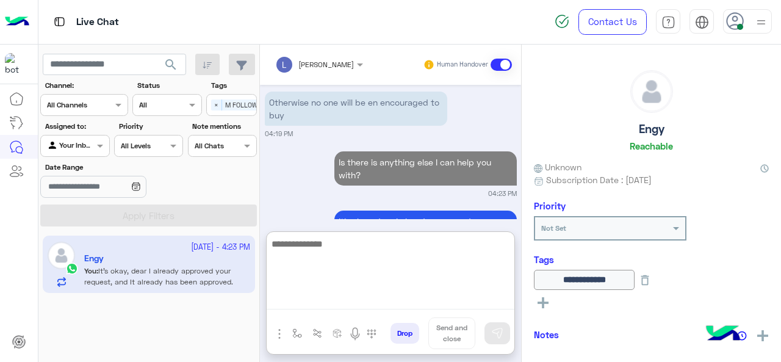
scroll to position [1822, 0]
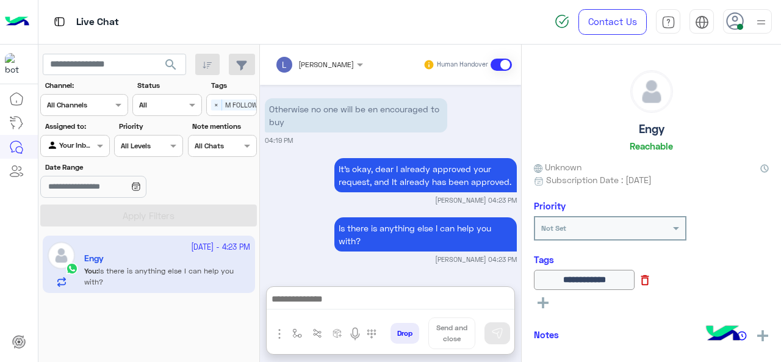
click at [651, 279] on icon at bounding box center [644, 279] width 13 height 13
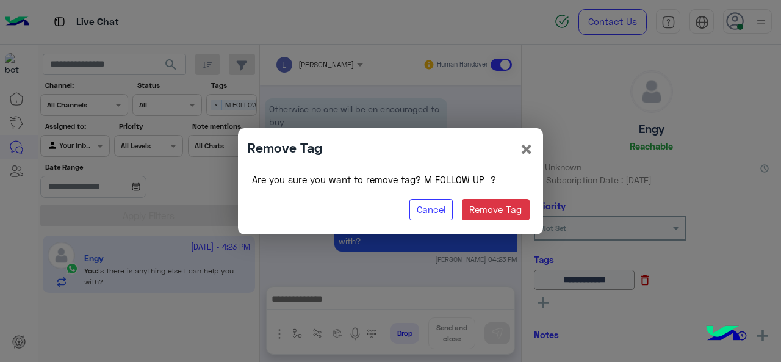
scroll to position [1767, 0]
click at [504, 209] on button "Remove Tag" at bounding box center [496, 210] width 68 height 22
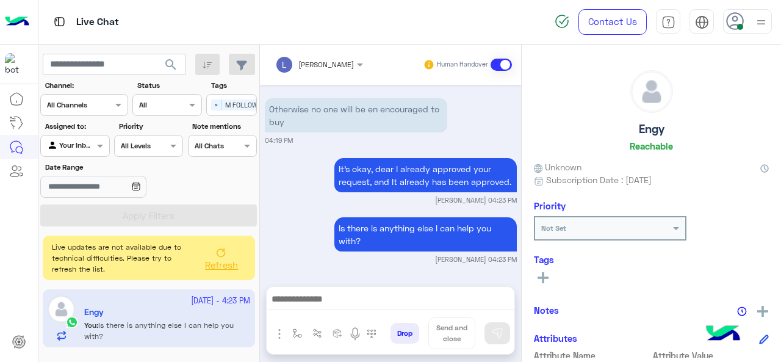
click at [542, 272] on icon at bounding box center [542, 277] width 11 height 11
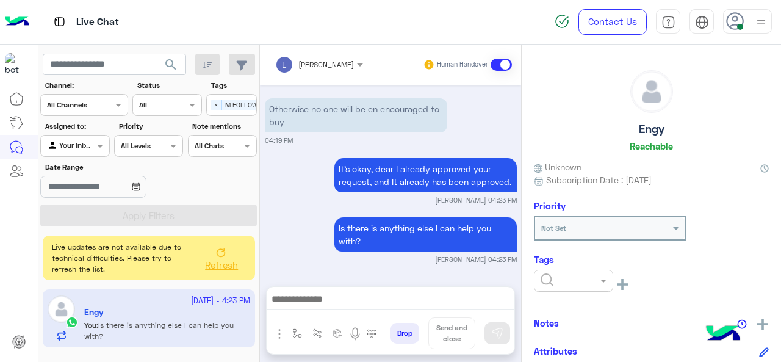
click at [559, 266] on div "Tags See All" at bounding box center [651, 278] width 235 height 48
click at [561, 279] on input "text" at bounding box center [558, 279] width 37 height 11
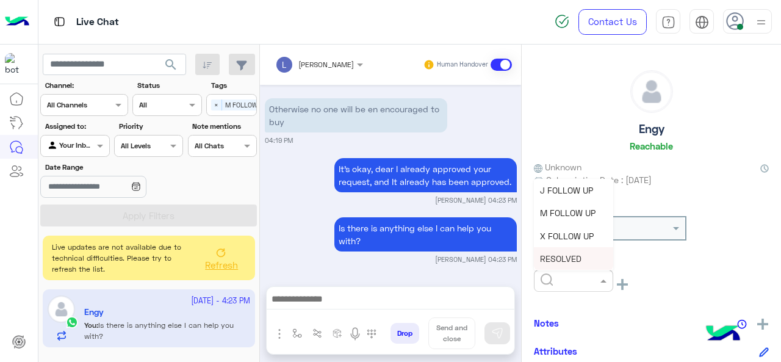
click at [559, 250] on div "RESOLVED" at bounding box center [573, 258] width 79 height 23
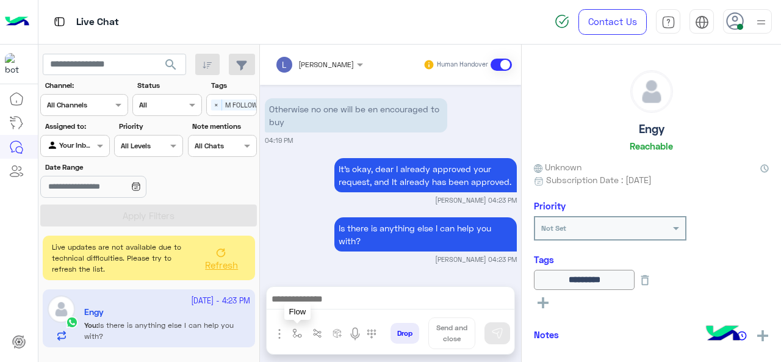
click at [292, 334] on img "button" at bounding box center [297, 333] width 10 height 10
click at [312, 307] on input "text" at bounding box center [318, 304] width 48 height 11
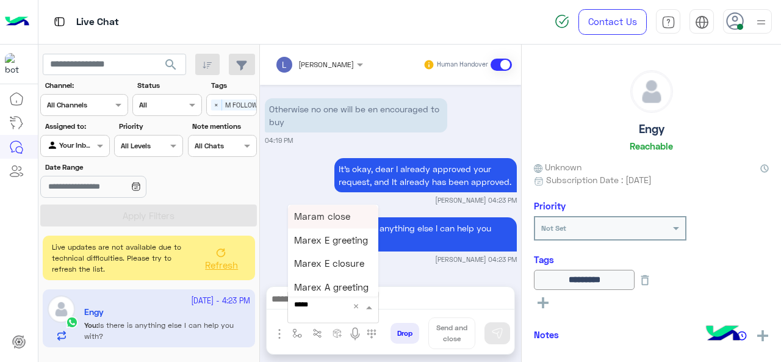
type input "******"
click at [335, 240] on span "Mariam E closure" at bounding box center [331, 239] width 75 height 11
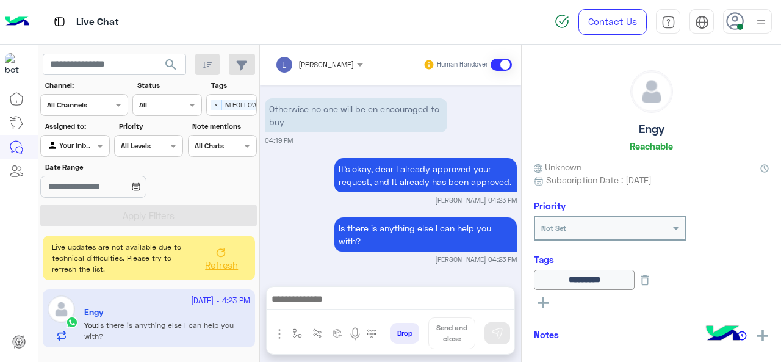
type textarea "**********"
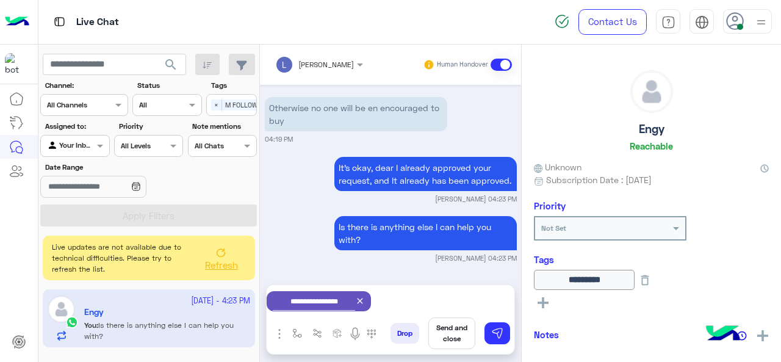
click at [446, 329] on button "Send and close" at bounding box center [451, 333] width 47 height 32
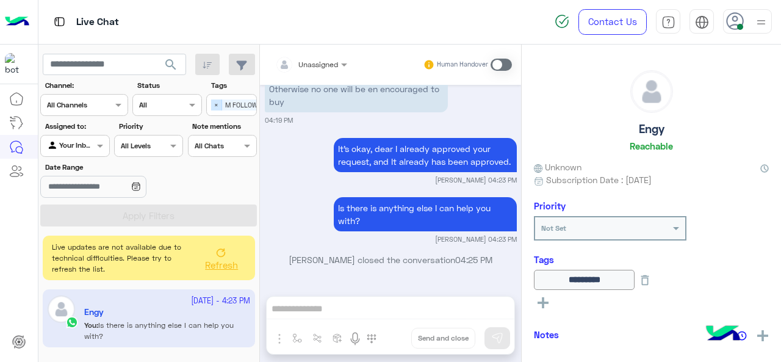
scroll to position [1934, 0]
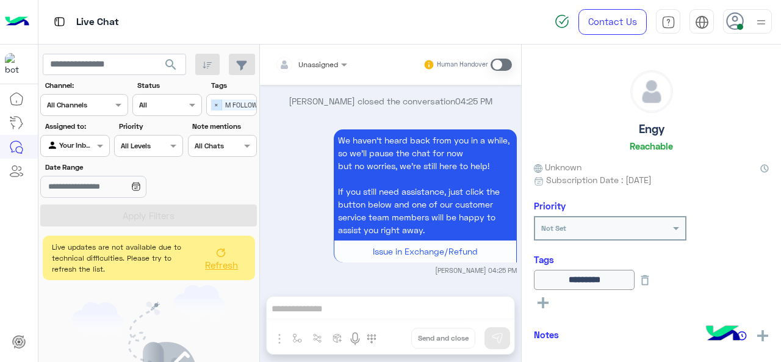
click at [215, 99] on span "×" at bounding box center [216, 104] width 11 height 11
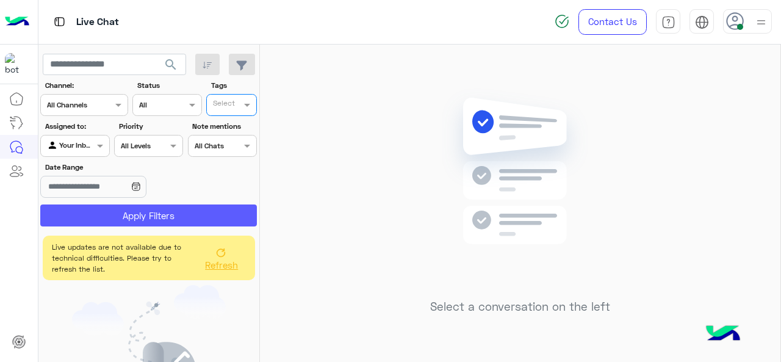
click at [181, 209] on button "Apply Filters" at bounding box center [148, 215] width 217 height 22
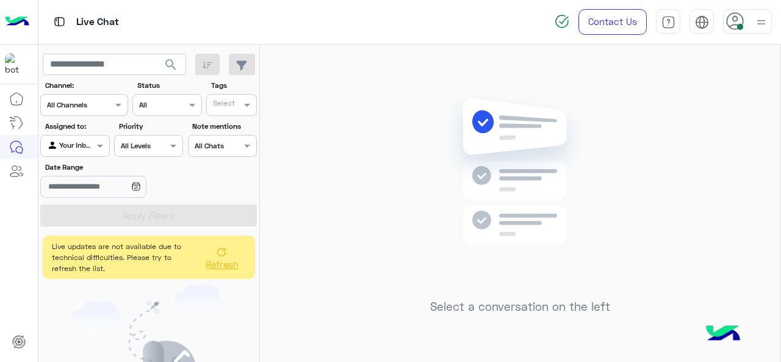
click at [217, 254] on icon at bounding box center [222, 252] width 10 height 10
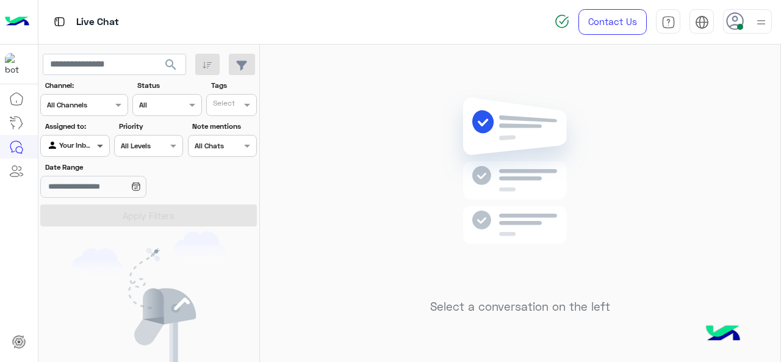
click at [100, 145] on span at bounding box center [101, 145] width 15 height 13
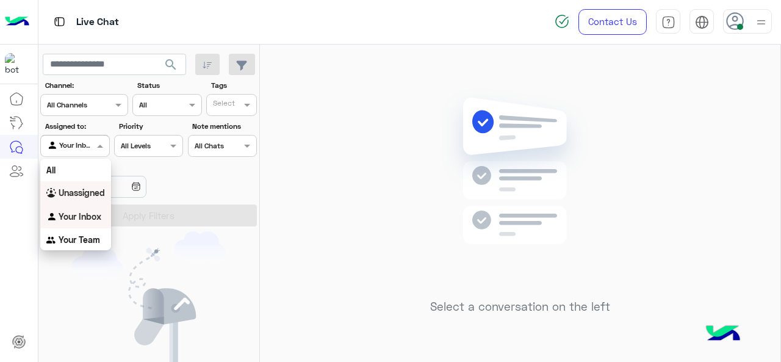
click at [83, 196] on b "Unassigned" at bounding box center [82, 192] width 46 height 10
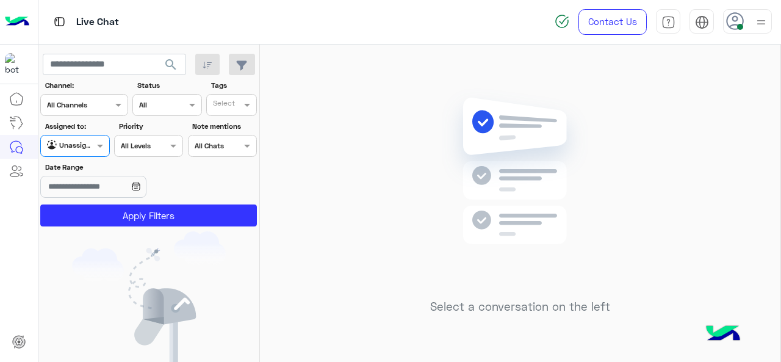
click at [231, 104] on input "text" at bounding box center [225, 106] width 25 height 11
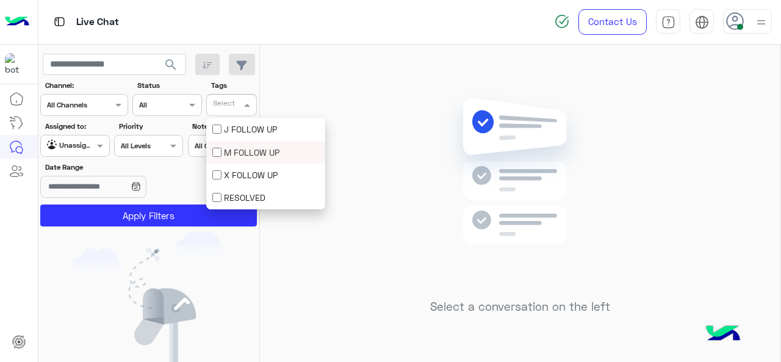
click at [220, 159] on div "M FOLLOW UP" at bounding box center [265, 152] width 119 height 23
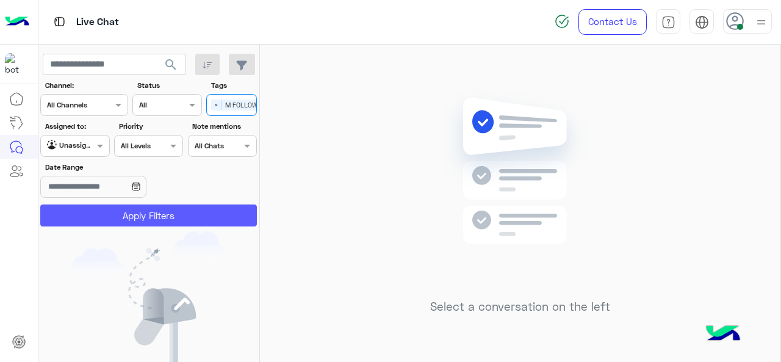
click at [187, 224] on button "Apply Filters" at bounding box center [148, 215] width 217 height 22
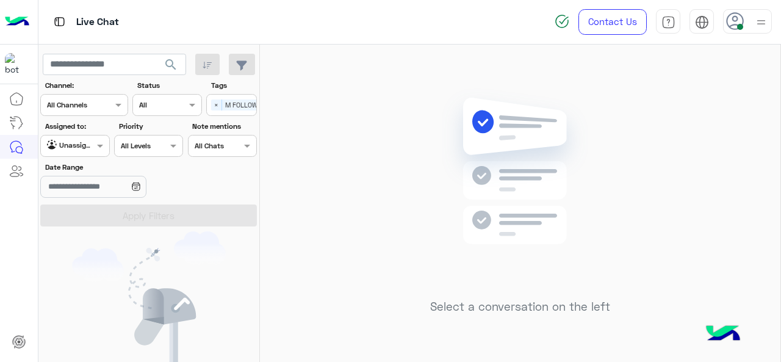
click at [99, 148] on span at bounding box center [101, 145] width 15 height 13
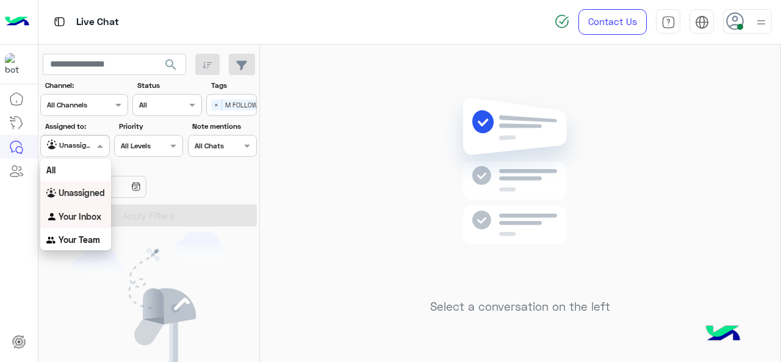
click at [81, 214] on b "Your Inbox" at bounding box center [80, 216] width 43 height 10
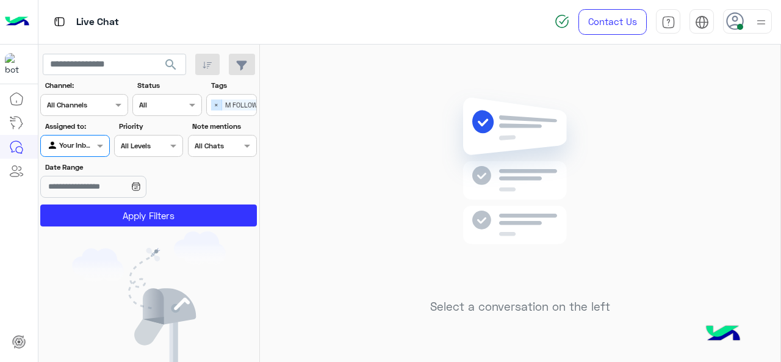
click at [216, 109] on span "×" at bounding box center [216, 104] width 11 height 11
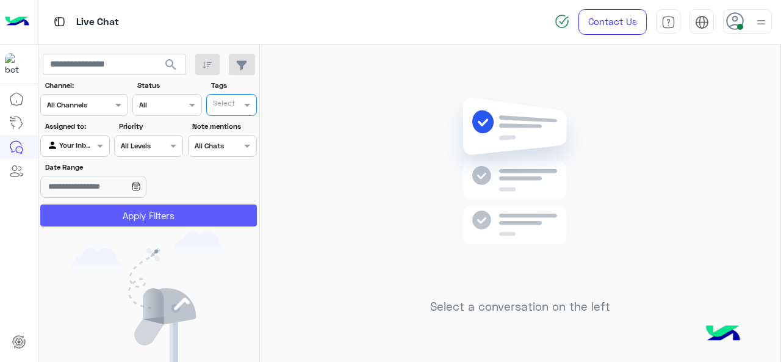
click at [194, 220] on button "Apply Filters" at bounding box center [148, 215] width 217 height 22
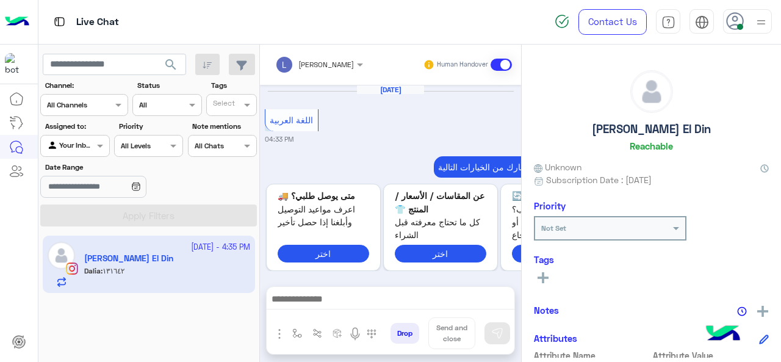
scroll to position [649, 0]
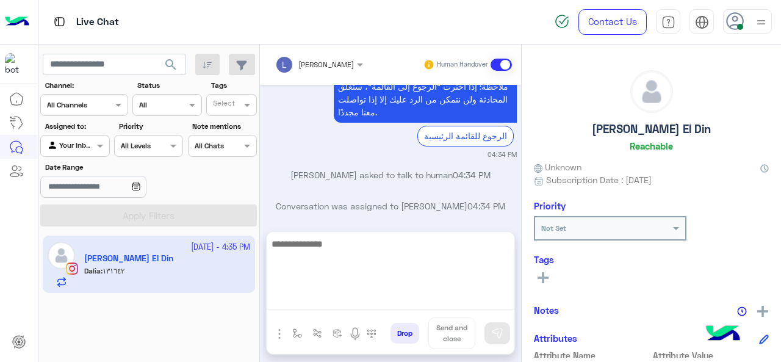
click at [312, 295] on textarea at bounding box center [391, 272] width 248 height 73
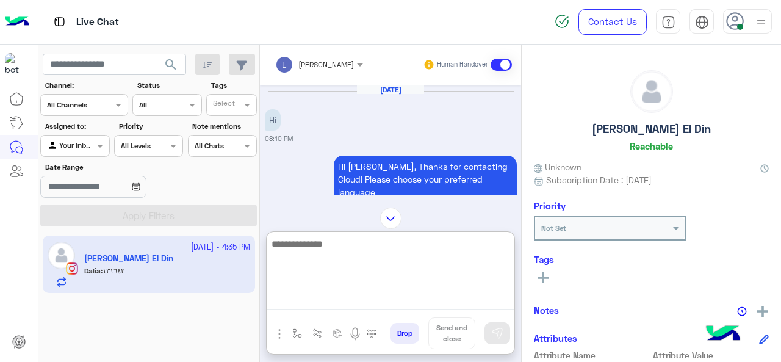
scroll to position [1569, 0]
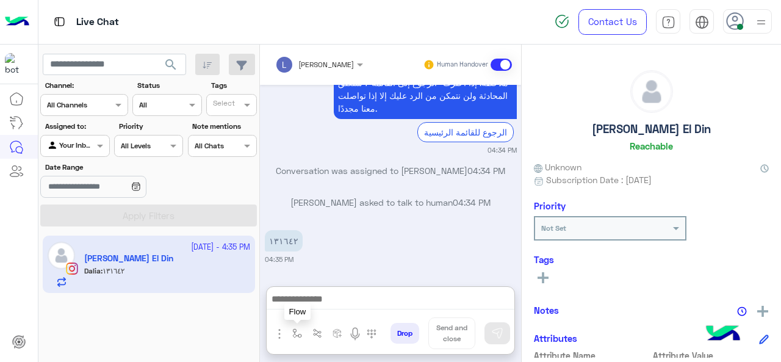
click at [298, 335] on img "button" at bounding box center [297, 333] width 10 height 10
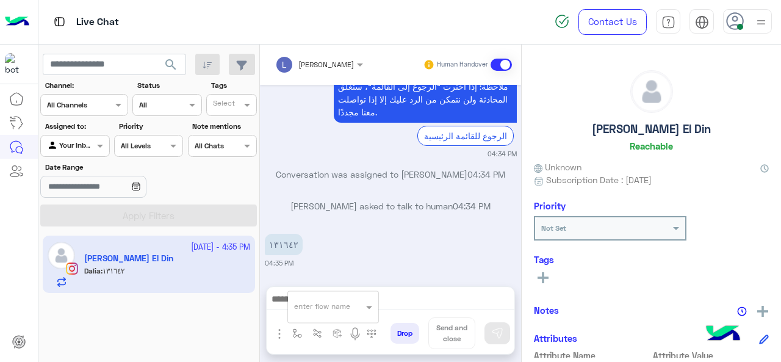
scroll to position [1514, 0]
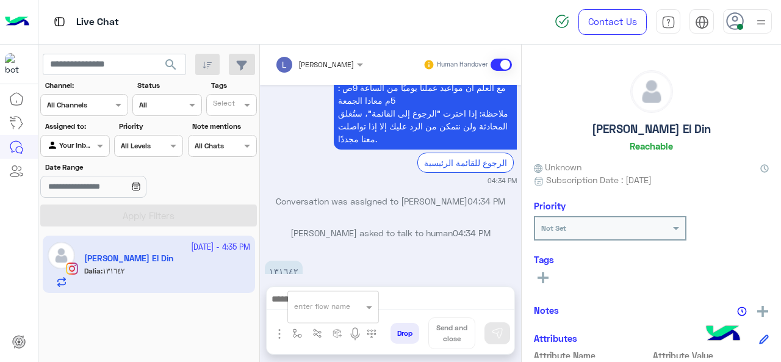
click at [306, 298] on div "enter flow name" at bounding box center [333, 306] width 90 height 22
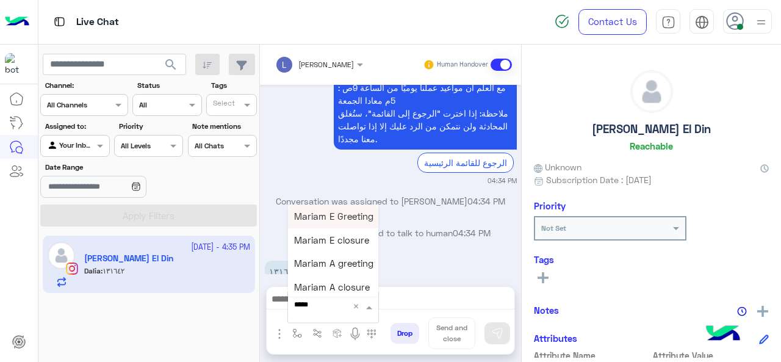
type input "******"
click at [337, 262] on span "Mariam A greeting" at bounding box center [333, 262] width 79 height 11
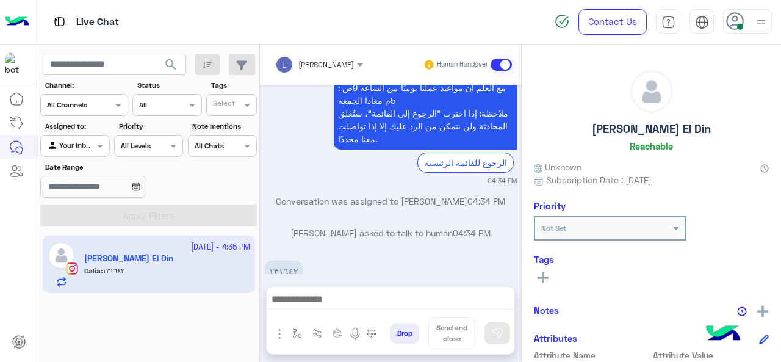
type textarea "**********"
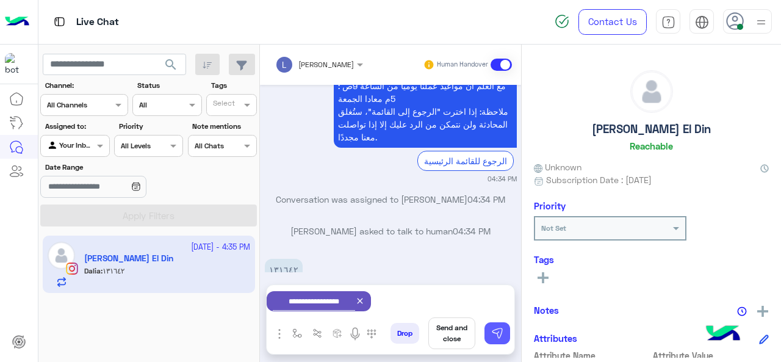
click at [496, 333] on img at bounding box center [497, 333] width 12 height 12
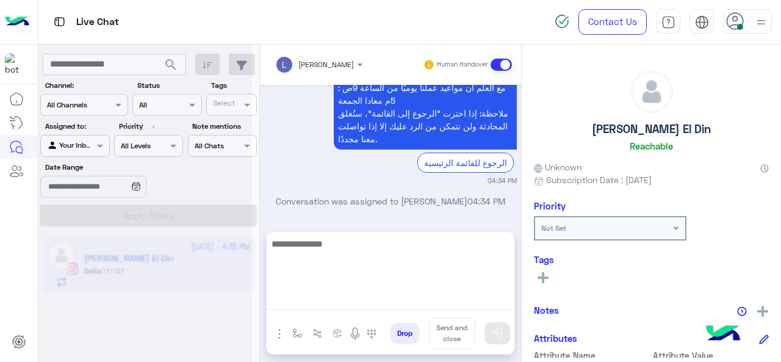
click at [382, 298] on textarea at bounding box center [391, 272] width 248 height 73
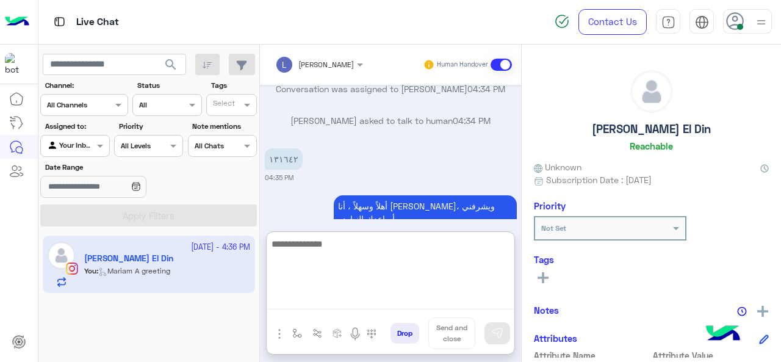
scroll to position [1647, 0]
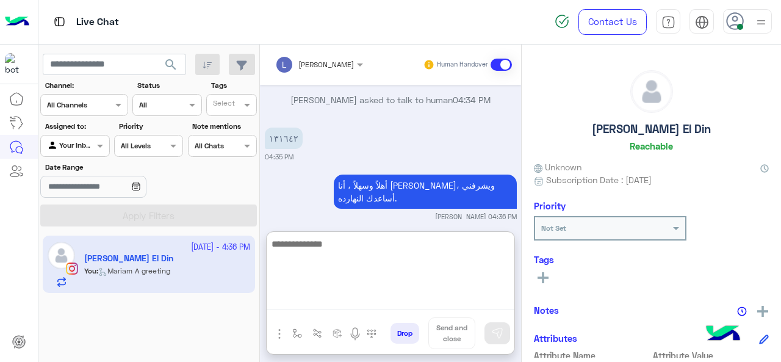
paste textarea "**********"
type textarea "**********"
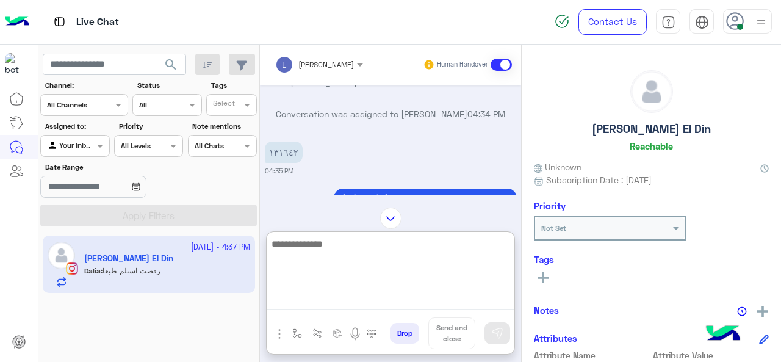
scroll to position [1631, 0]
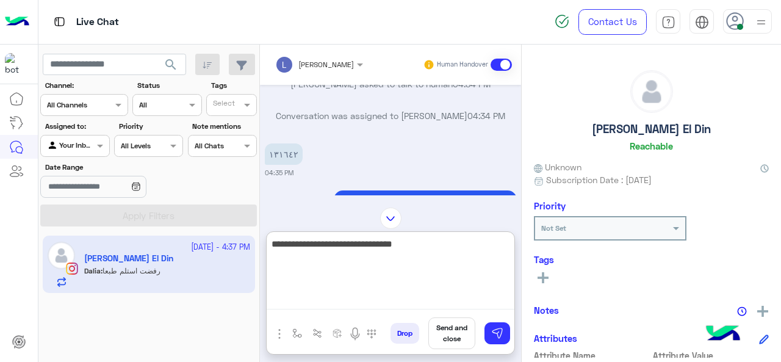
type textarea "**********"
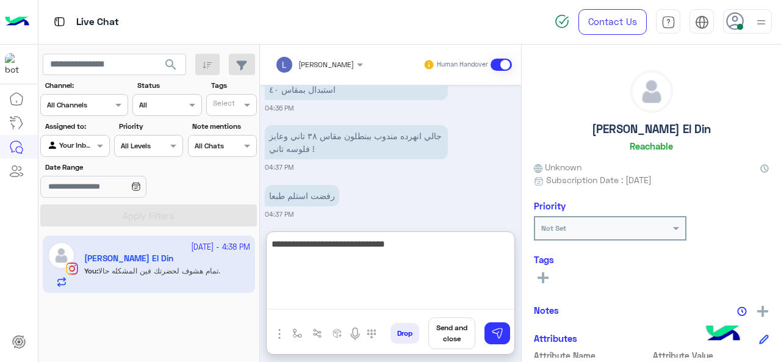
type textarea "**********"
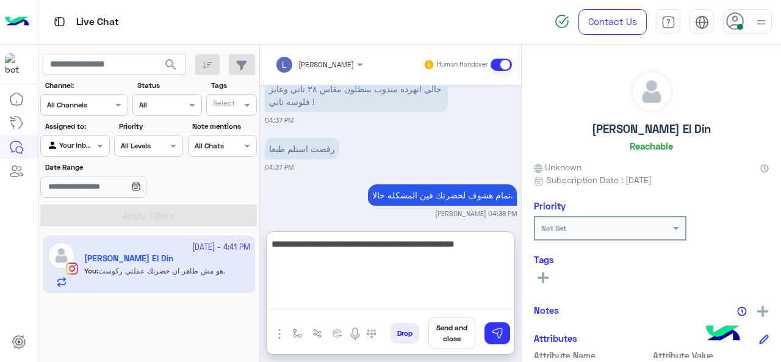
type textarea "**********"
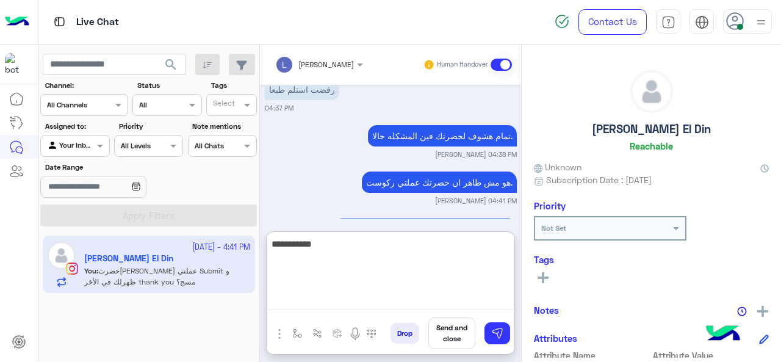
type textarea "**********"
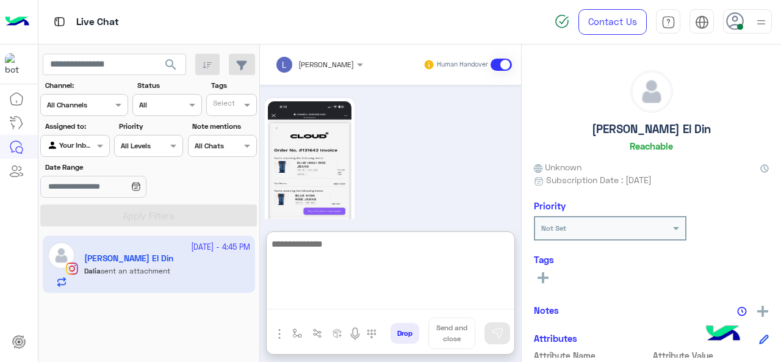
scroll to position [2424, 0]
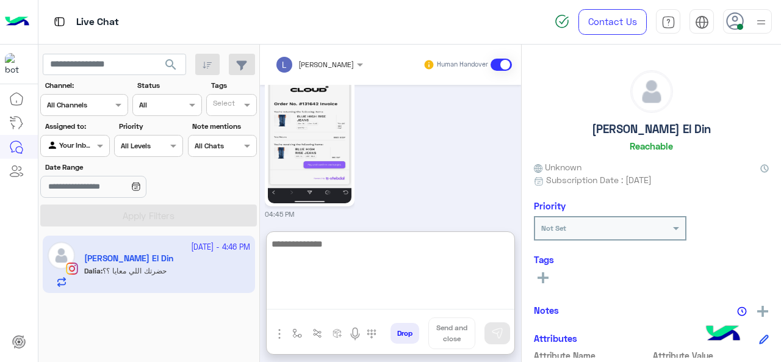
click at [323, 243] on textarea at bounding box center [391, 272] width 248 height 73
type textarea "**********"
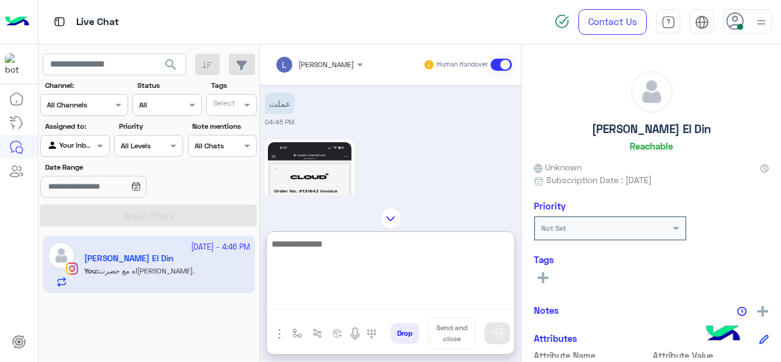
scroll to position [2277, 0]
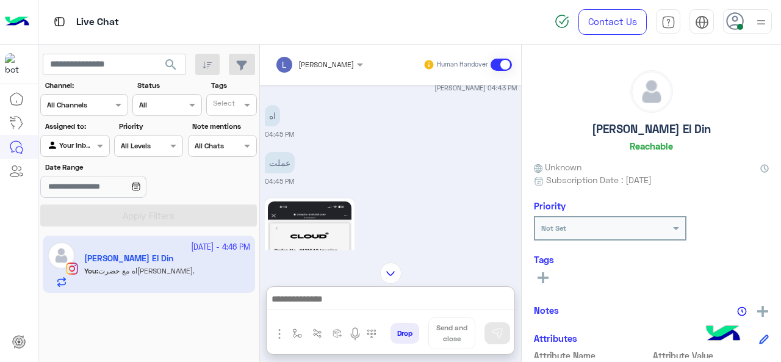
click at [311, 201] on img at bounding box center [310, 275] width 84 height 148
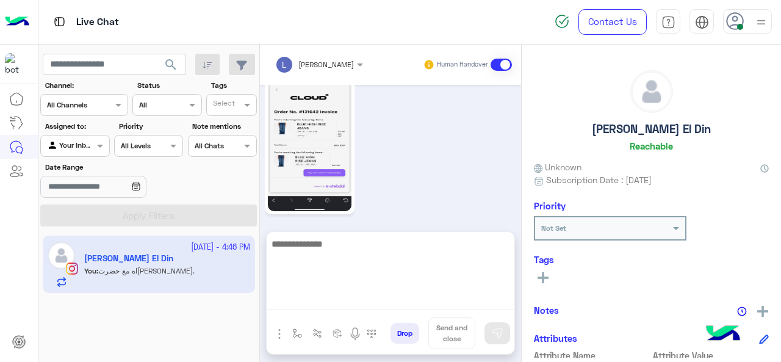
click at [322, 293] on textarea at bounding box center [391, 272] width 248 height 73
type textarea "**********"
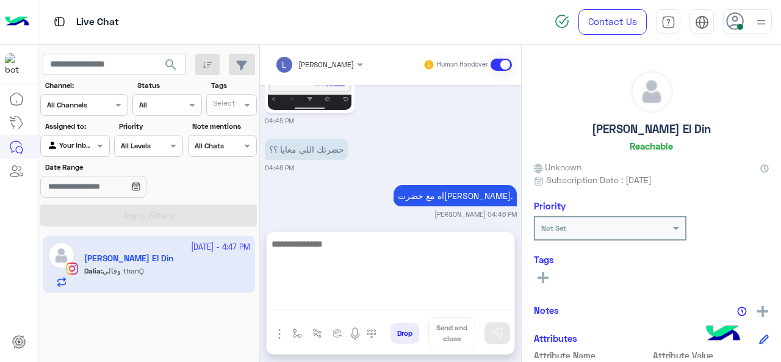
scroll to position [2610, 0]
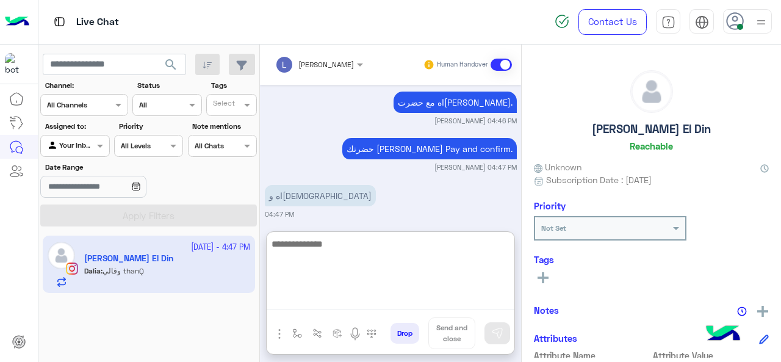
type textarea "*"
type textarea "**********"
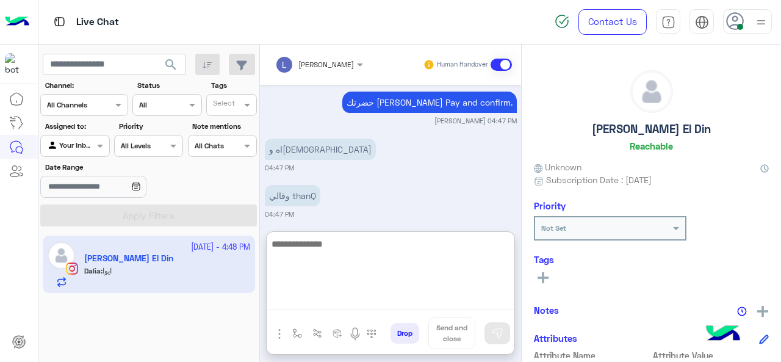
scroll to position [2704, 0]
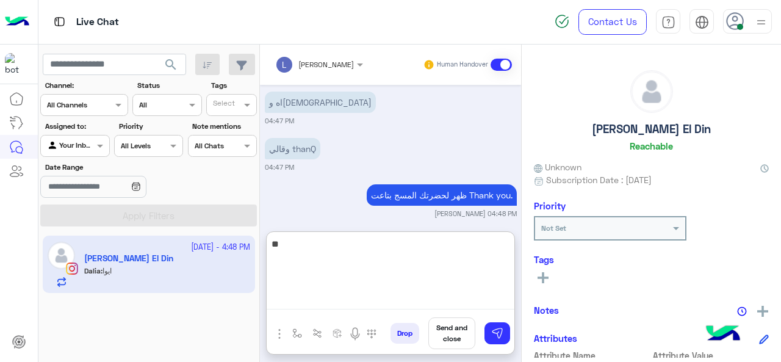
type textarea "*"
type textarea "**********"
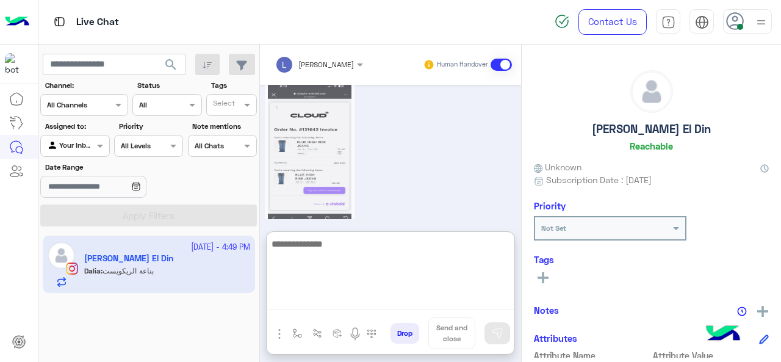
scroll to position [3057, 0]
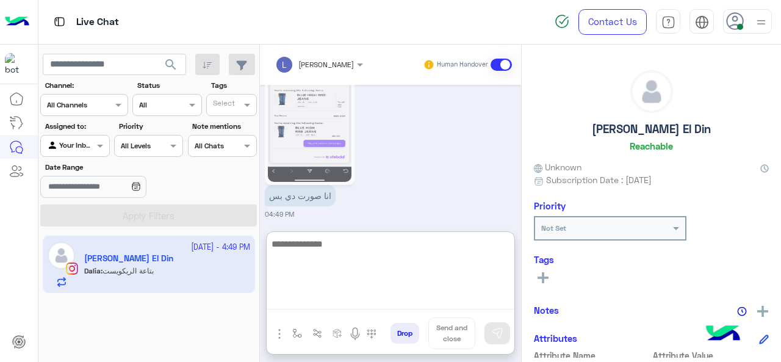
click at [328, 251] on textarea at bounding box center [391, 272] width 248 height 73
type textarea "*"
type textarea "**********"
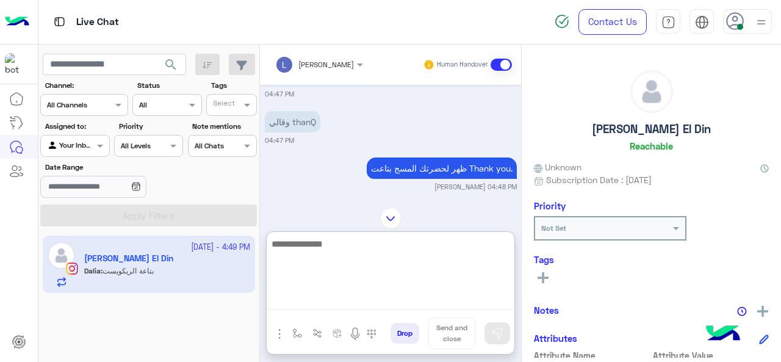
scroll to position [3116, 0]
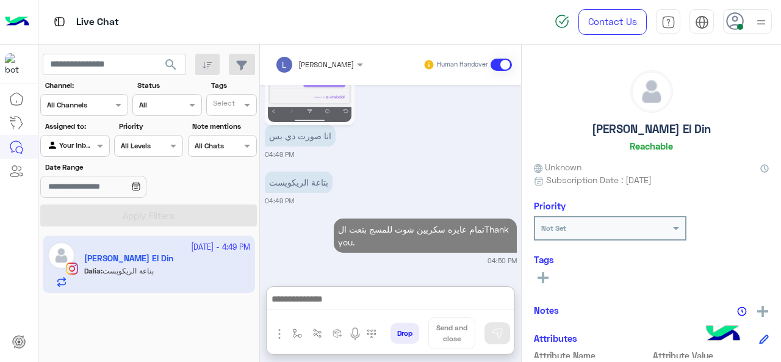
click at [313, 215] on div "تمام عايزه سكريين شوت للمسج بتعت الThank you. 04:50 PM" at bounding box center [391, 240] width 252 height 50
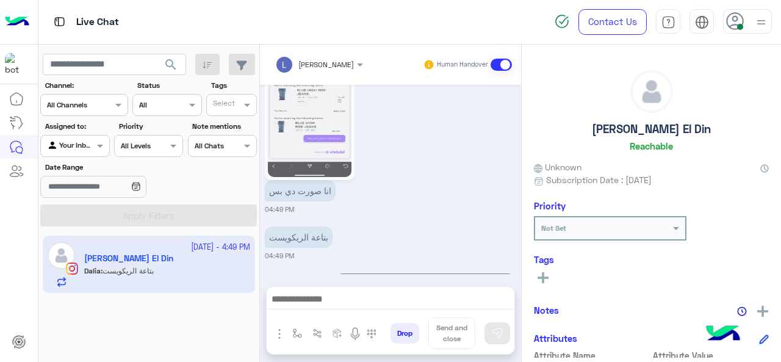
click at [369, 273] on p "تمام عايزه سكريين شوت للمسج بتعت الThank you." at bounding box center [425, 290] width 183 height 34
click at [367, 273] on p "تمام عايزه سكريين شوت للمسج بتعت الThank you." at bounding box center [425, 290] width 183 height 34
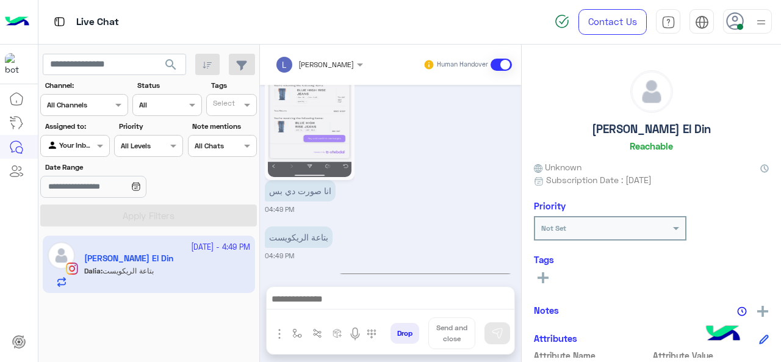
click at [367, 273] on p "تمام عايزه سكريين شوت للمسج بتعت الThank you." at bounding box center [425, 290] width 183 height 34
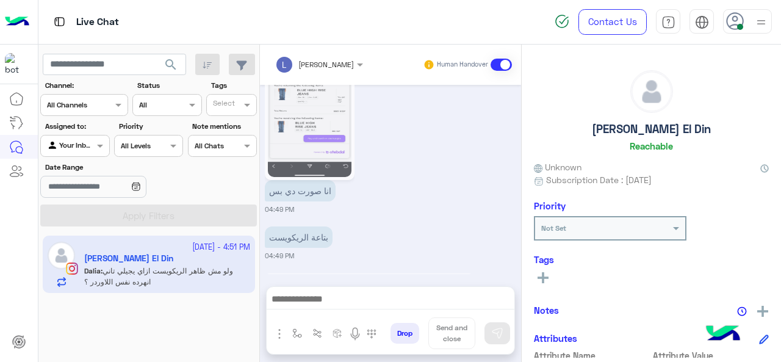
scroll to position [3142, 0]
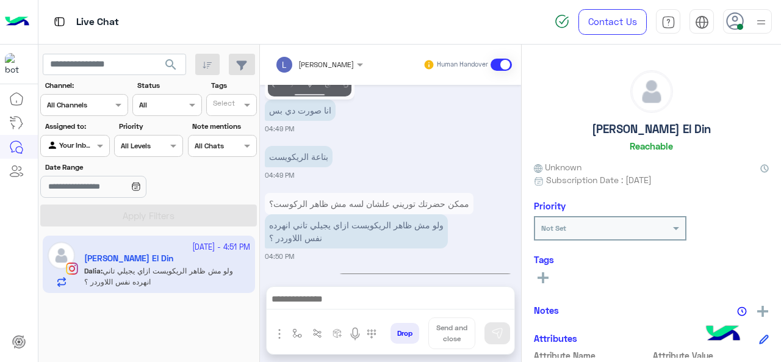
drag, startPoint x: 329, startPoint y: 243, endPoint x: 367, endPoint y: 220, distance: 44.7
click at [367, 273] on p "تمام عايزه سكريين شوت للمسج بتعت الThank you." at bounding box center [425, 290] width 183 height 34
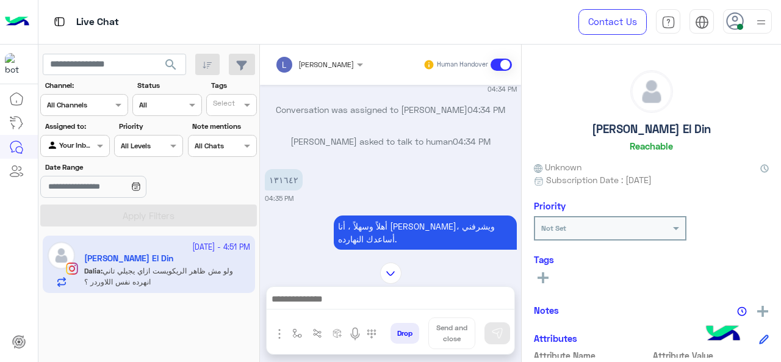
scroll to position [2642, 0]
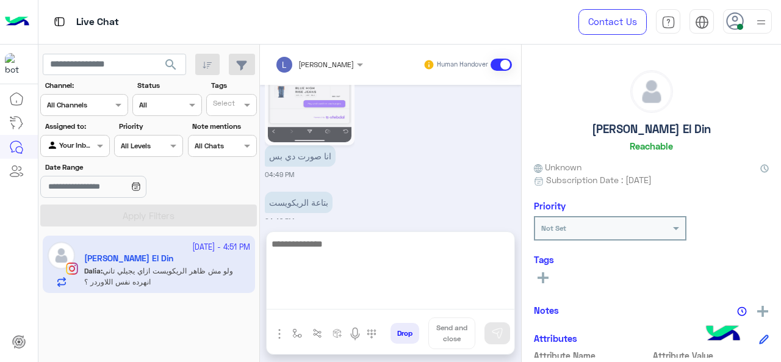
click at [337, 295] on textarea at bounding box center [391, 272] width 248 height 73
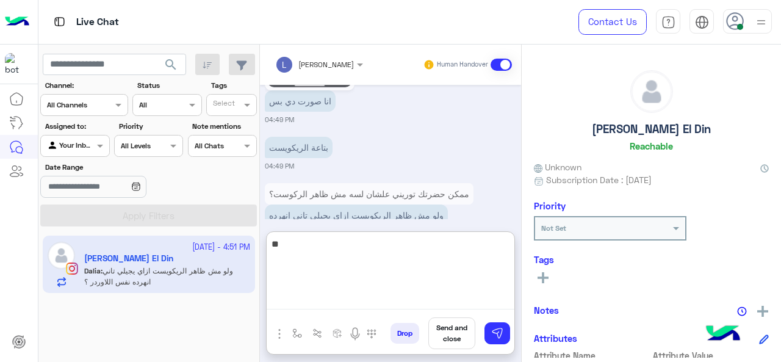
type textarea "*"
type textarea "**********"
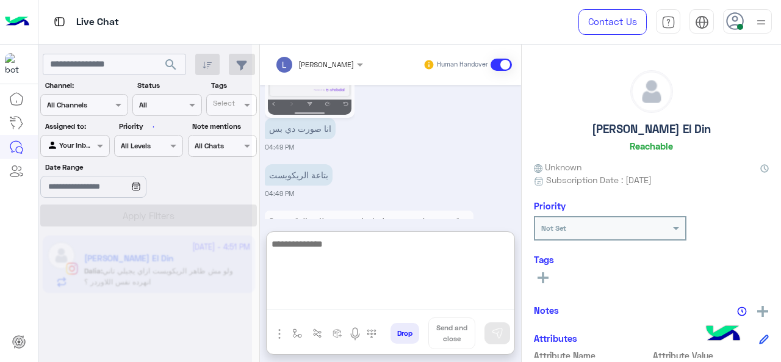
scroll to position [2783, 0]
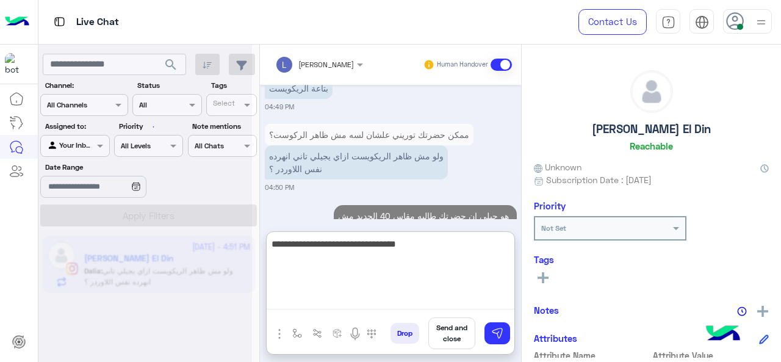
type textarea "**********"
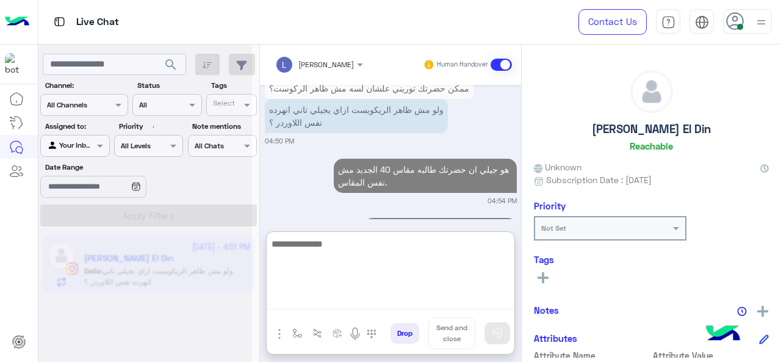
scroll to position [0, 0]
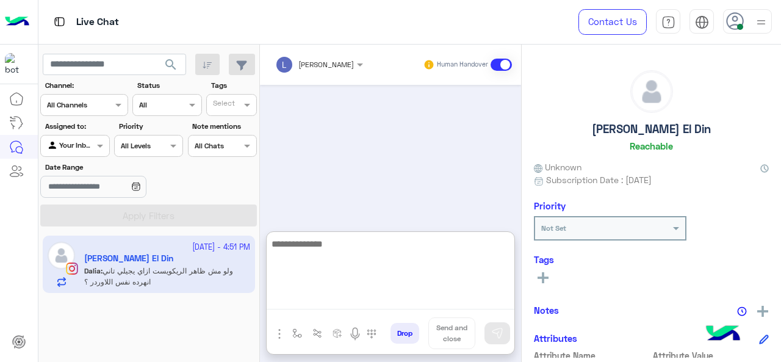
click at [327, 242] on textarea at bounding box center [391, 272] width 248 height 73
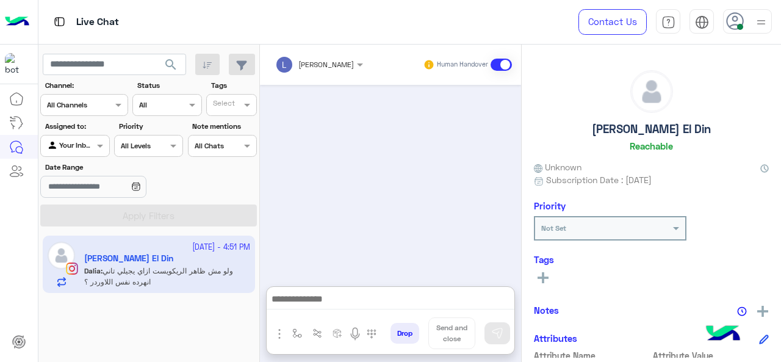
click at [318, 202] on div at bounding box center [390, 179] width 261 height 189
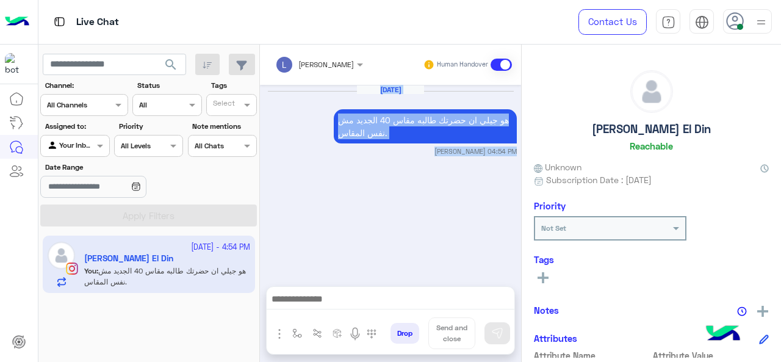
scroll to position [30, 0]
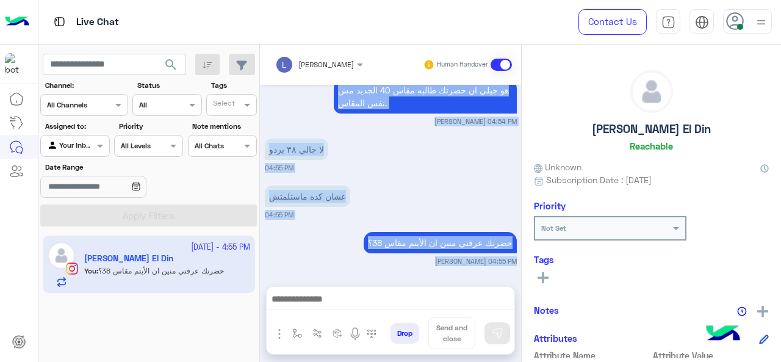
click at [331, 230] on div "حضرتك عرفتي منين ان الأيتم مقاس 38؟ Loujy Haitham 04:55 PM" at bounding box center [391, 247] width 252 height 37
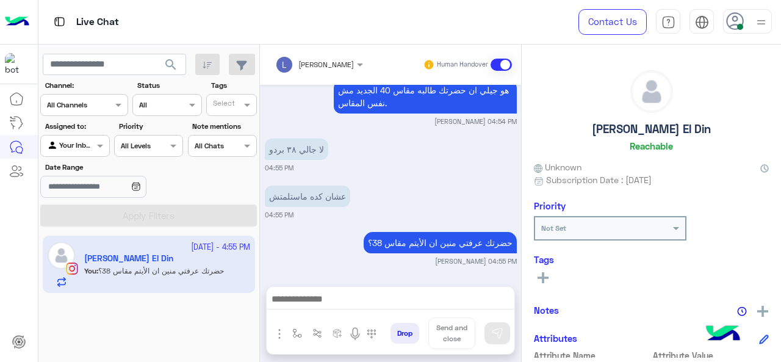
scroll to position [77, 0]
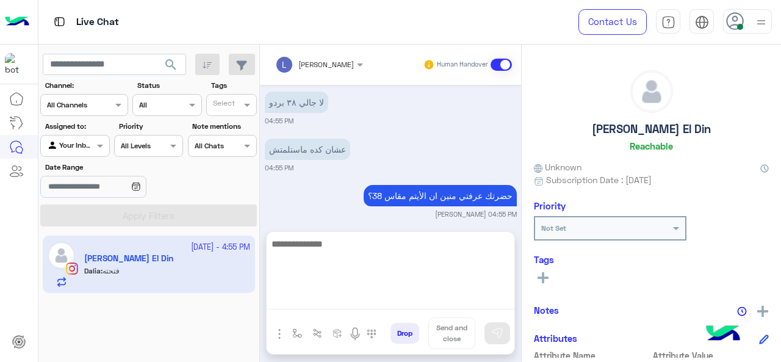
click at [338, 293] on textarea at bounding box center [391, 272] width 248 height 73
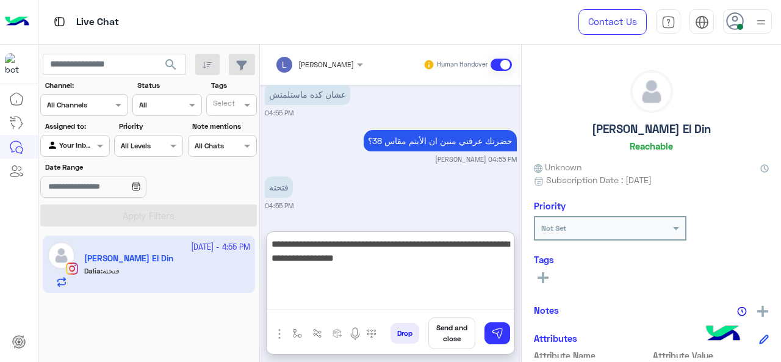
type textarea "**********"
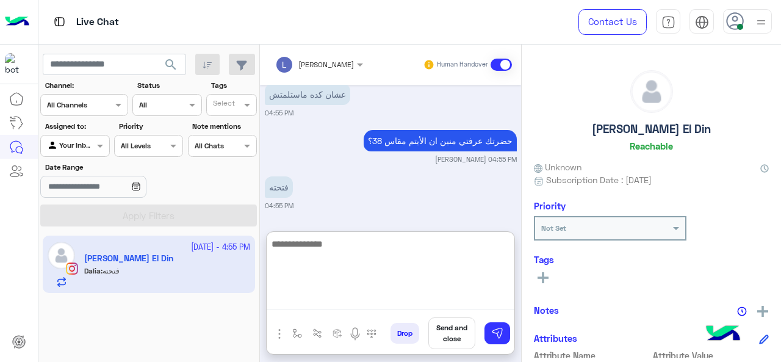
scroll to position [191, 0]
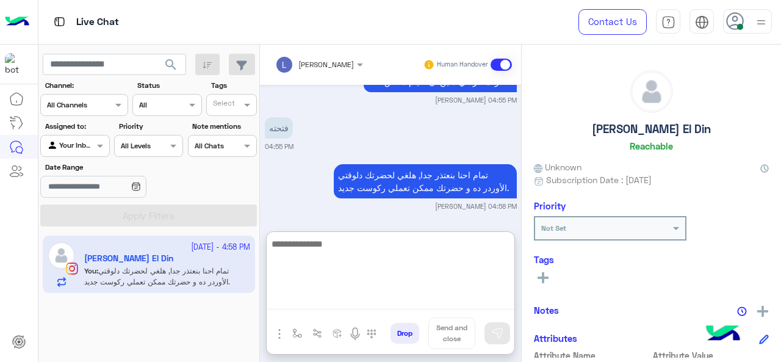
paste textarea "**********"
type textarea "**********"
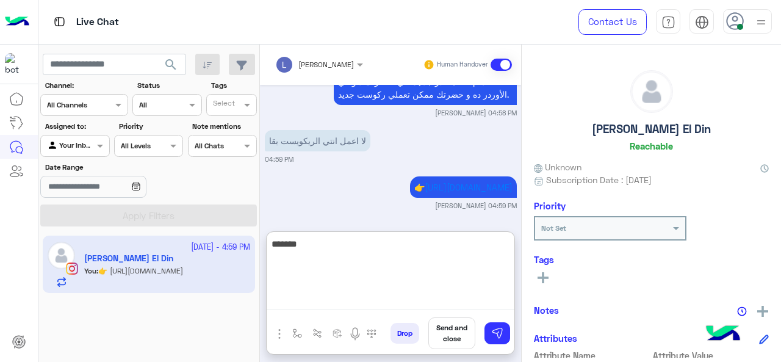
scroll to position [331, 0]
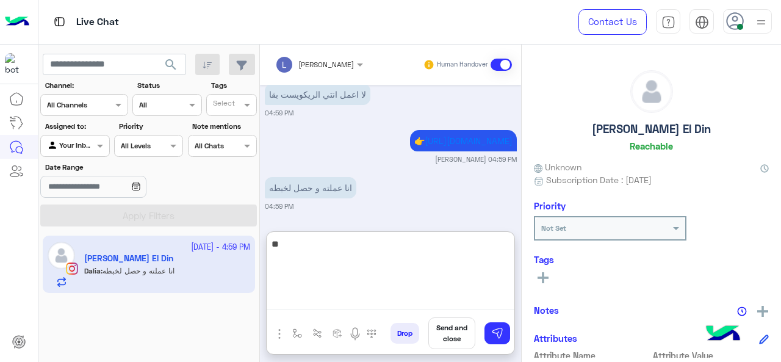
type textarea "*"
type textarea "**********"
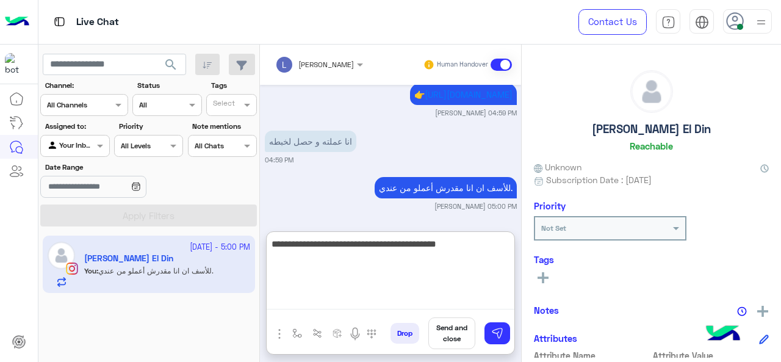
type textarea "**********"
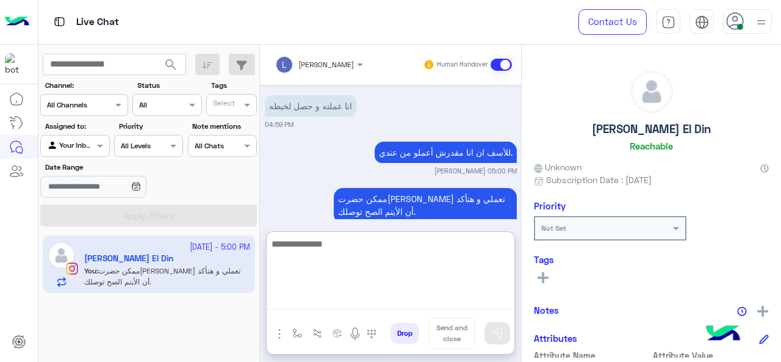
scroll to position [437, 0]
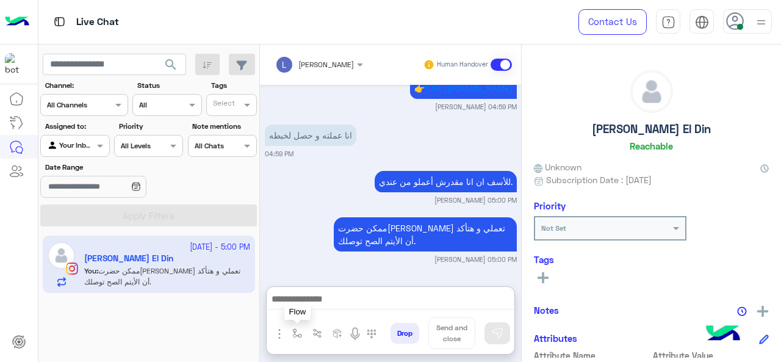
click at [296, 332] on img "button" at bounding box center [297, 333] width 10 height 10
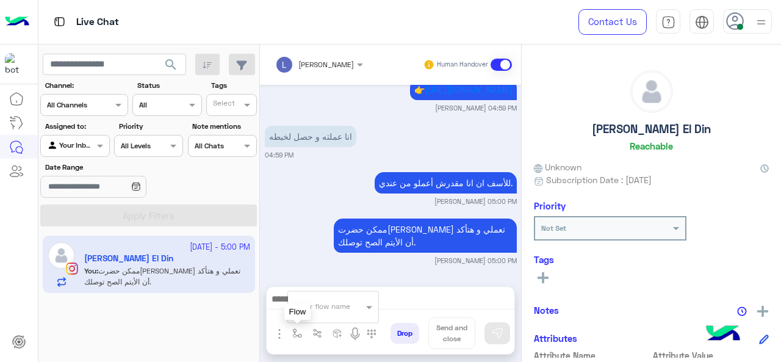
click at [317, 196] on div "للأسف ان انا مقدرش أعملو من عندي. Loujy Haitham 05:00 PM" at bounding box center [391, 187] width 252 height 37
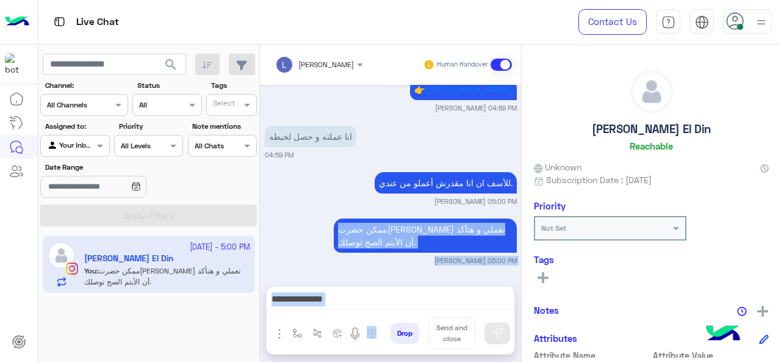
drag, startPoint x: 311, startPoint y: 221, endPoint x: 383, endPoint y: 342, distance: 140.6
click at [383, 342] on div "Loujy Haitham Human Handover Oct 7, 2025 هو جيلي ان حضرتك طالبه مقاس 40 الجديد …" at bounding box center [390, 206] width 261 height 322
click at [365, 302] on textarea at bounding box center [391, 300] width 248 height 18
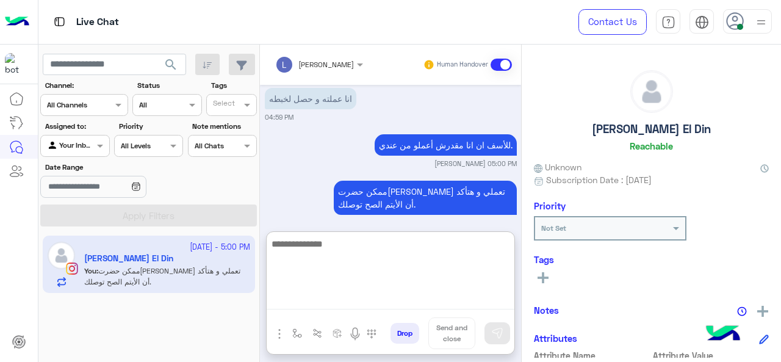
click at [365, 302] on textarea at bounding box center [391, 272] width 248 height 73
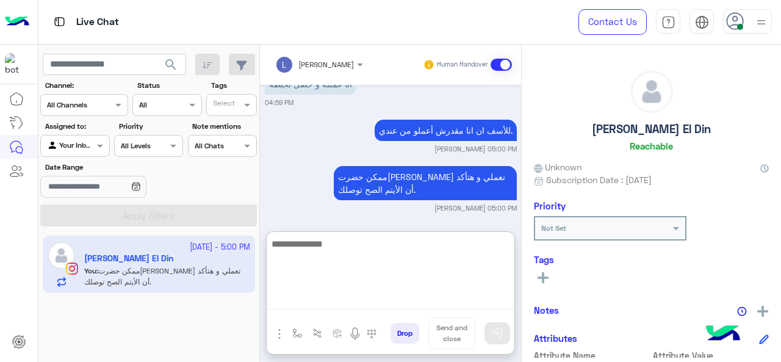
scroll to position [437, 0]
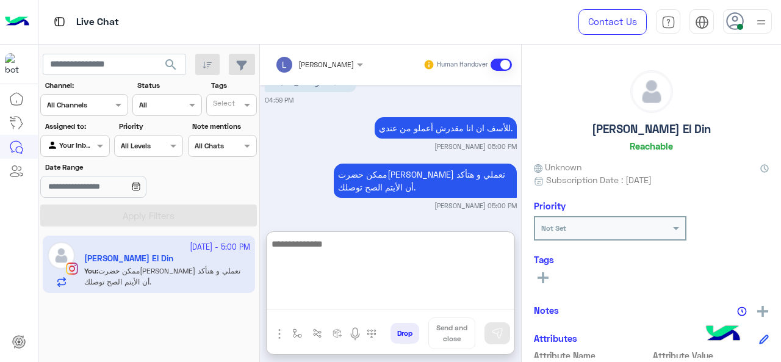
paste textarea "**********"
type textarea "**********"
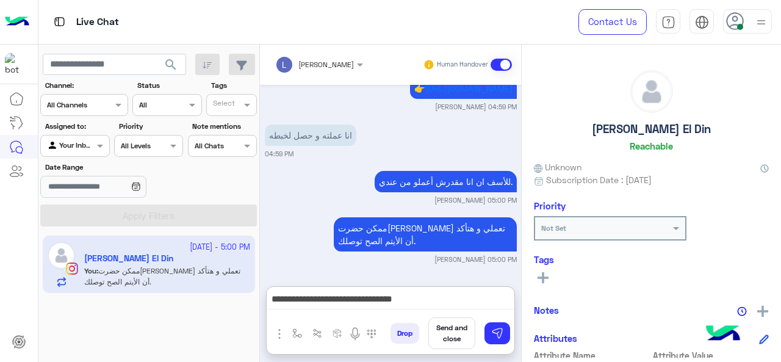
click at [450, 332] on button "Send and close" at bounding box center [451, 333] width 47 height 32
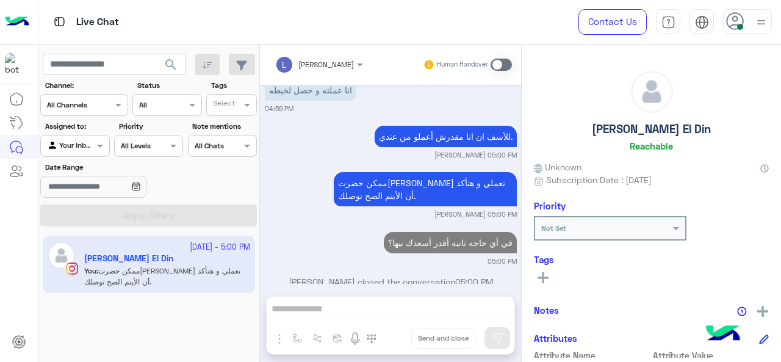
scroll to position [450, 0]
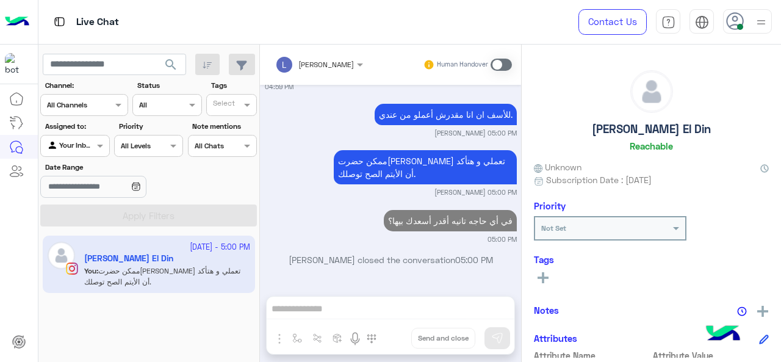
click at [757, 29] on img at bounding box center [760, 22] width 15 height 15
